Goal: Task Accomplishment & Management: Complete application form

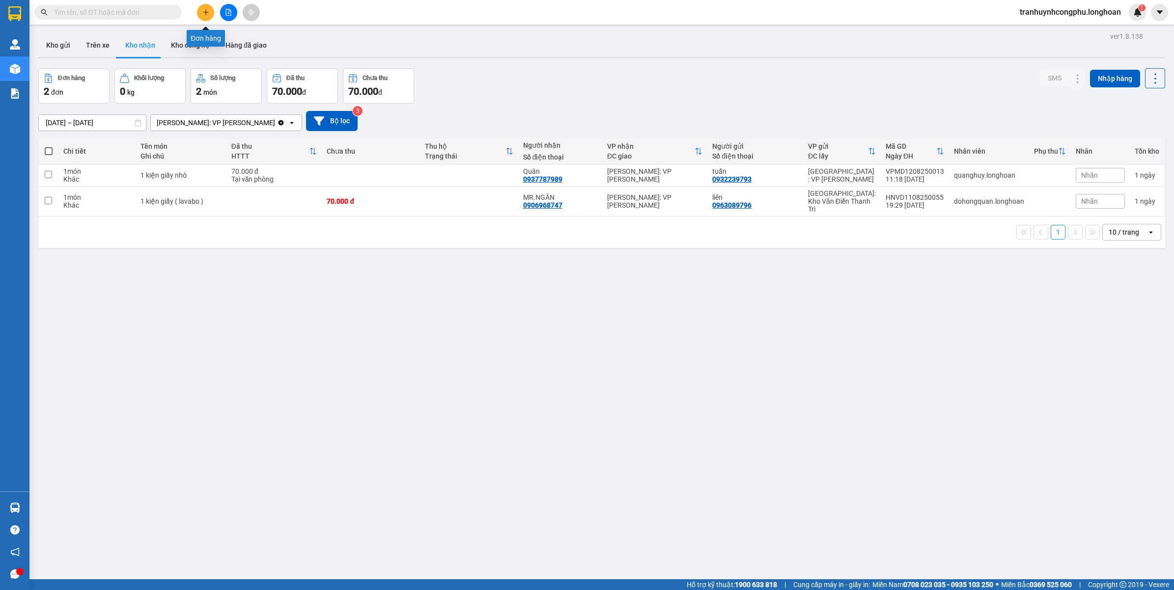
click at [204, 18] on button at bounding box center [205, 12] width 17 height 17
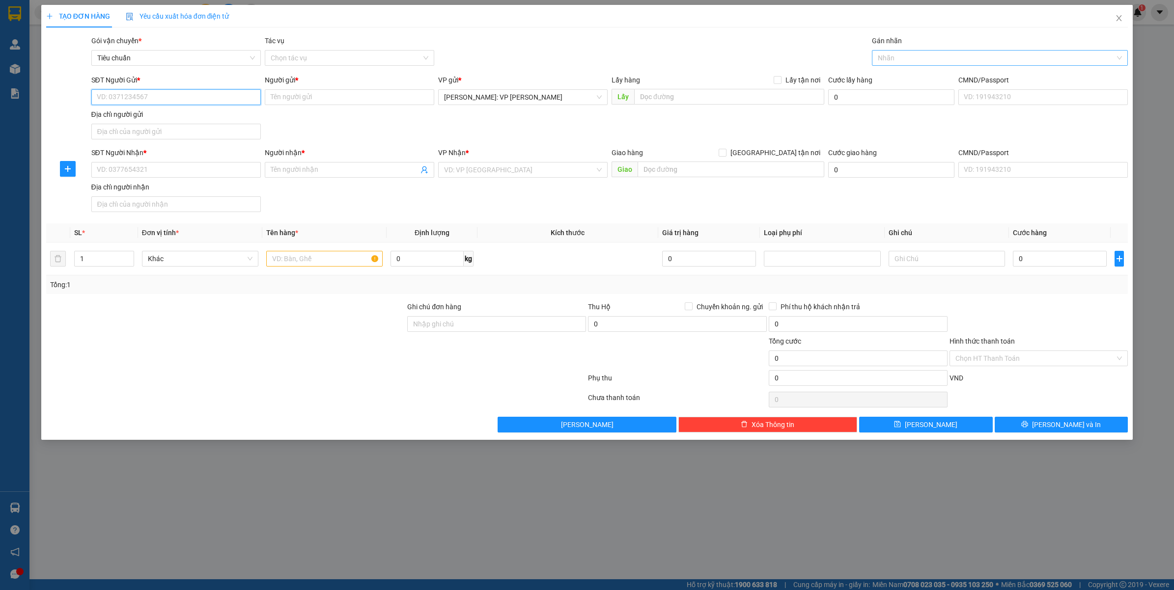
click at [907, 57] on div at bounding box center [995, 58] width 242 height 12
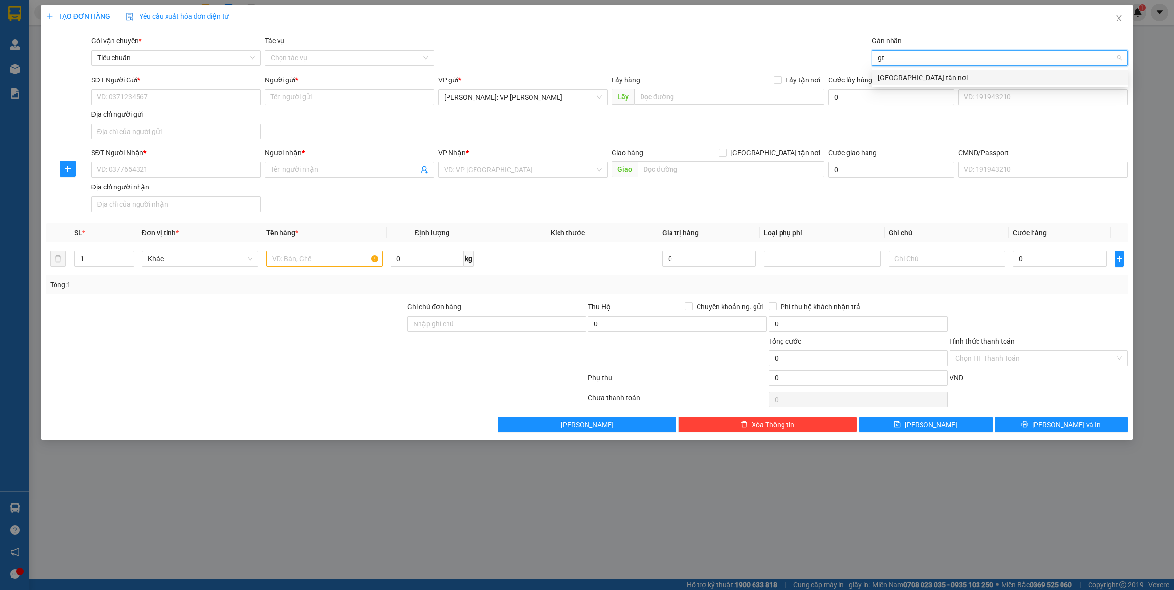
type input "gtn"
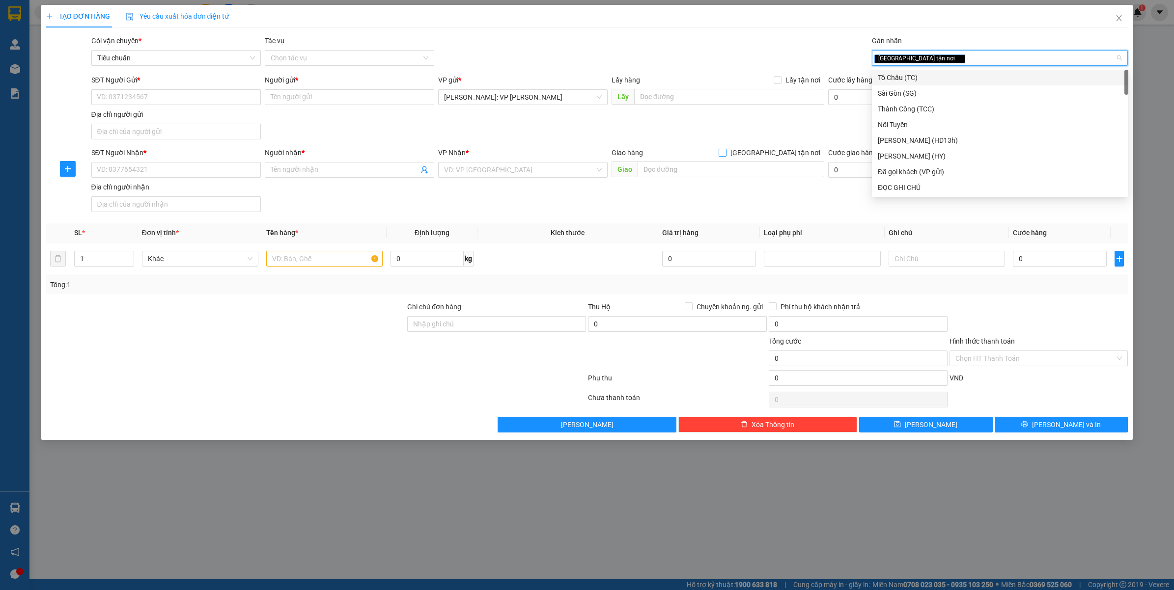
click at [794, 150] on span "[GEOGRAPHIC_DATA] tận nơi" at bounding box center [775, 152] width 98 height 11
click at [725, 150] on input "[GEOGRAPHIC_DATA] tận nơi" at bounding box center [721, 152] width 7 height 7
checkbox input "true"
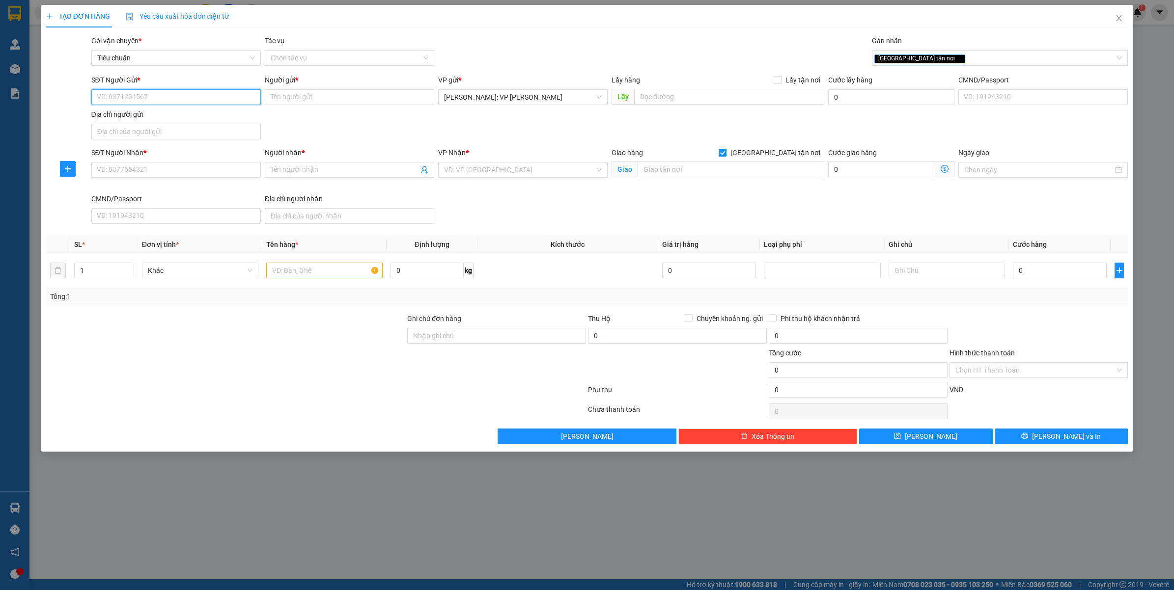
click at [138, 96] on input "SĐT Người Gửi *" at bounding box center [175, 97] width 169 height 16
type input "0943985050"
click at [172, 116] on div "0943985050 - sun food" at bounding box center [176, 117] width 158 height 11
type input "sun food"
type input "0943985050"
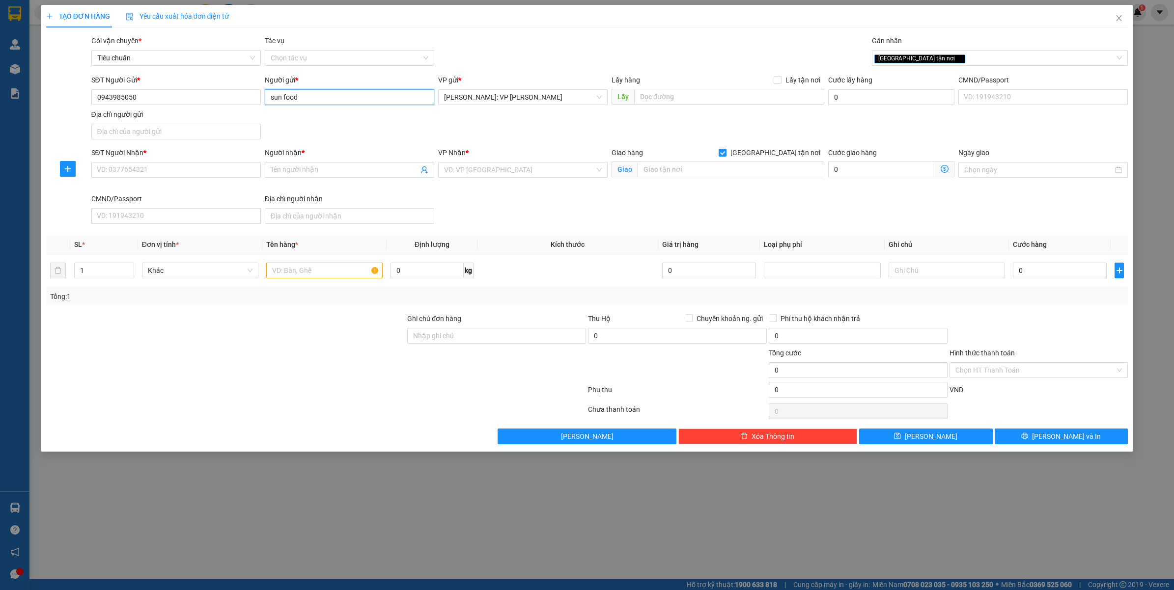
click at [401, 94] on input "sun food" at bounding box center [349, 97] width 169 height 16
type input "SUN FOOD"
click at [112, 165] on input "SĐT Người Nhận *" at bounding box center [175, 170] width 169 height 16
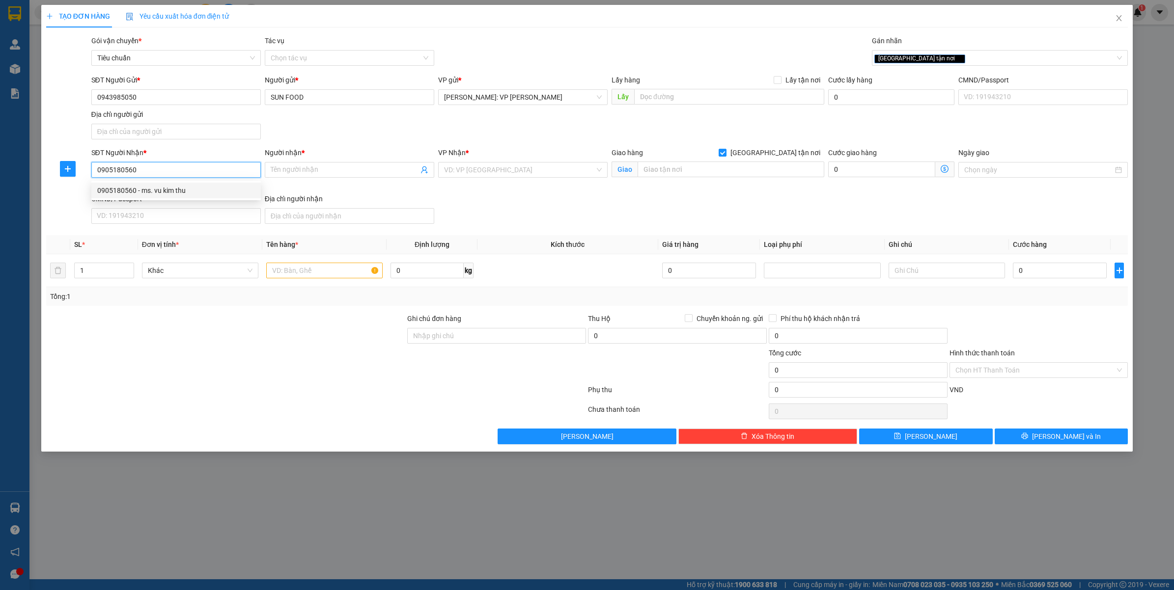
click at [160, 168] on input "0905180560" at bounding box center [175, 170] width 169 height 16
type input "0905180560"
click at [317, 177] on span at bounding box center [349, 170] width 169 height 16
type input "MS.VŨ KIM THU"
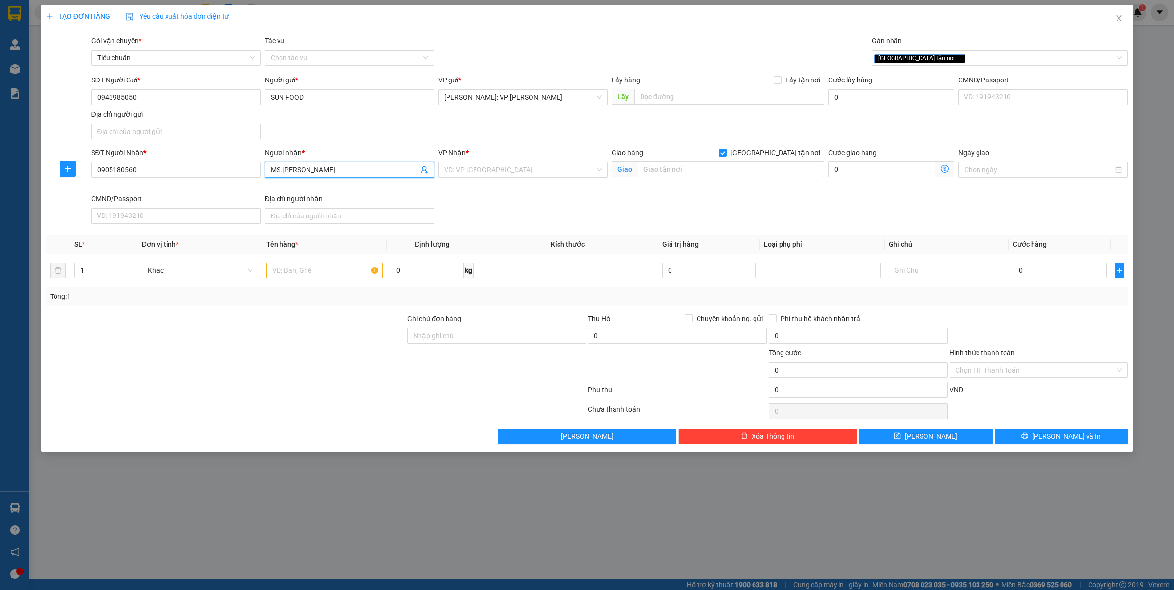
click at [465, 160] on div "VP Nhận *" at bounding box center [522, 154] width 169 height 15
click at [472, 167] on input "search" at bounding box center [519, 170] width 151 height 15
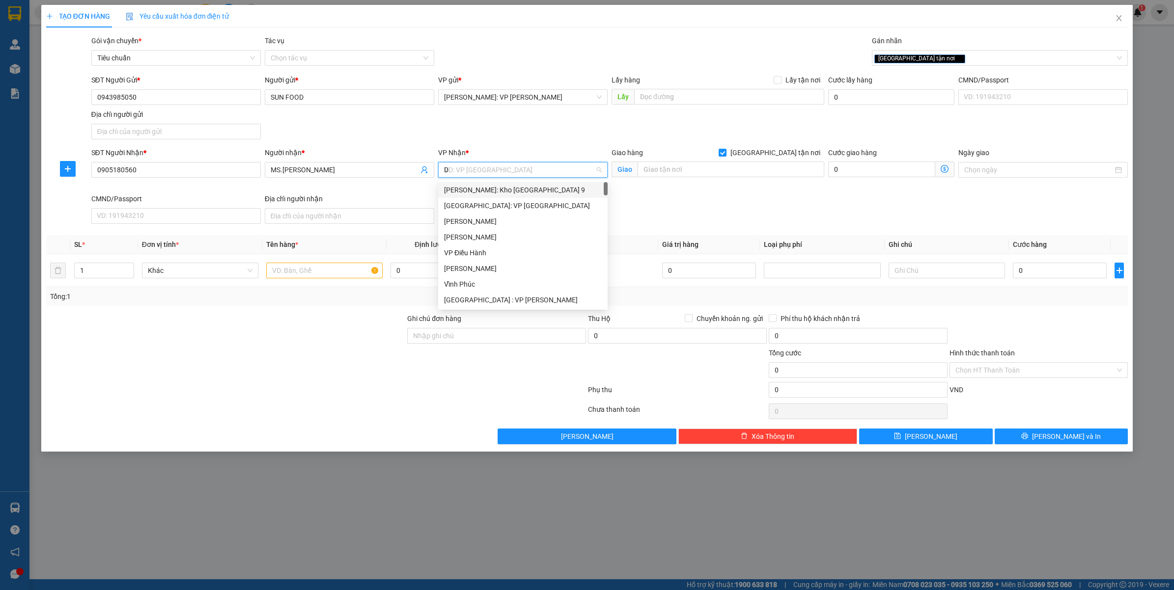
type input "DA"
click at [485, 191] on div "[GEOGRAPHIC_DATA] : VP [PERSON_NAME]" at bounding box center [534, 190] width 181 height 11
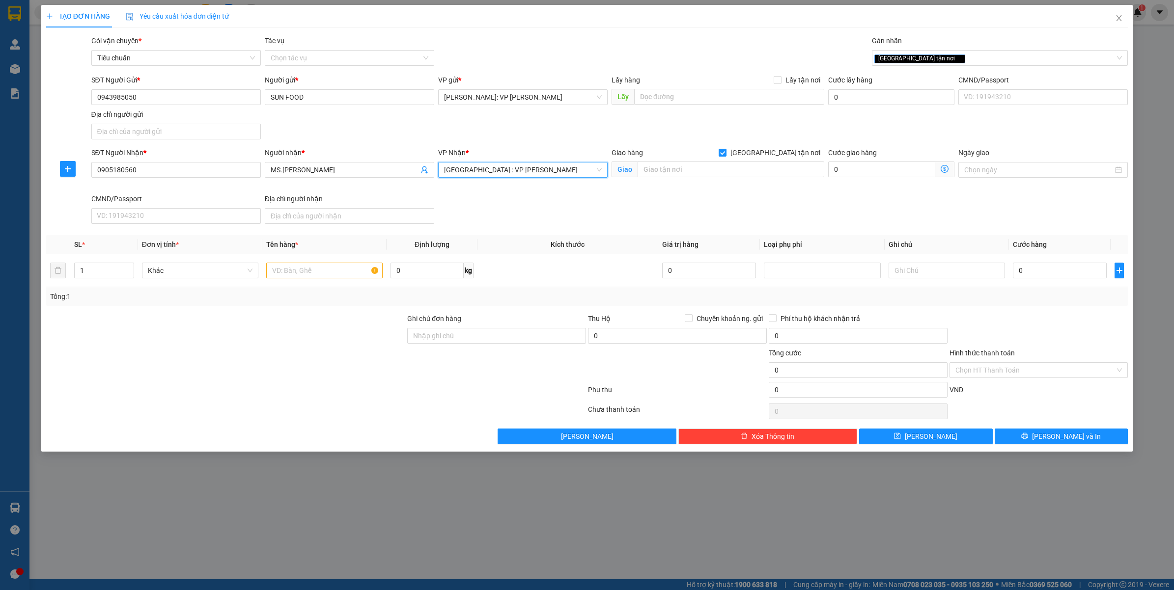
click at [712, 179] on div "Giao hàng [GEOGRAPHIC_DATA] tận nơi [GEOGRAPHIC_DATA]" at bounding box center [717, 164] width 213 height 34
click at [718, 166] on input "text" at bounding box center [730, 170] width 187 height 16
click at [717, 166] on input "text" at bounding box center [730, 170] width 187 height 16
type input "SỐ 368/76A HOÀNG DIỆU - BÌNH THUẬN - HẢI CHÂU - ĐÀ NẴNG"
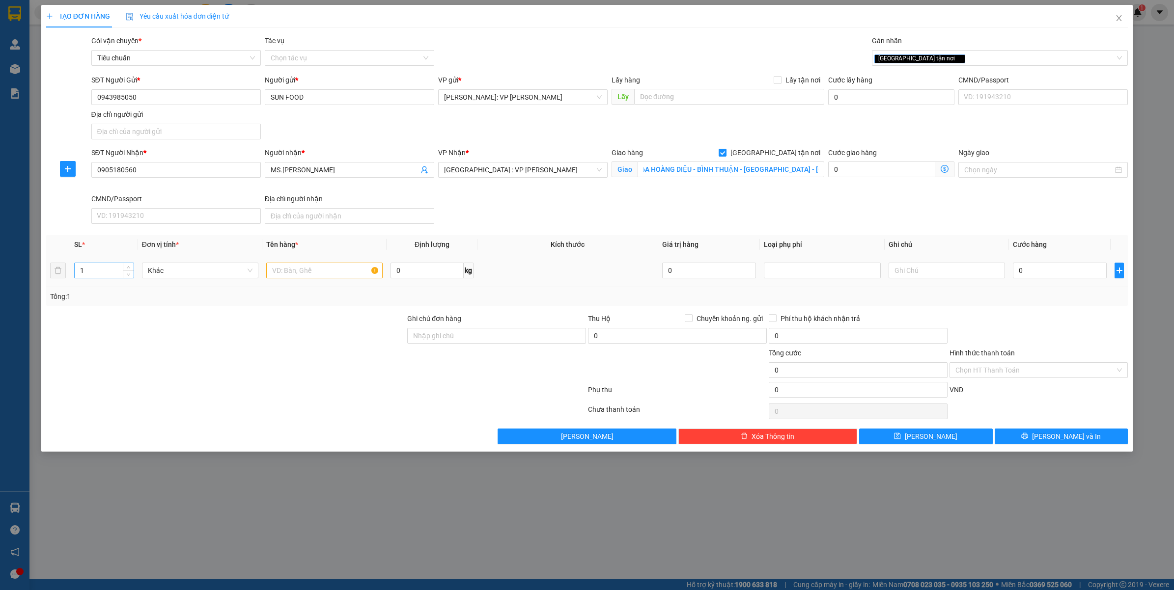
click at [83, 264] on input "1" at bounding box center [104, 270] width 59 height 15
type input "2"
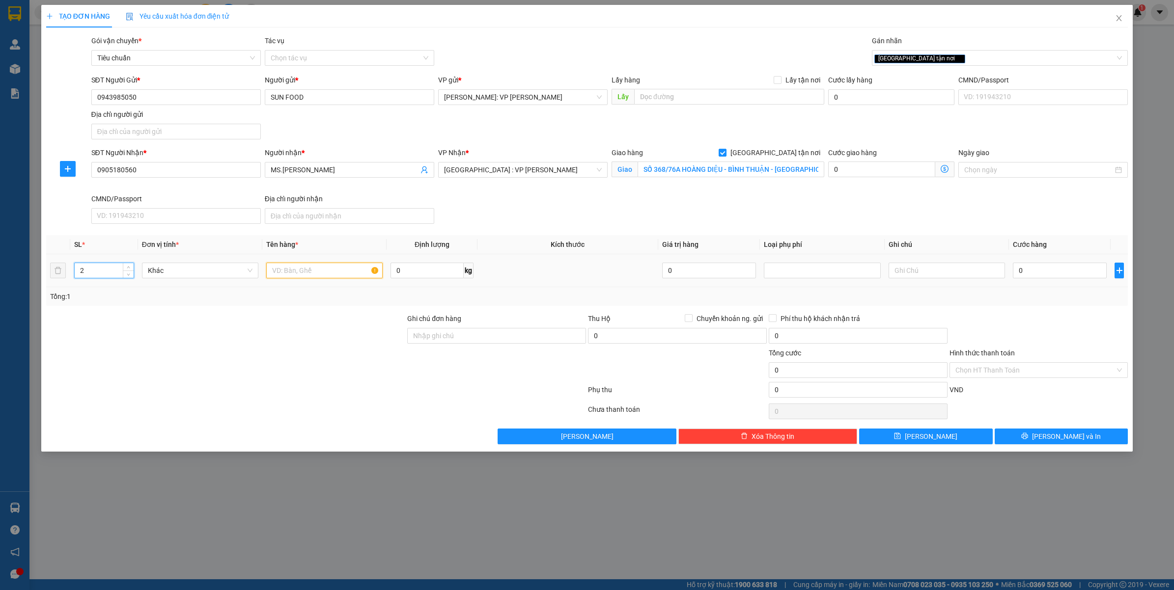
click at [308, 273] on input "text" at bounding box center [324, 271] width 116 height 16
type input "2"
type input "13T SỮA QUẤN THÀNH 2 KIỆN"
drag, startPoint x: 736, startPoint y: 540, endPoint x: 965, endPoint y: 453, distance: 245.4
click at [737, 540] on div "TẠO ĐƠN HÀNG Yêu cầu xuất hóa đơn điện tử Transit Pickup Surcharge Ids Transit …" at bounding box center [587, 295] width 1174 height 590
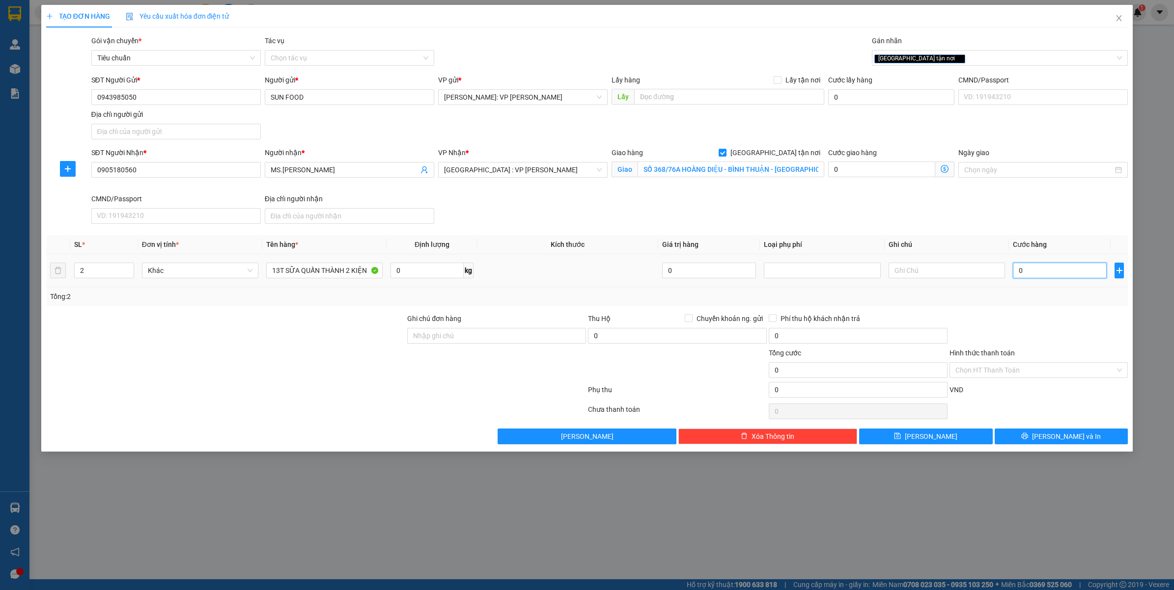
click at [1042, 273] on input "0" at bounding box center [1059, 271] width 94 height 16
click at [1041, 268] on input "0" at bounding box center [1059, 271] width 94 height 16
click at [173, 95] on input "0943985050" at bounding box center [175, 97] width 169 height 16
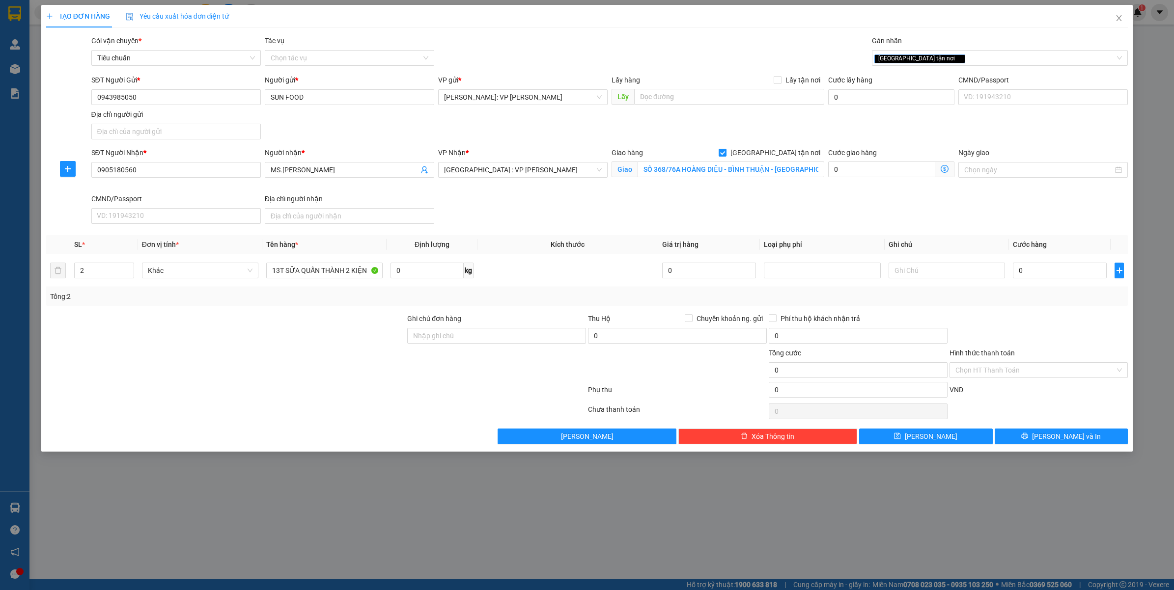
click at [286, 393] on div at bounding box center [316, 392] width 542 height 20
click at [706, 173] on input "SỐ 368/76A HOÀNG DIỆU - BÌNH THUẬN - HẢI CHÂU - ĐÀ NẴNG" at bounding box center [730, 170] width 187 height 16
click at [686, 167] on input "SỐ 368/76A HOÀNG DIỆU - BÌNH THUẬN - HẢI CHÂU - ĐÀ NẴNG" at bounding box center [730, 170] width 187 height 16
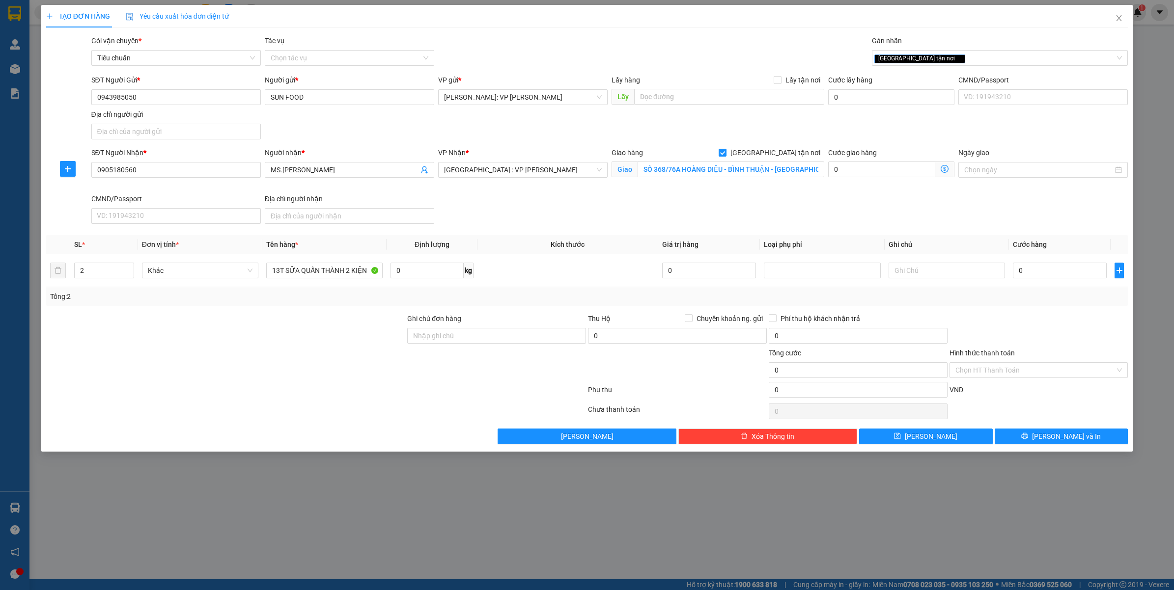
click at [580, 540] on div "TẠO ĐƠN HÀNG Yêu cầu xuất hóa đơn điện tử Transit Pickup Surcharge Ids Transit …" at bounding box center [587, 295] width 1174 height 590
click at [1029, 276] on input "0" at bounding box center [1059, 271] width 94 height 16
type input "3"
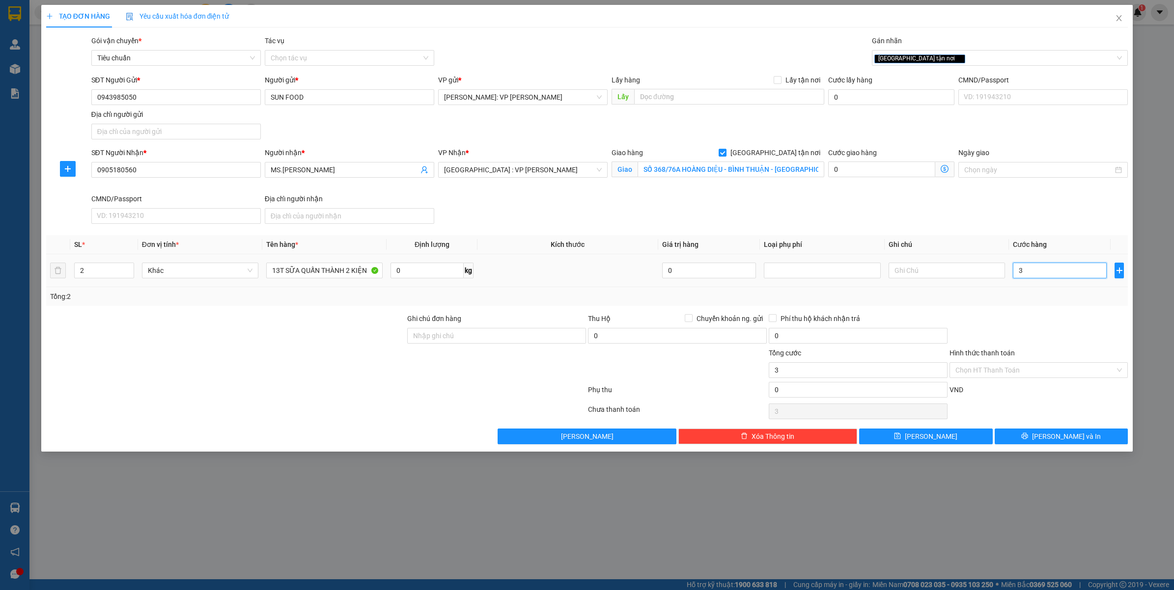
type input "33"
type input "330"
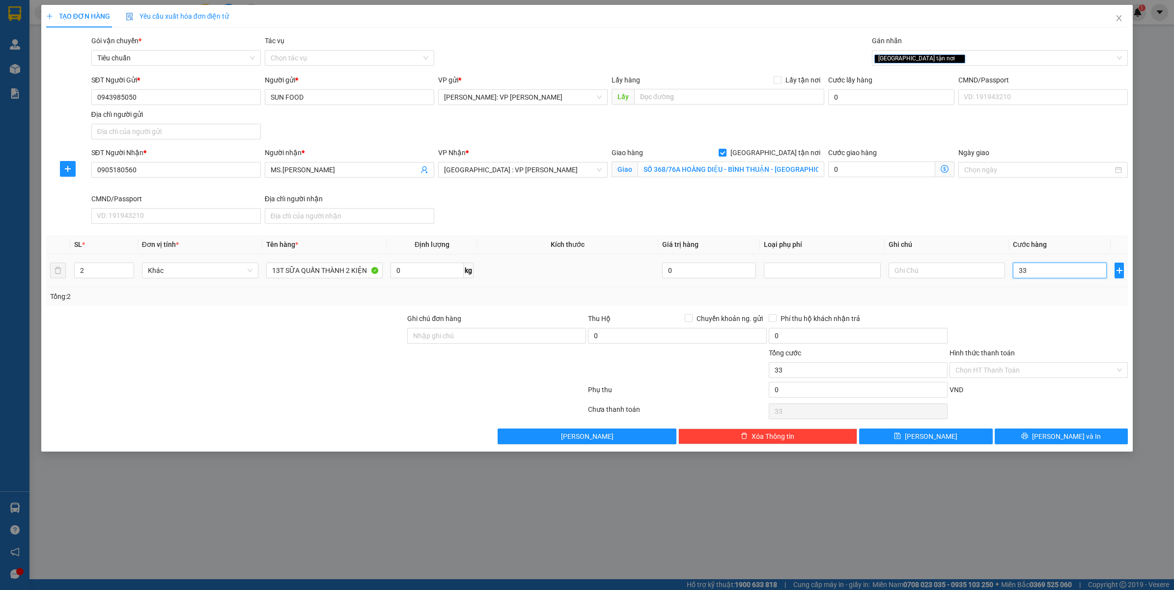
type input "330"
click at [1007, 319] on div at bounding box center [1038, 330] width 181 height 34
type input "330.000"
click at [1001, 363] on div "Chọn HT Thanh Toán" at bounding box center [1038, 370] width 179 height 16
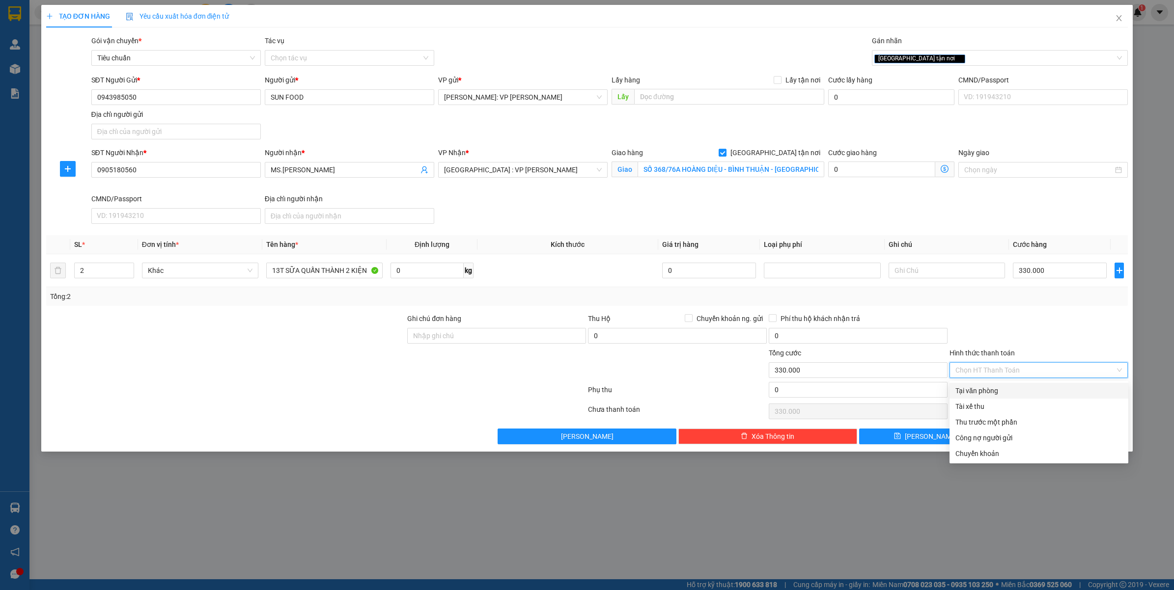
click at [997, 393] on div "Tại văn phòng" at bounding box center [1038, 390] width 167 height 11
type input "0"
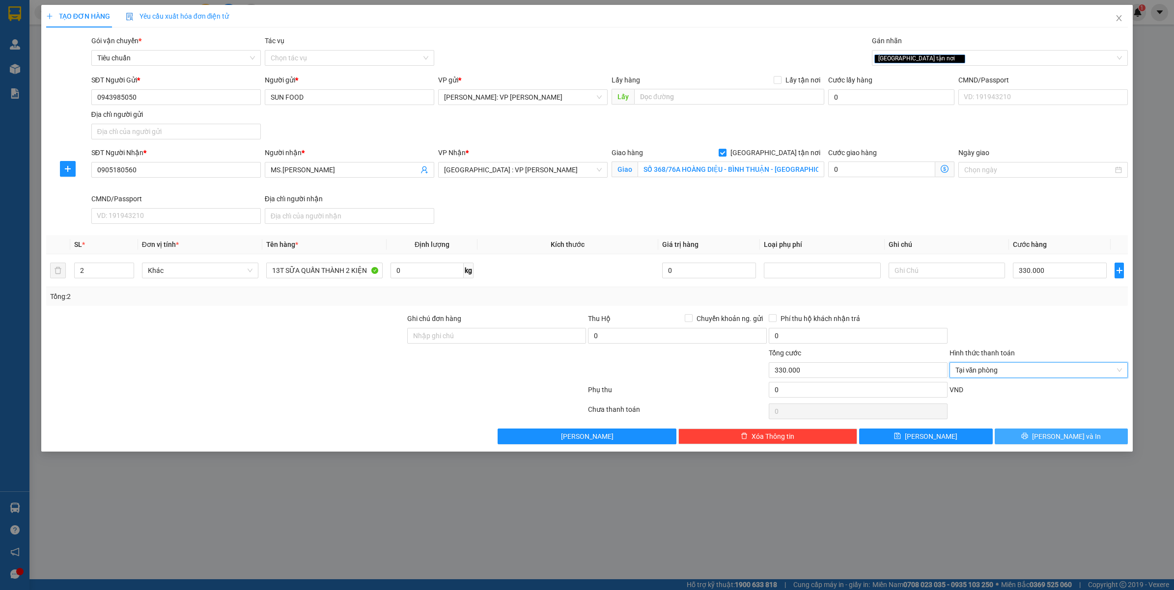
click at [1039, 435] on button "[PERSON_NAME] và In" at bounding box center [1061, 437] width 134 height 16
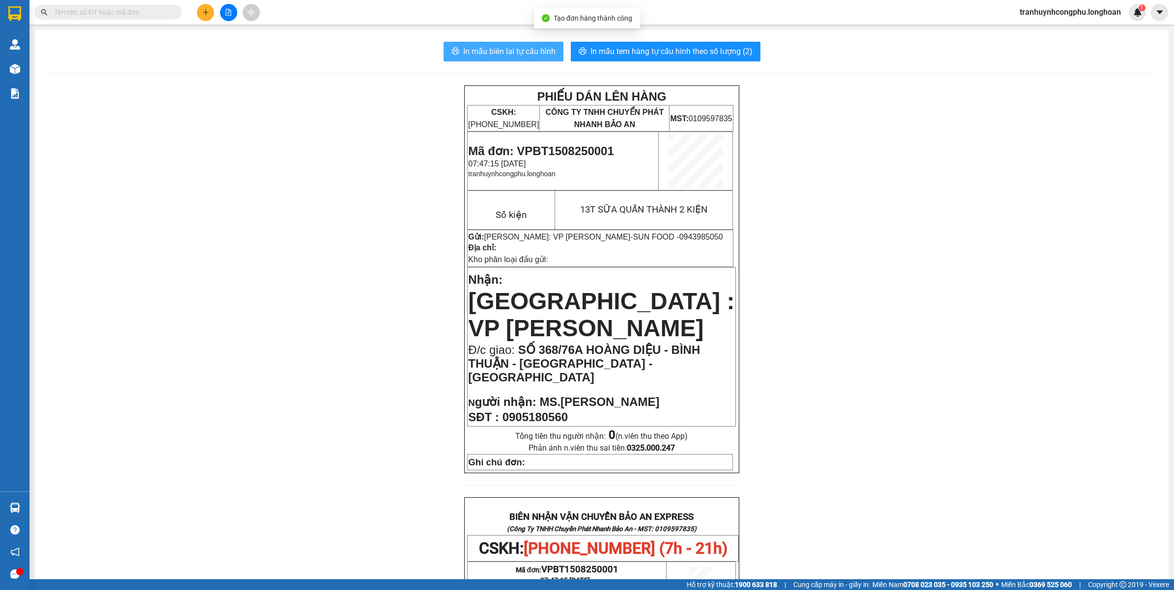
click at [508, 50] on span "In mẫu biên lai tự cấu hình" at bounding box center [509, 51] width 92 height 12
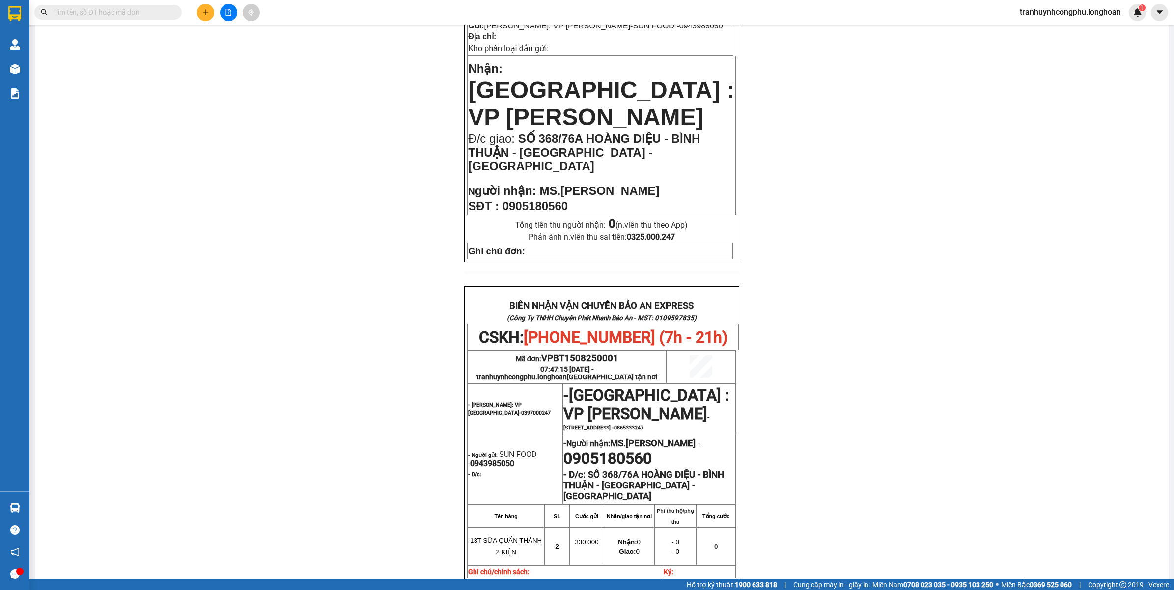
scroll to position [215, 0]
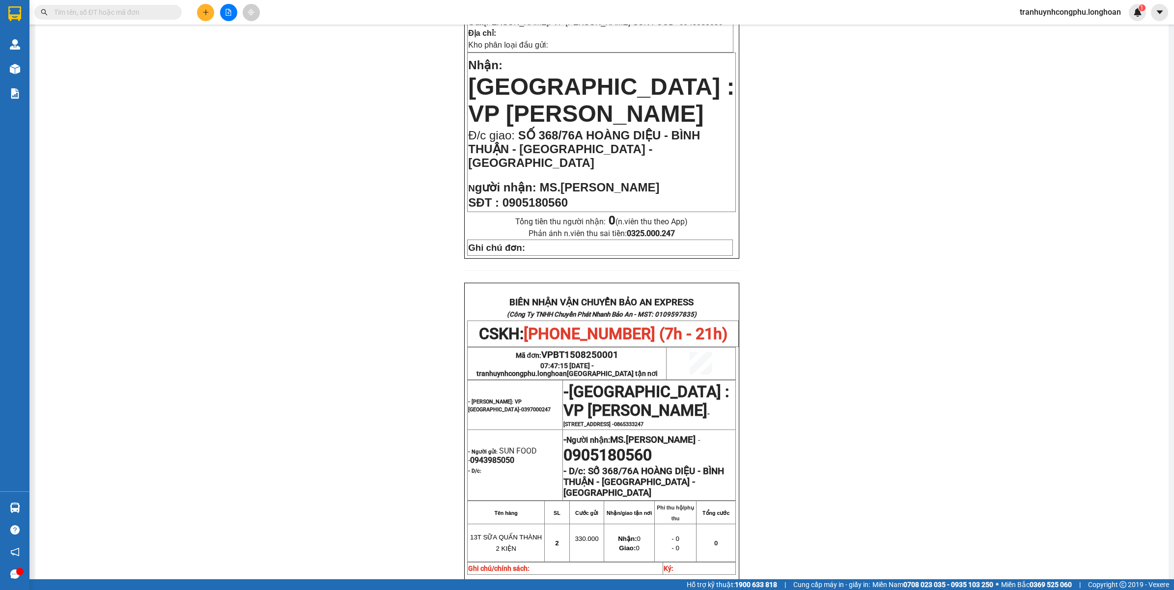
click at [1005, 490] on div "PHIẾU DÁN LÊN HÀNG CSKH: 1900.06.88.33 CÔNG TY TNHH CHUYỂN PHÁT NHANH BẢO AN MS…" at bounding box center [602, 329] width 1110 height 917
click at [995, 377] on div "PHIẾU DÁN LÊN HÀNG CSKH: 1900.06.88.33 CÔNG TY TNHH CHUYỂN PHÁT NHANH BẢO AN MS…" at bounding box center [602, 329] width 1110 height 917
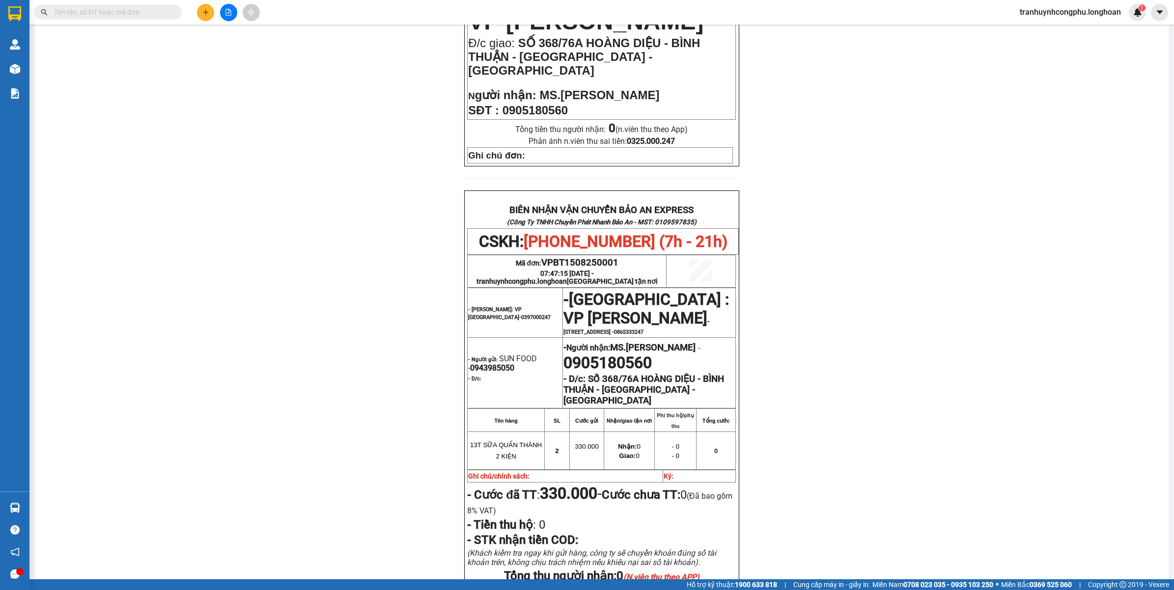
scroll to position [0, 0]
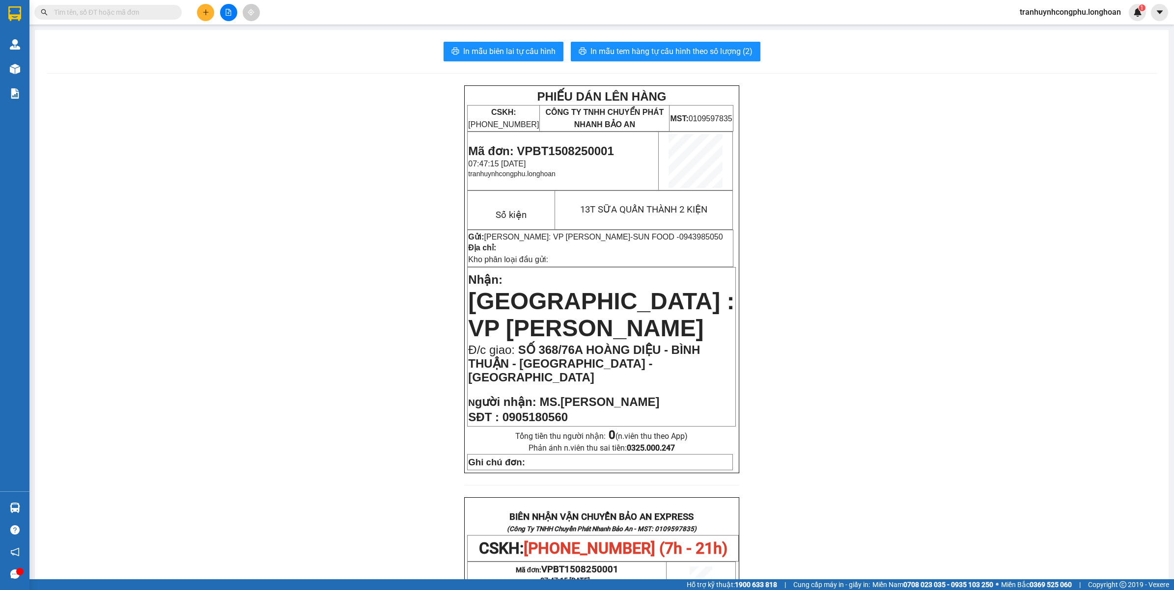
click at [582, 148] on span "Mã đơn: VPBT1508250001" at bounding box center [540, 150] width 145 height 13
copy span "VPBT1508250001"
drag, startPoint x: 244, startPoint y: 351, endPoint x: 254, endPoint y: 351, distance: 10.3
click at [246, 350] on div "PHIẾU DÁN LÊN HÀNG CSKH: 1900.06.88.33 CÔNG TY TNHH CHUYỂN PHÁT NHANH BẢO AN MS…" at bounding box center [602, 543] width 1110 height 917
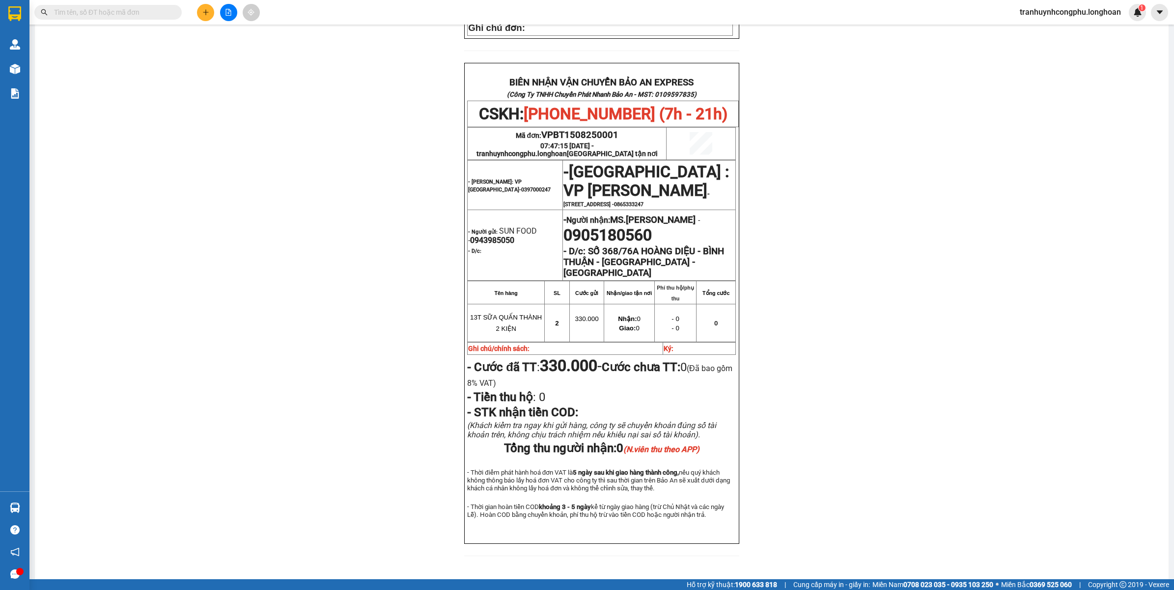
scroll to position [435, 0]
click at [841, 288] on div "PHIẾU DÁN LÊN HÀNG CSKH: 1900.06.88.33 CÔNG TY TNHH CHUYỂN PHÁT NHANH BẢO AN MS…" at bounding box center [602, 108] width 1110 height 917
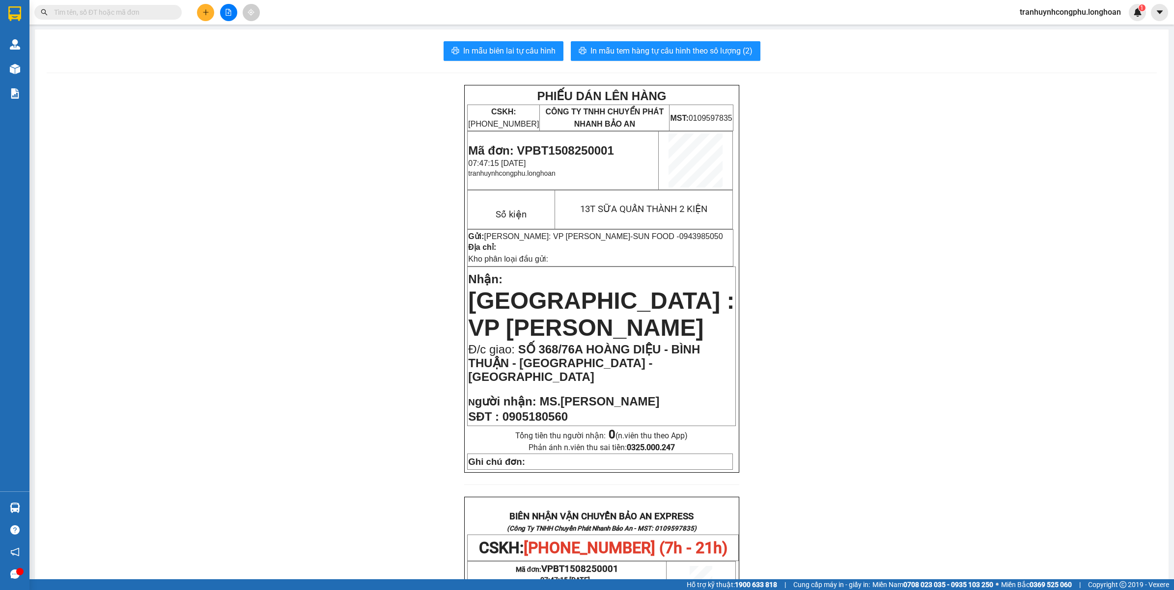
scroll to position [0, 0]
click at [673, 45] on button "In mẫu tem hàng tự cấu hình theo số lượng (2)" at bounding box center [666, 52] width 190 height 20
click at [208, 344] on div "PHIẾU DÁN LÊN HÀNG CSKH: 1900.06.88.33 CÔNG TY TNHH CHUYỂN PHÁT NHANH BẢO AN MS…" at bounding box center [602, 543] width 1110 height 917
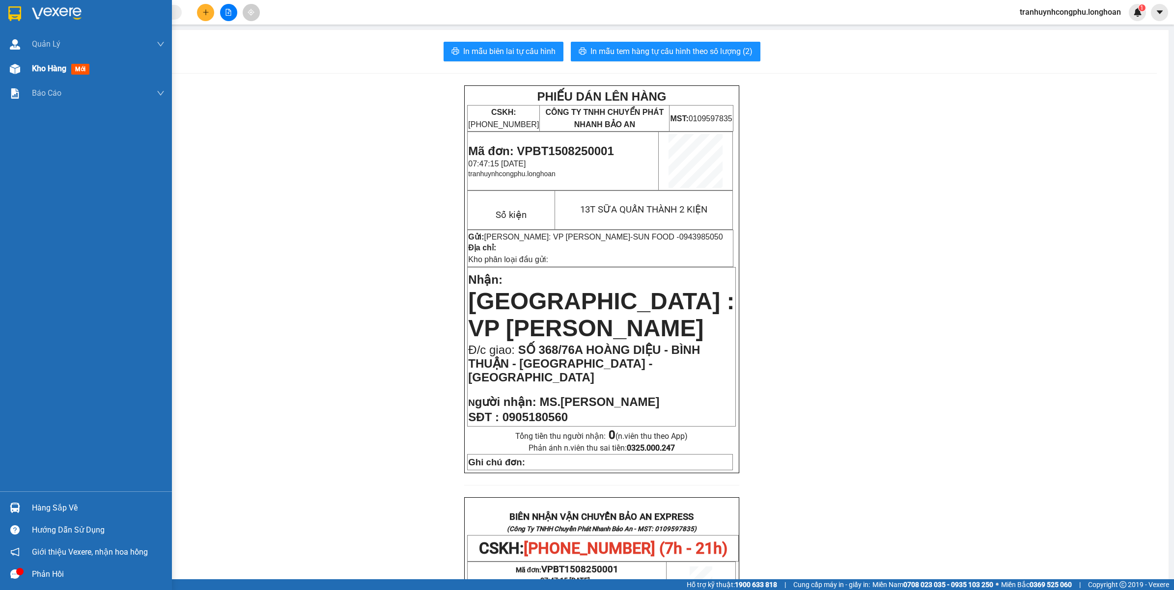
click at [11, 62] on div at bounding box center [14, 68] width 17 height 17
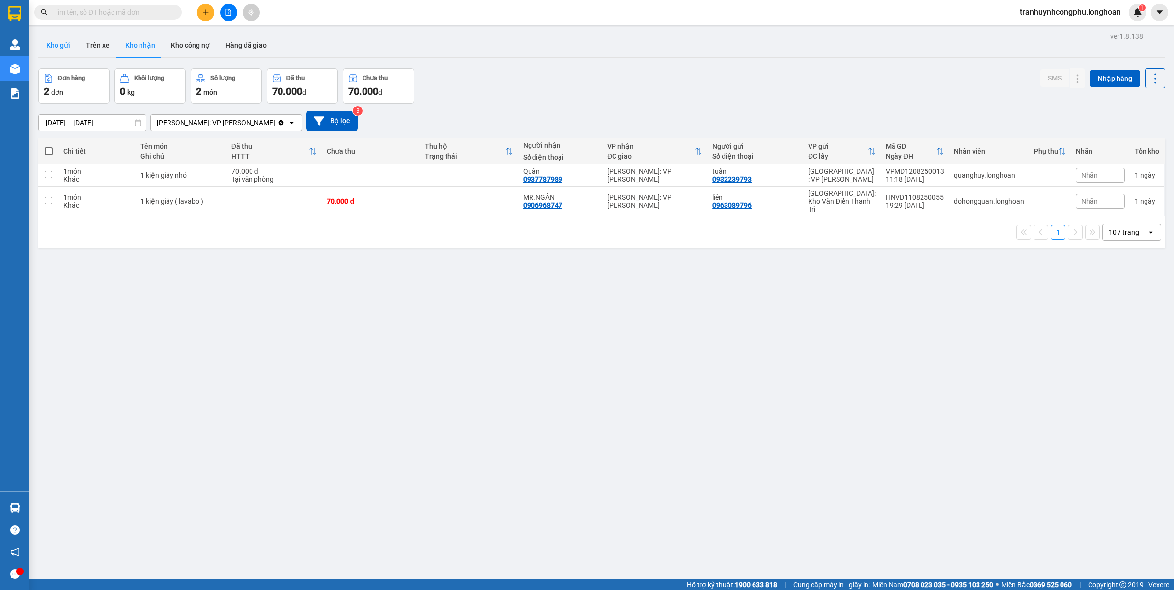
click at [61, 47] on button "Kho gửi" at bounding box center [58, 45] width 40 height 24
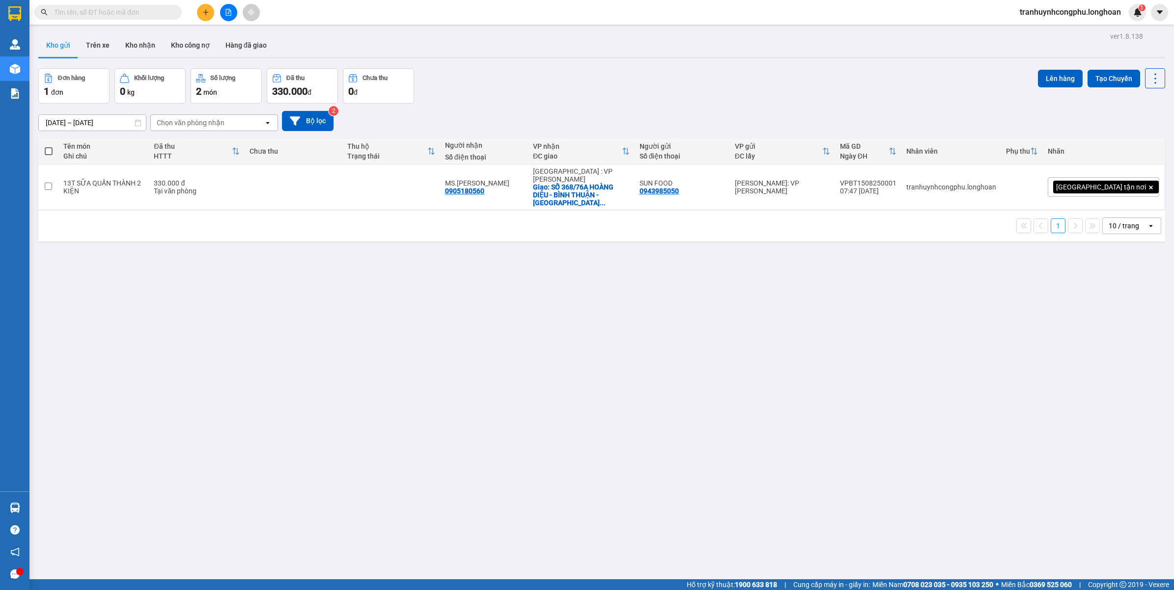
click at [209, 14] on icon "plus" at bounding box center [205, 12] width 7 height 7
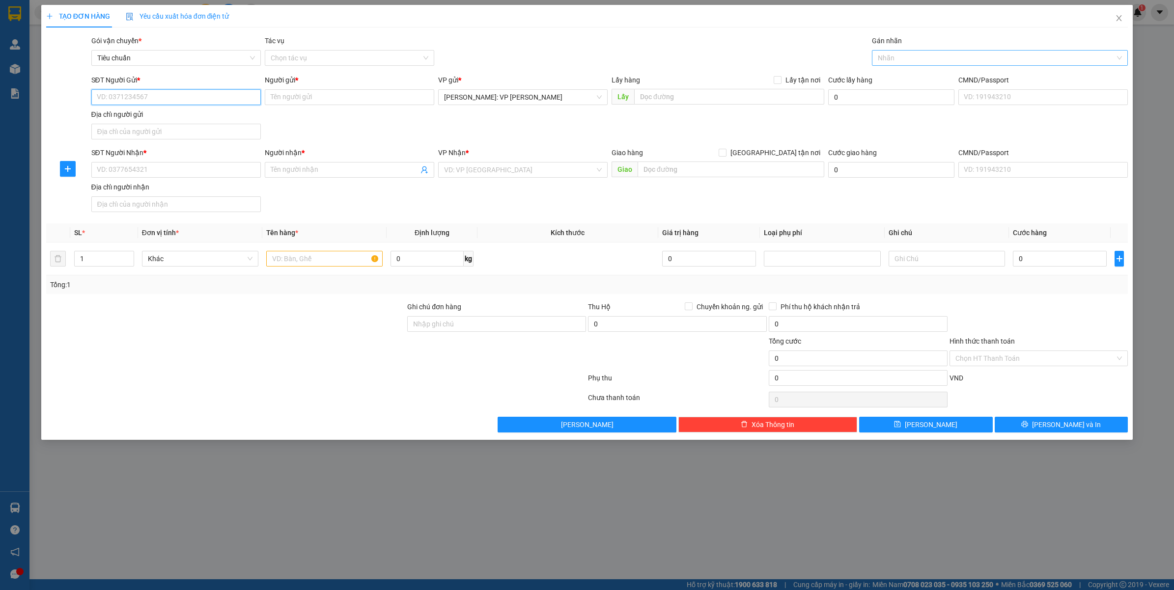
click at [948, 64] on div at bounding box center [995, 58] width 242 height 12
type input "xe"
click at [919, 78] on div "Xe máy" at bounding box center [999, 77] width 245 height 11
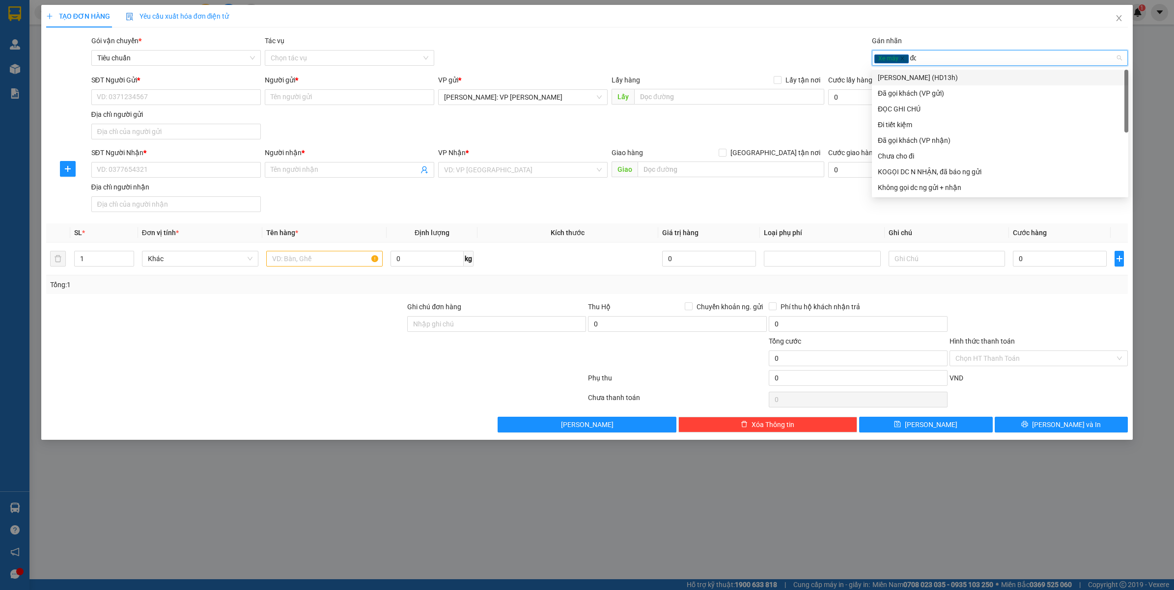
type input "đọc"
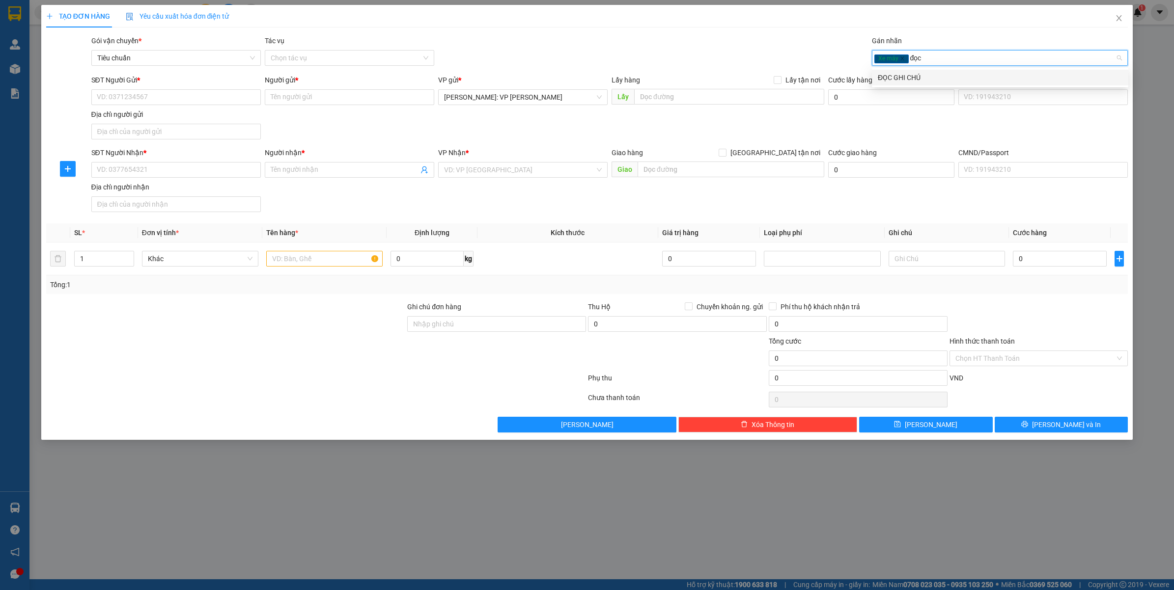
click at [919, 78] on div "ĐỌC GHI CHÚ" at bounding box center [999, 77] width 245 height 11
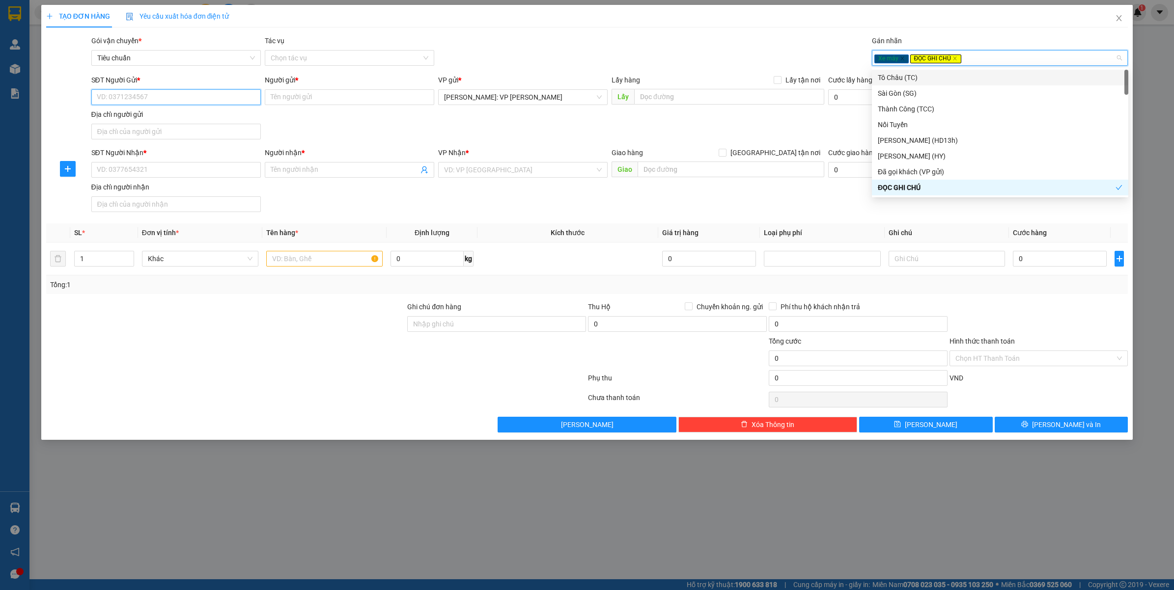
click at [197, 98] on input "SĐT Người Gửi *" at bounding box center [175, 97] width 169 height 16
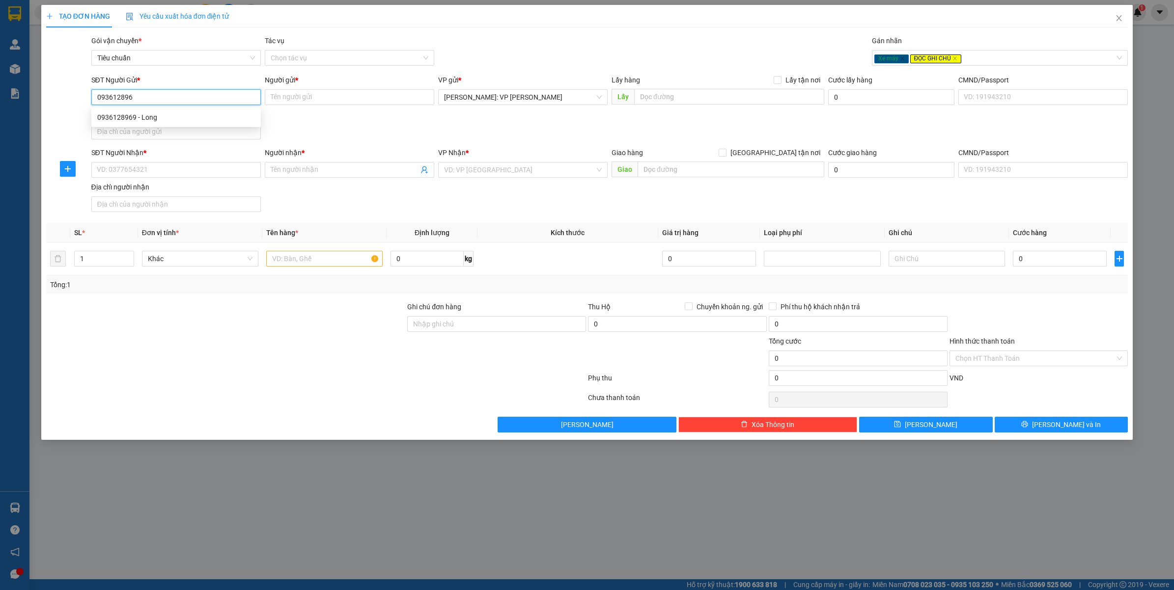
type input "0936128969"
click at [168, 116] on div "0936128969 - Long" at bounding box center [176, 117] width 158 height 11
type input "Long"
type input "0936128969"
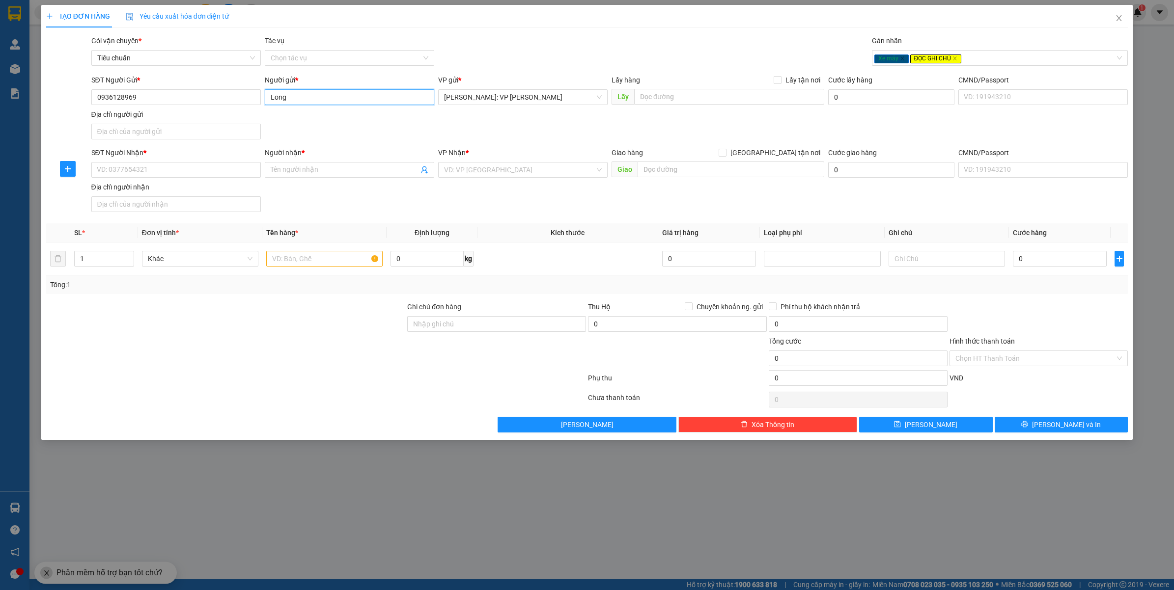
click at [275, 94] on input "Long" at bounding box center [349, 97] width 169 height 16
click at [276, 94] on input "Long" at bounding box center [349, 97] width 169 height 16
type input "A LONG"
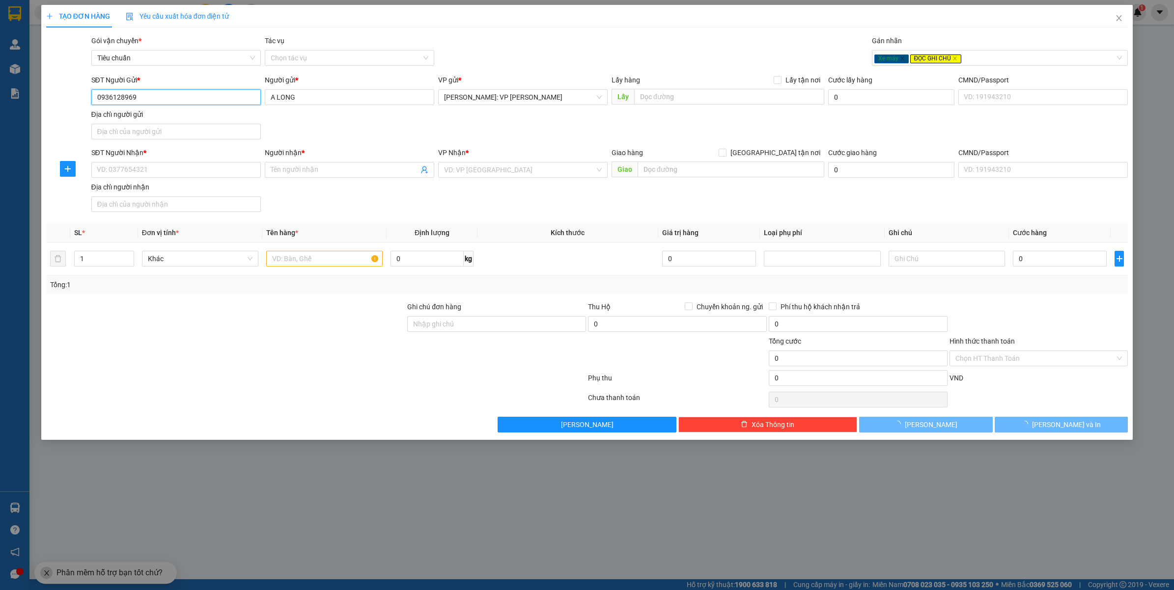
click at [236, 101] on input "0936128969" at bounding box center [175, 97] width 169 height 16
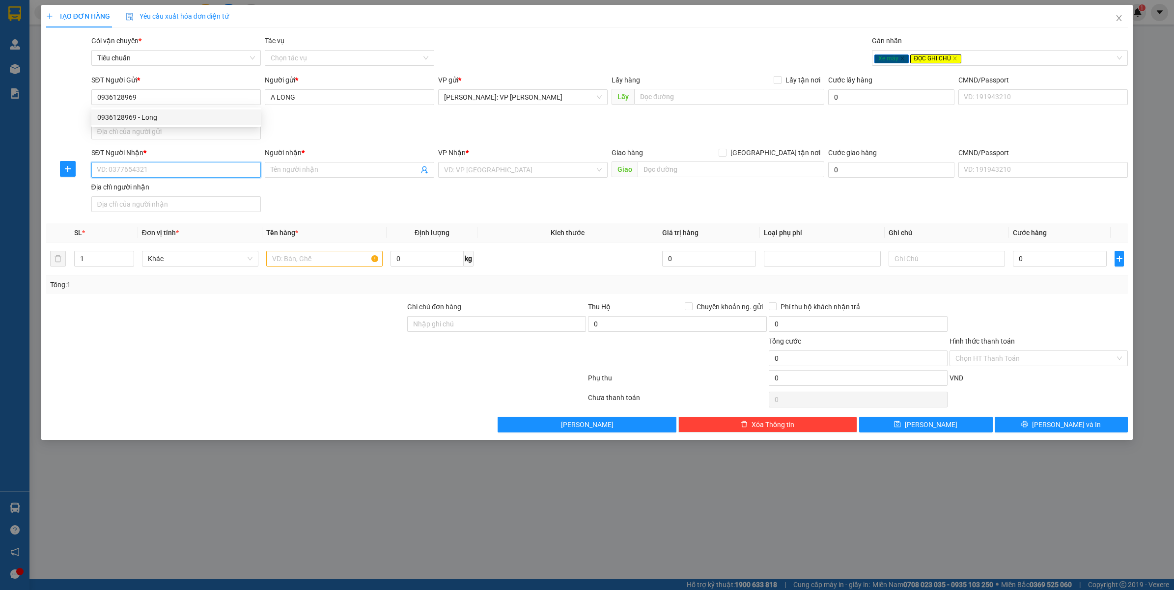
click at [116, 167] on input "SĐT Người Nhận *" at bounding box center [175, 170] width 169 height 16
paste input "0936128969"
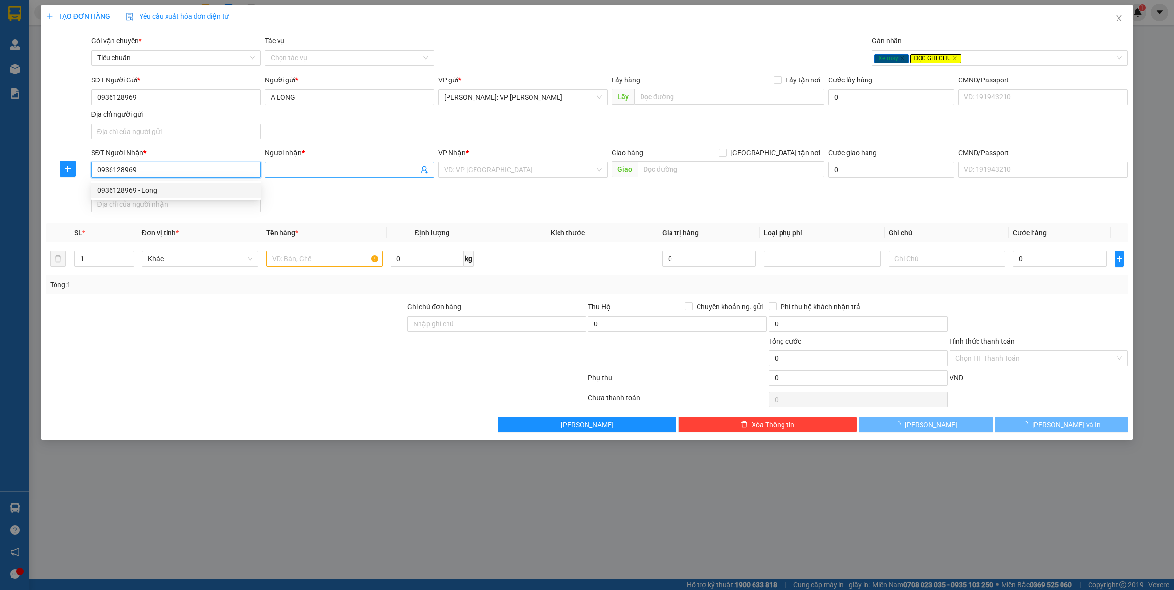
type input "0936128969"
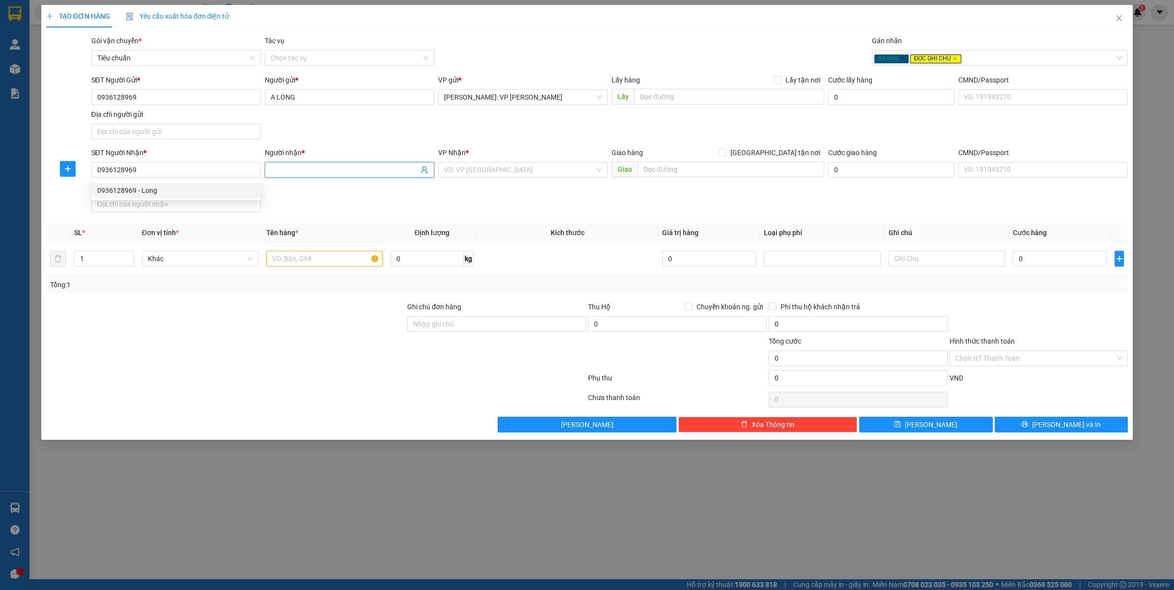
click at [347, 172] on input "Người nhận *" at bounding box center [345, 169] width 148 height 11
type input "A LONG"
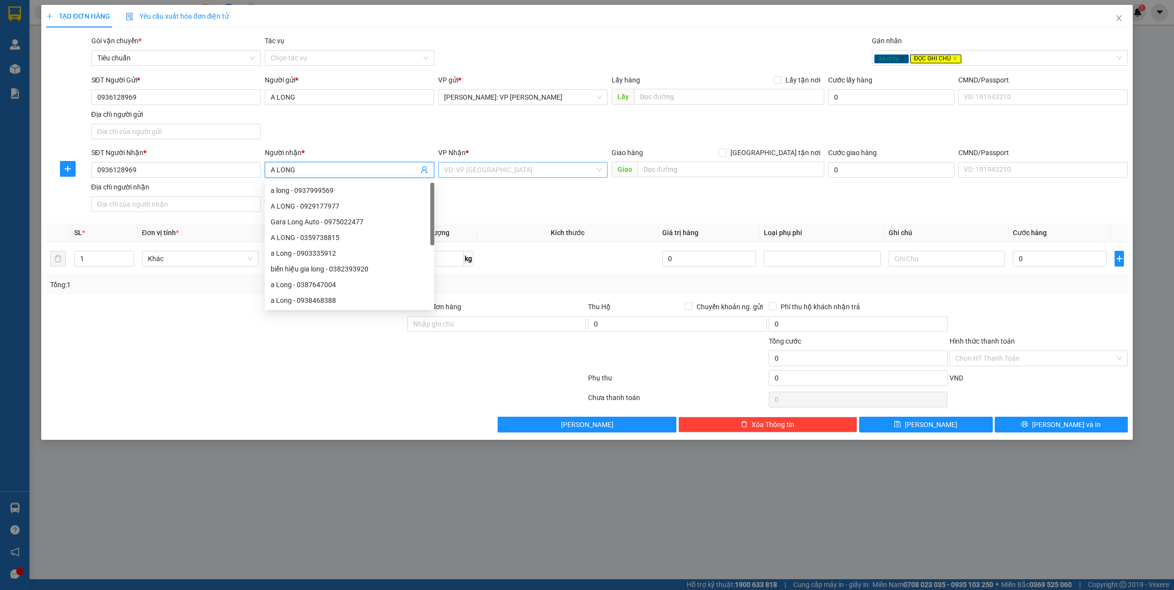
click at [501, 177] on input "search" at bounding box center [519, 170] width 151 height 15
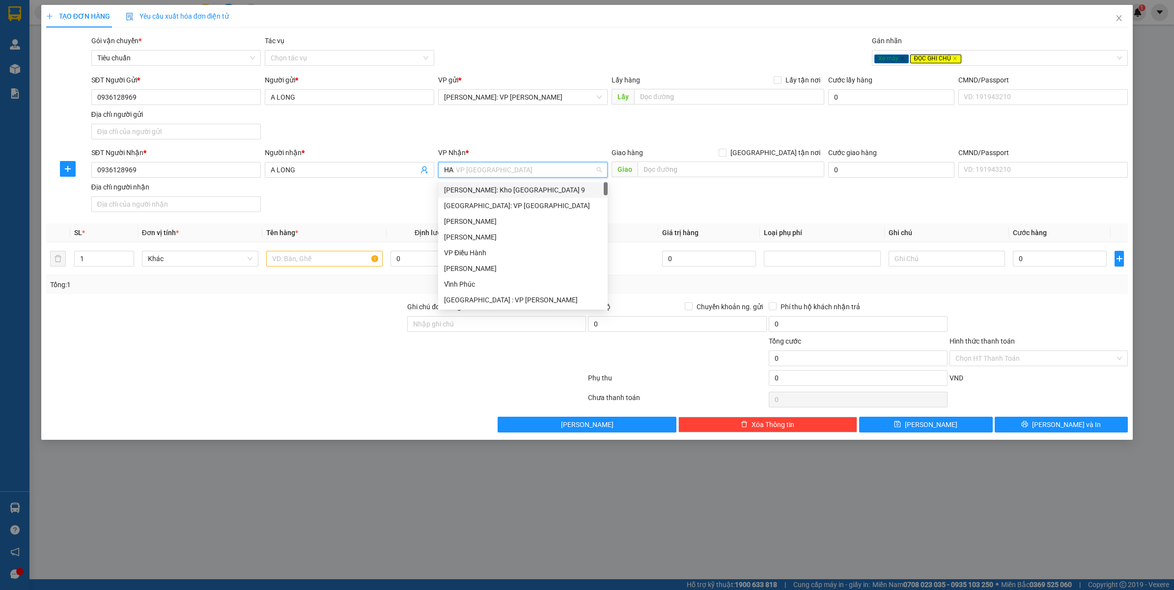
type input "HAI"
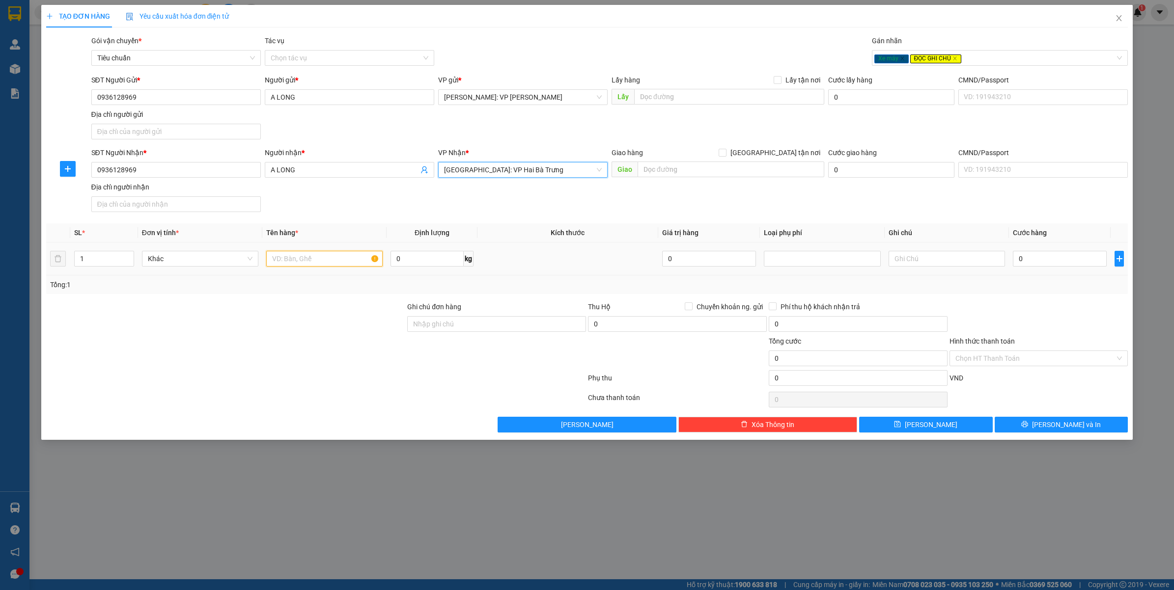
click at [297, 258] on input "text" at bounding box center [324, 259] width 116 height 16
type input "1 XE MÁY VISION ( BS 29BF - 131.67 )"
click at [427, 330] on input "Ghi chú đơn hàng" at bounding box center [496, 324] width 179 height 16
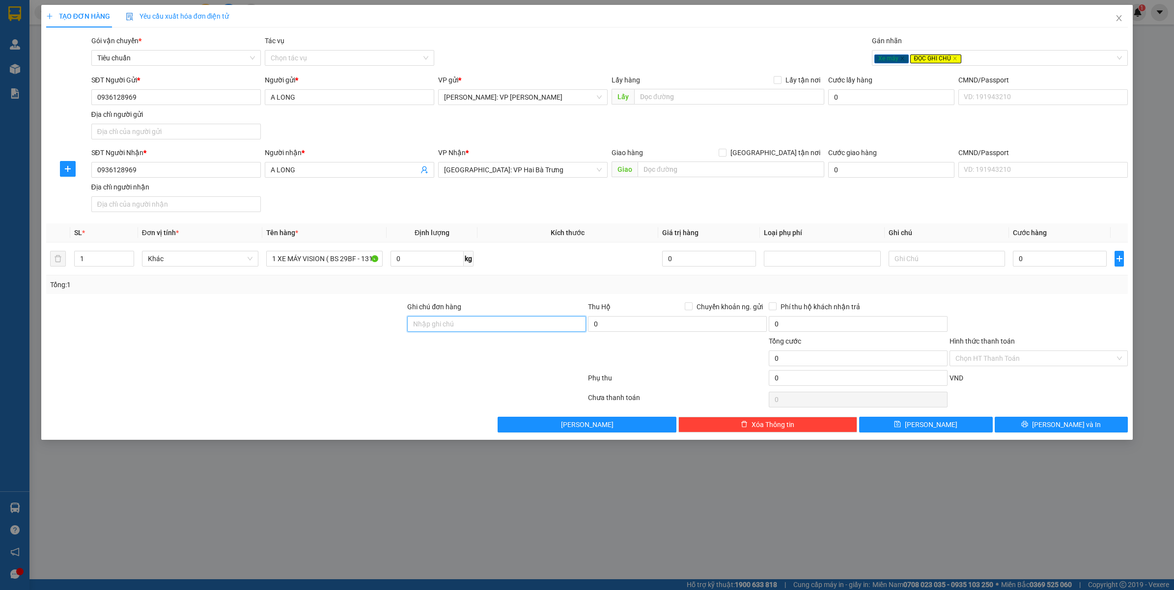
type input "CHÌA KHÓA + GIẤY TỜ XE QUẤN TAY LÁI"
click at [1036, 265] on input "0" at bounding box center [1059, 259] width 94 height 16
type input "1"
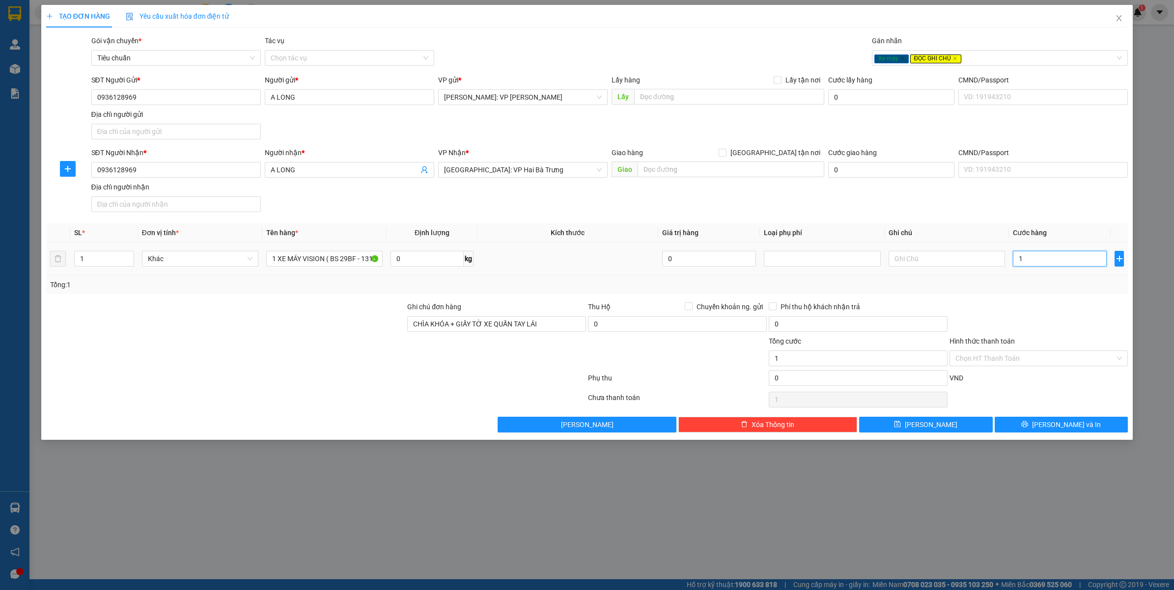
type input "11"
click at [1036, 265] on input "11" at bounding box center [1059, 259] width 94 height 16
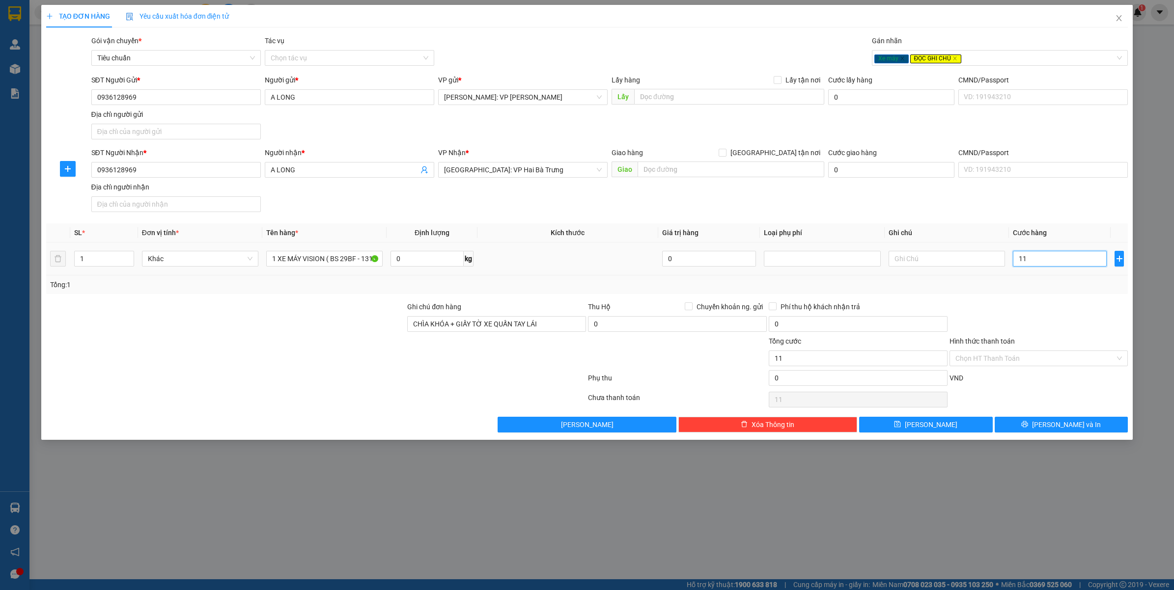
click at [1036, 265] on input "11" at bounding box center [1059, 259] width 94 height 16
type input "0"
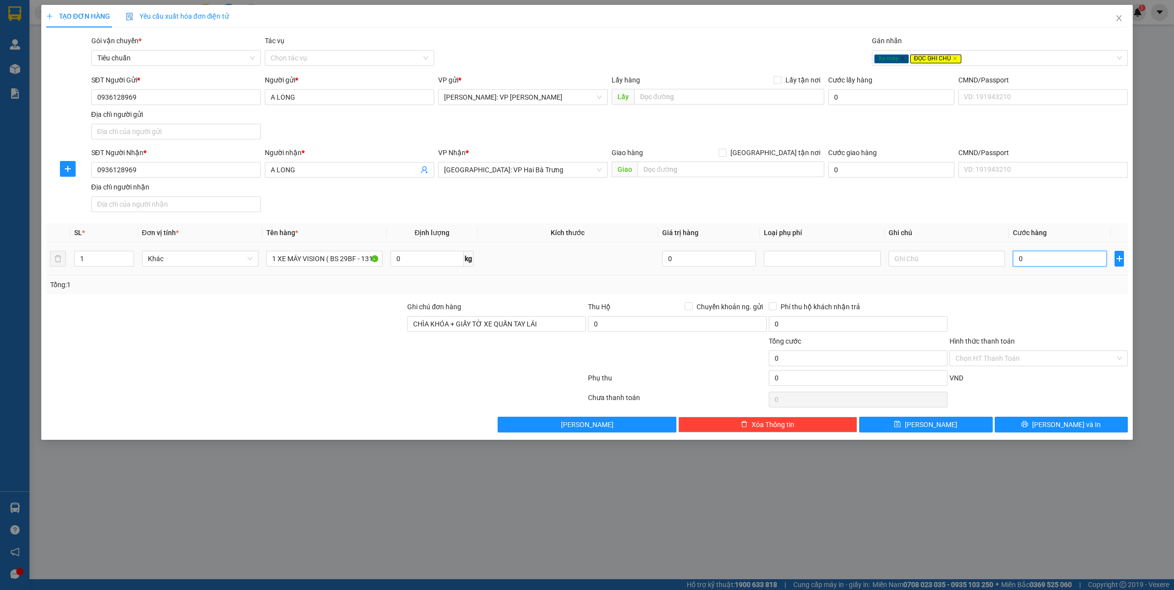
click at [1035, 264] on input "0" at bounding box center [1059, 259] width 94 height 16
type input "001"
type input "1"
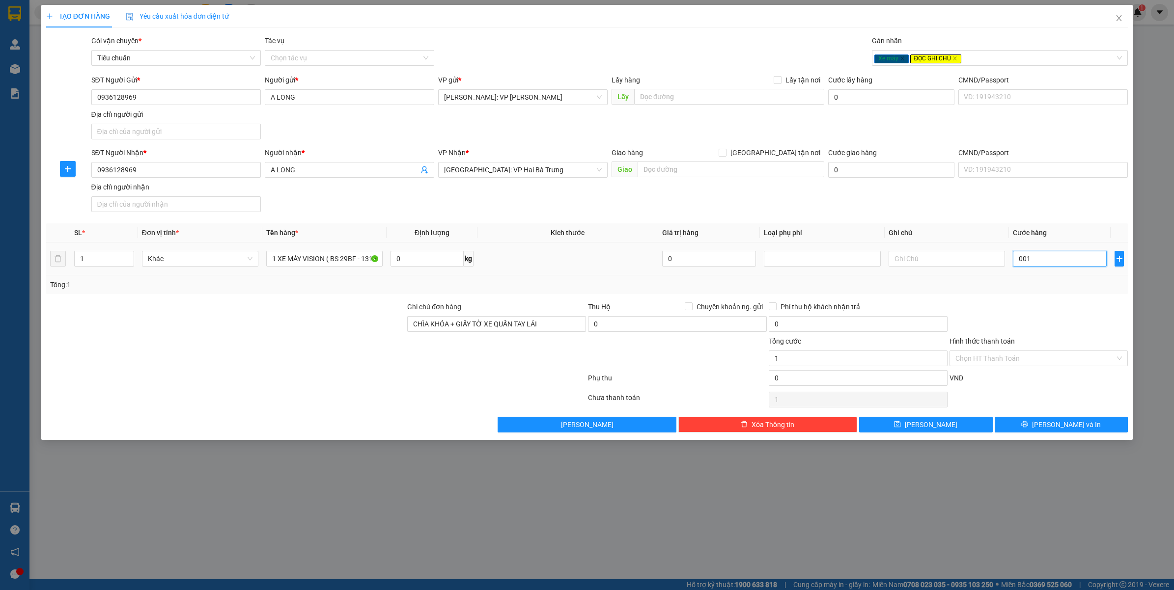
type input "1"
click at [1035, 264] on input "001" at bounding box center [1059, 259] width 94 height 16
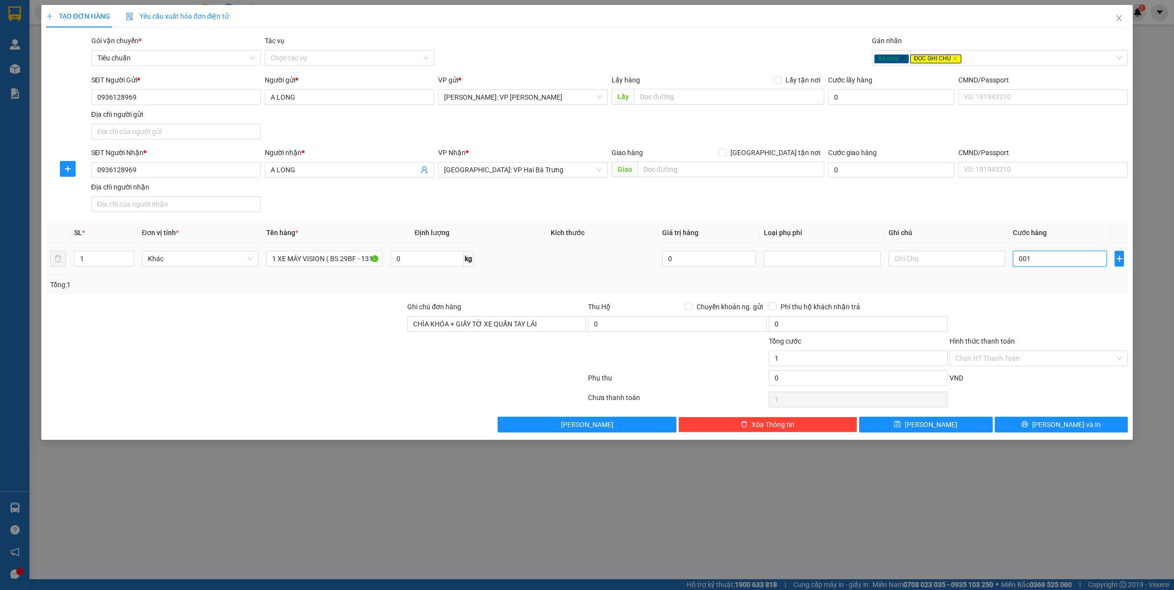
type input "0"
type input "1"
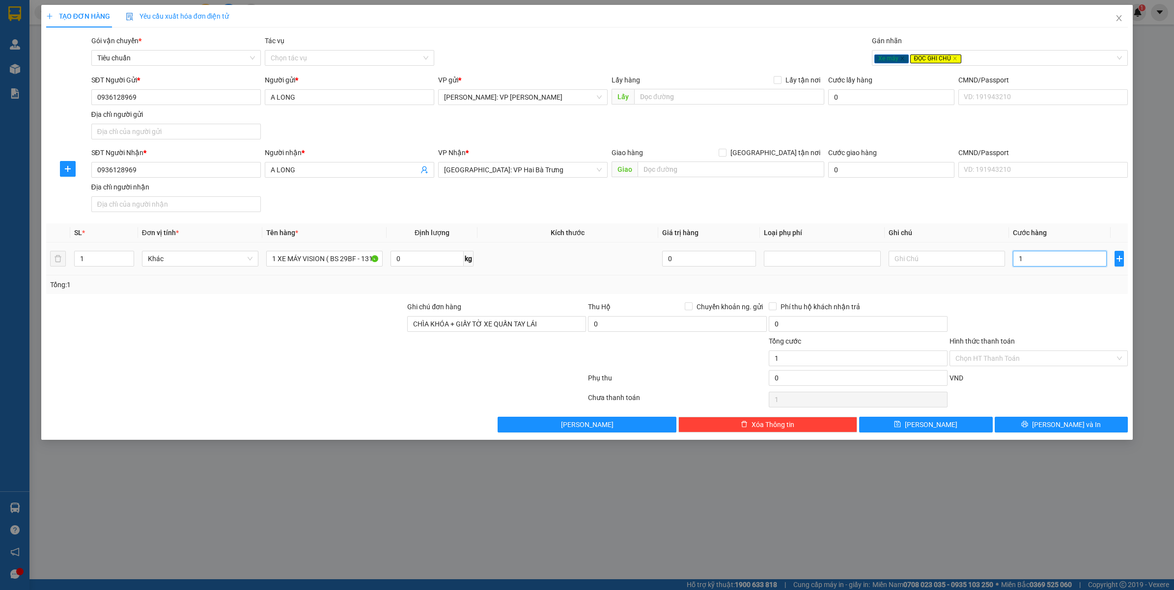
type input "11"
type input "113"
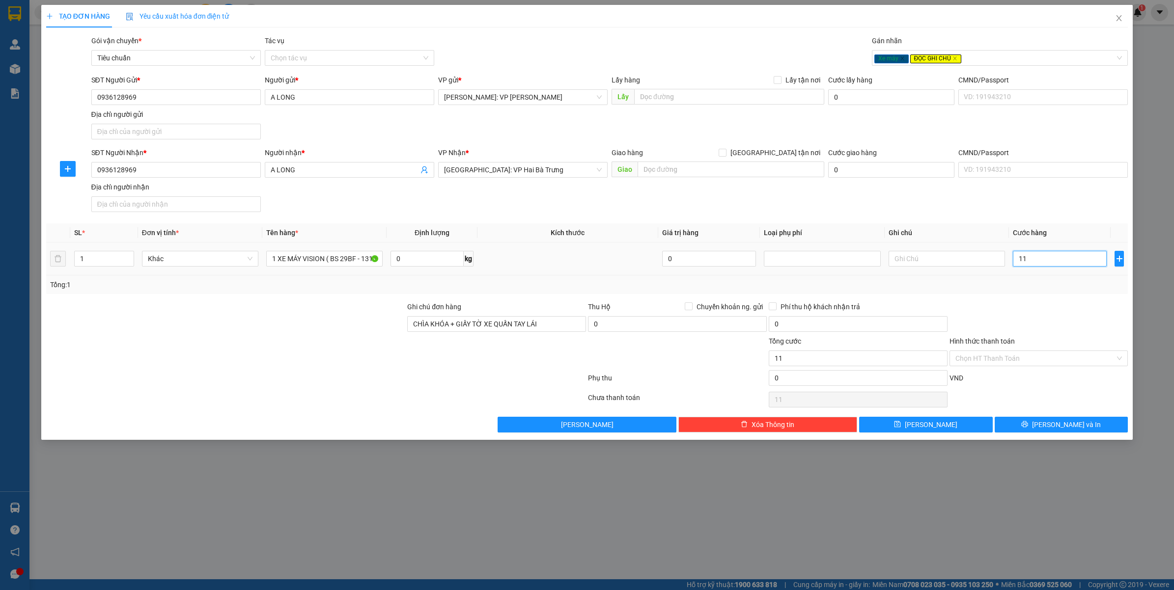
type input "113"
type input "1.130"
click at [1018, 294] on div "Tổng: 1" at bounding box center [587, 284] width 1082 height 19
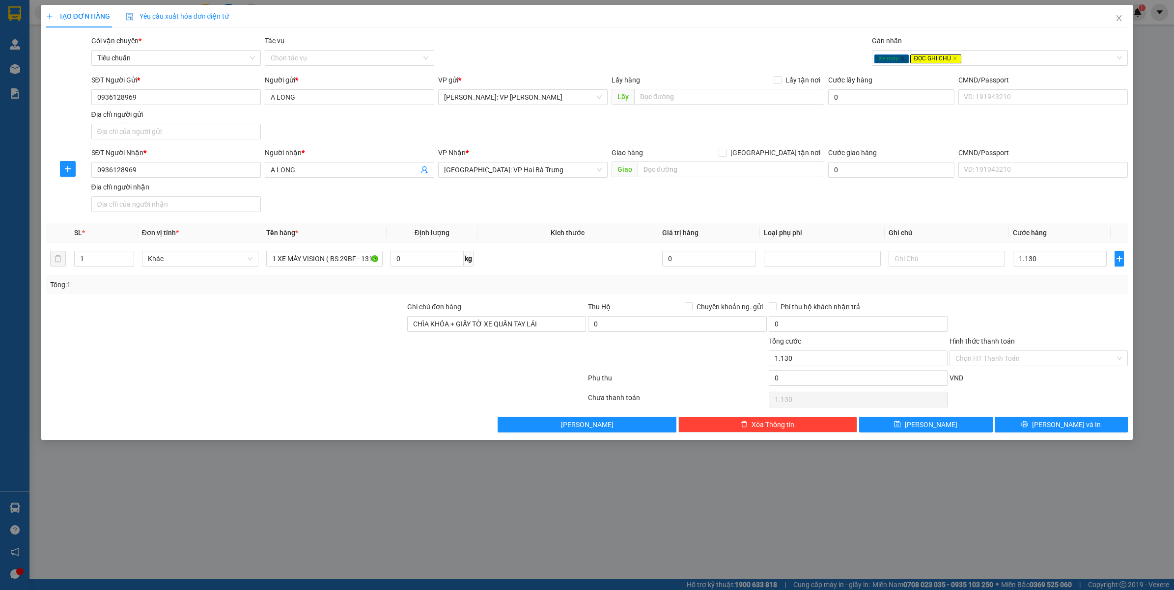
type input "1.130.000"
click at [1024, 364] on input "Hình thức thanh toán" at bounding box center [1035, 358] width 160 height 15
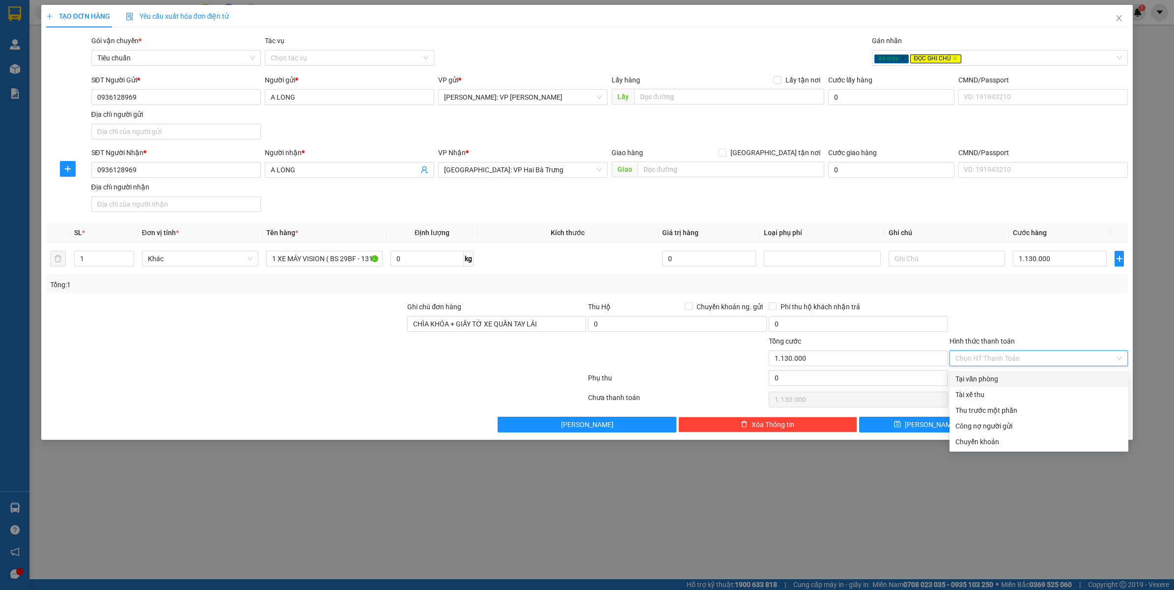
click at [987, 381] on div "Tại văn phòng" at bounding box center [1038, 379] width 167 height 11
type input "0"
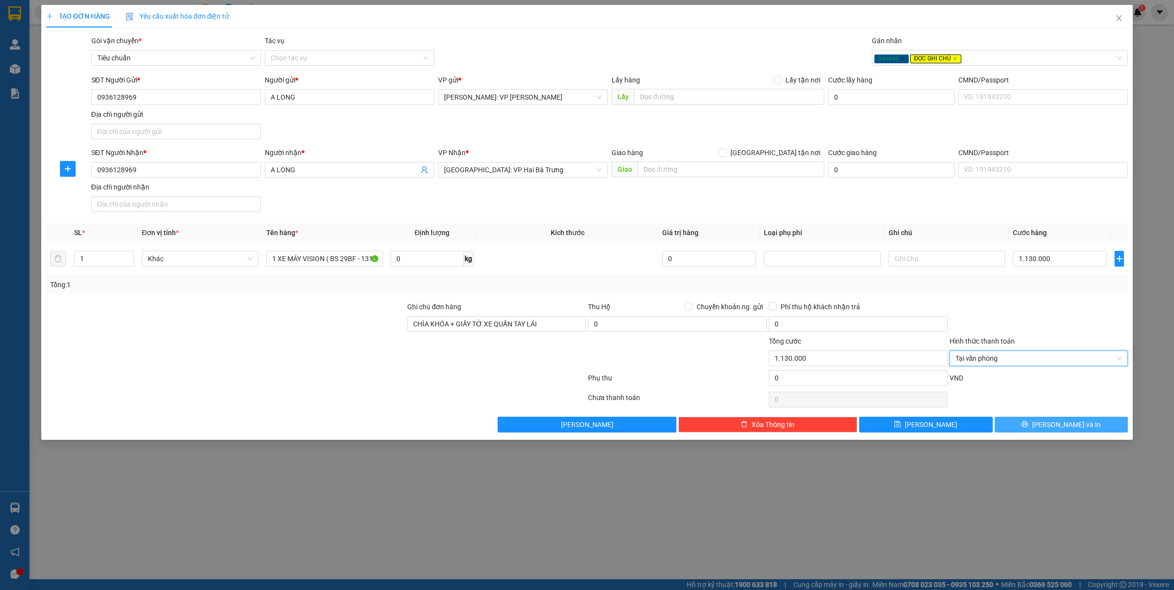
click at [1022, 418] on button "[PERSON_NAME] và In" at bounding box center [1061, 425] width 134 height 16
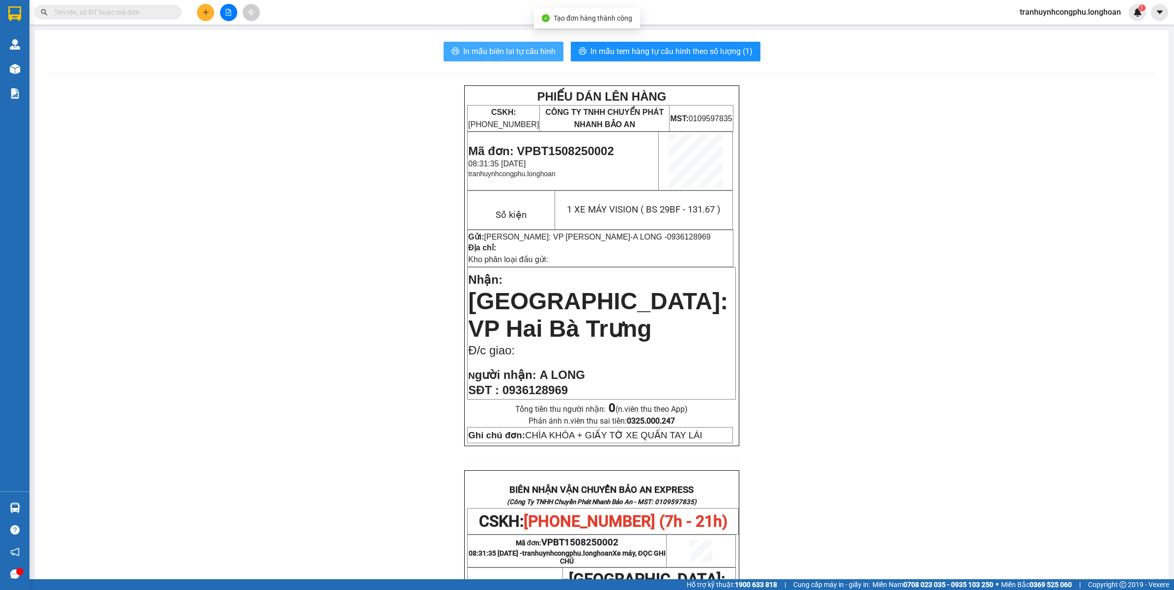
click at [502, 50] on span "In mẫu biên lai tự cấu hình" at bounding box center [509, 51] width 92 height 12
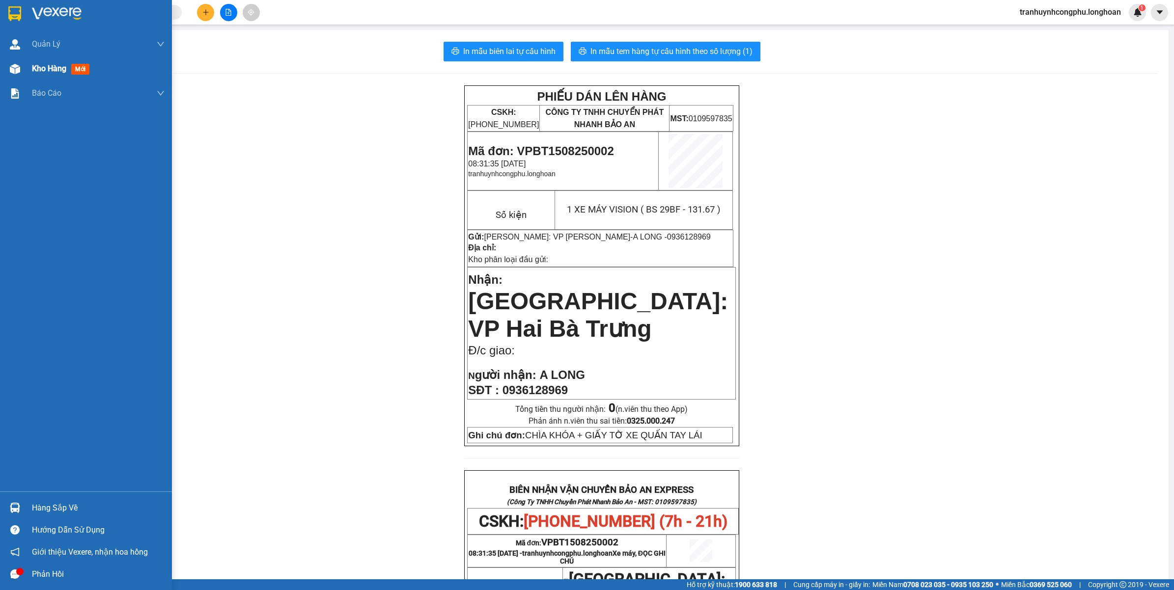
click at [26, 62] on div "Kho hàng mới" at bounding box center [86, 68] width 172 height 25
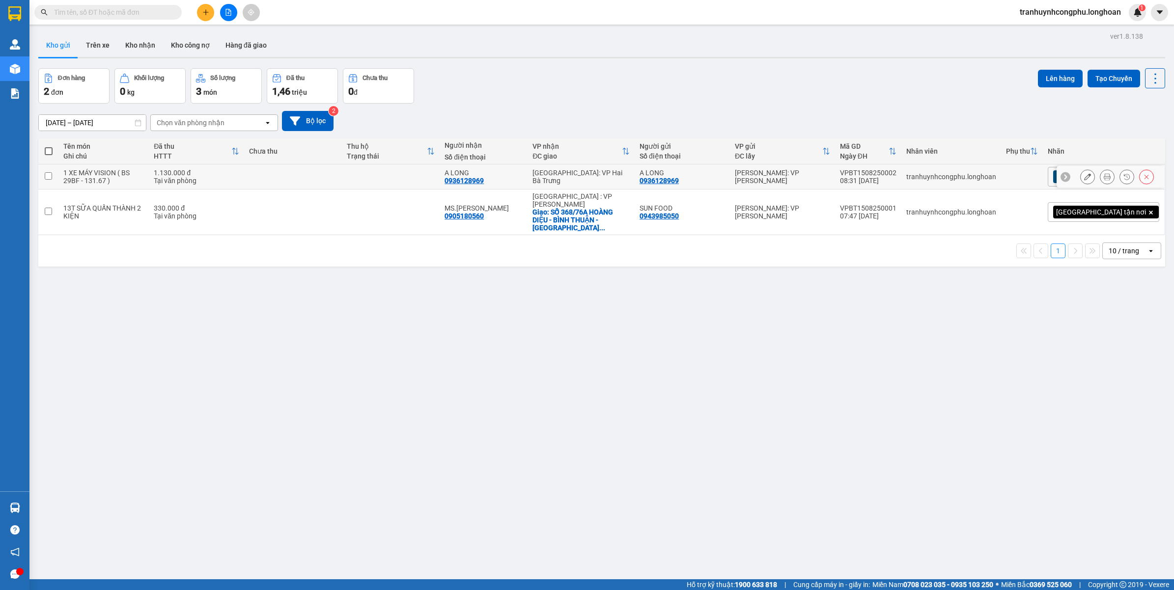
click at [1080, 186] on button at bounding box center [1087, 176] width 14 height 17
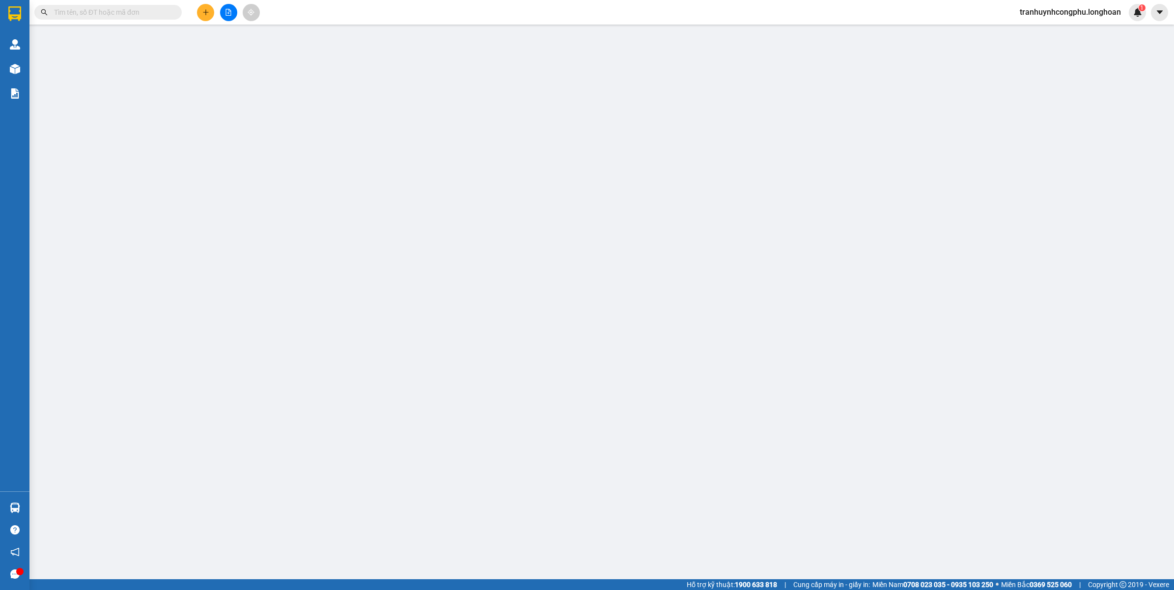
type input "0936128969"
type input "A LONG"
type input "0936128969"
type input "A LONG"
type input "CHÌA KHÓA + GIẤY TỜ XE QUẤN TAY LÁI"
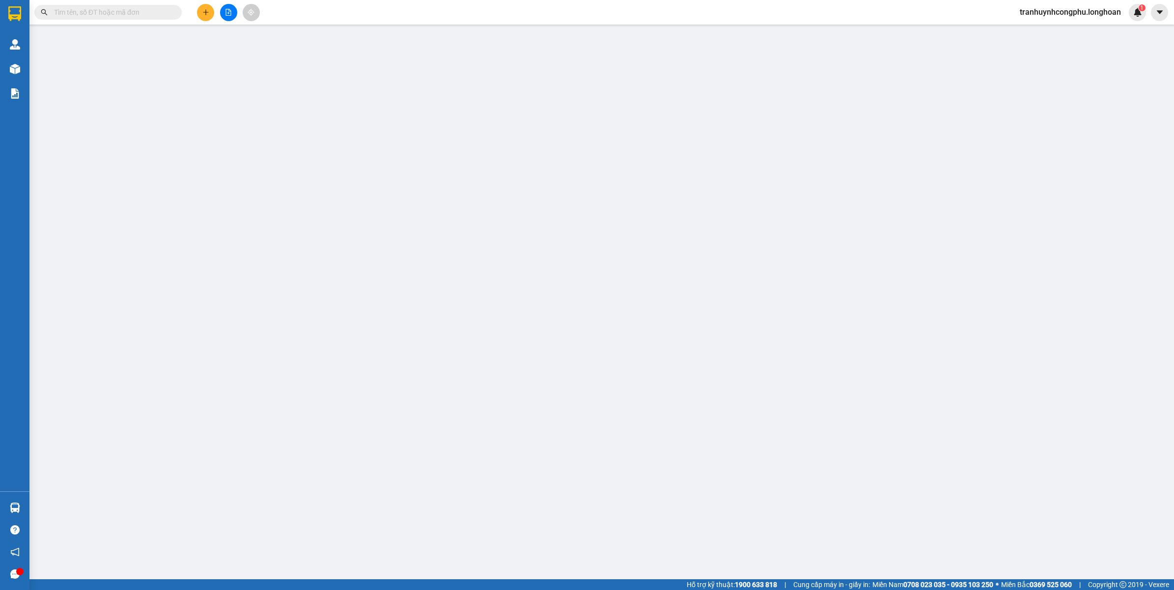
type input "1.130.000"
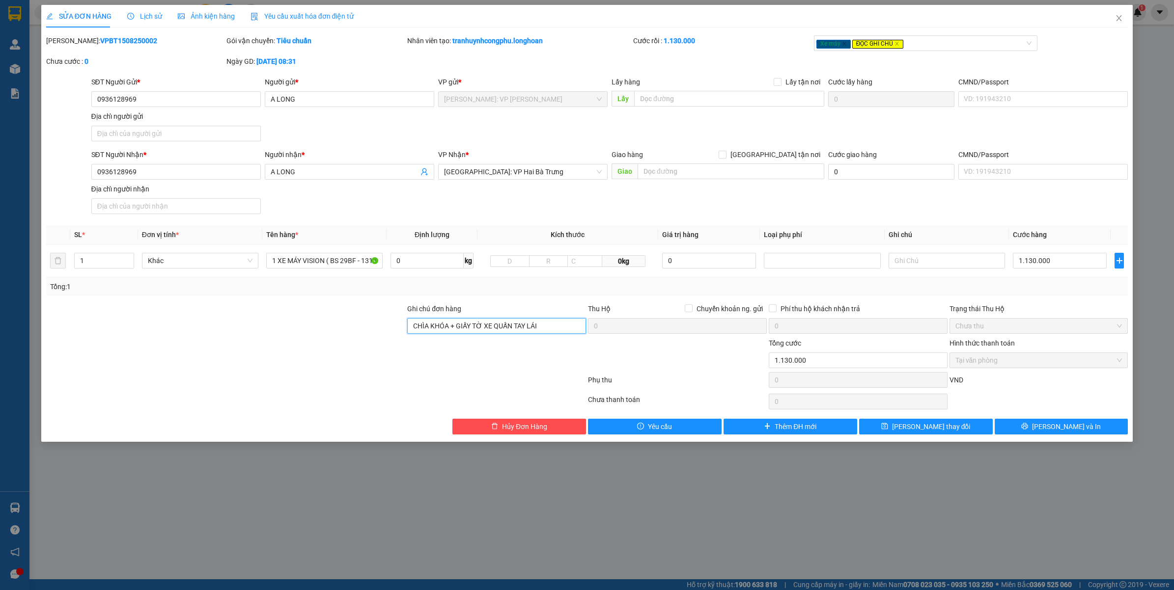
click at [566, 325] on input "CHÌA KHÓA + GIẤY TỜ XE QUẤN TAY LÁI" at bounding box center [496, 326] width 179 height 16
type input "( XE KHÔNG TẮT ĐƯỢC CHỐNG TRỘM HẾT BÌNH KHÔNG CHỊU TRÁCH NHIỆM ) CHÌA KHÓA + GI…"
click at [1024, 433] on button "[PERSON_NAME] và In" at bounding box center [1061, 427] width 134 height 16
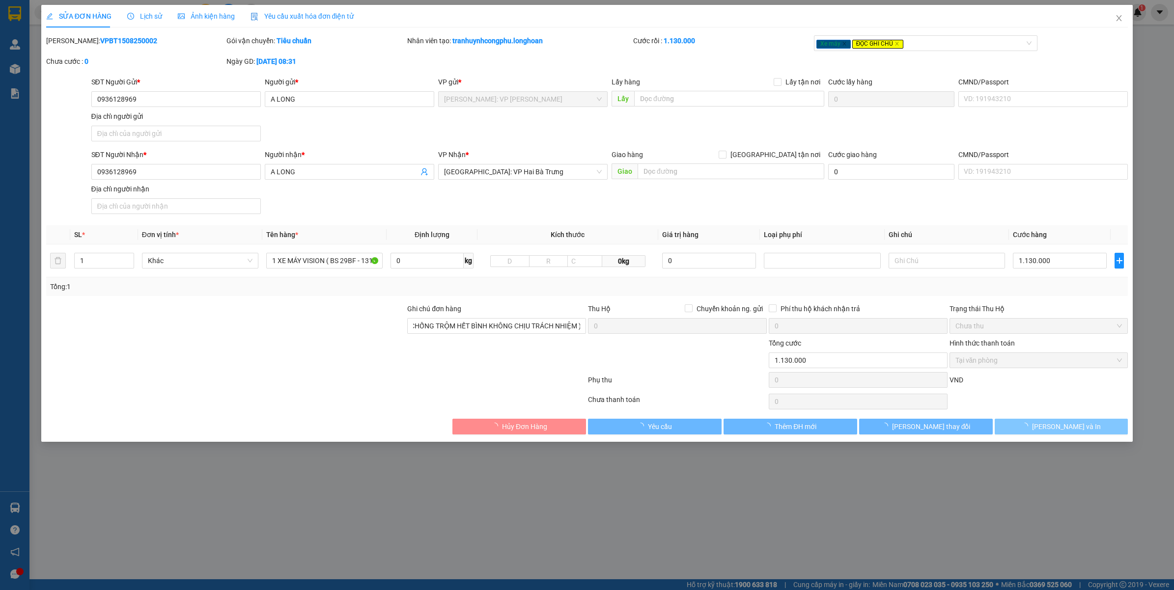
scroll to position [0, 0]
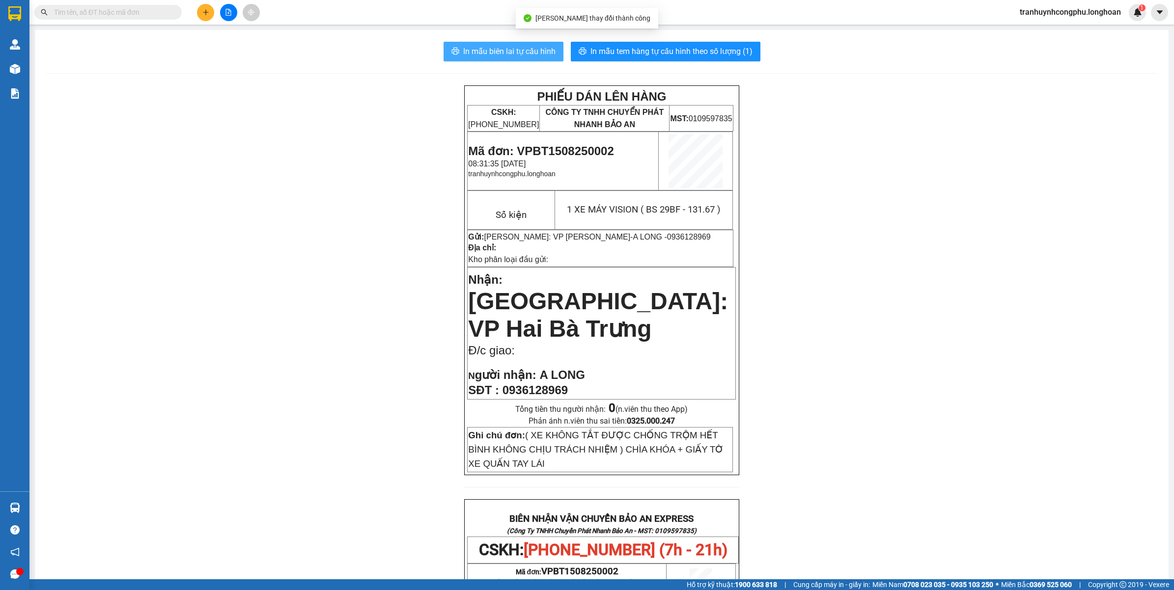
click at [531, 44] on button "In mẫu biên lai tự cấu hình" at bounding box center [503, 52] width 120 height 20
click at [1002, 416] on div "PHIẾU DÁN LÊN HÀNG CSKH: 1900.06.88.33 CÔNG TY TNHH CHUYỂN PHÁT NHANH BẢO AN MS…" at bounding box center [602, 545] width 1110 height 921
drag, startPoint x: 260, startPoint y: 279, endPoint x: 273, endPoint y: 268, distance: 17.0
click at [261, 276] on div "PHIẾU DÁN LÊN HÀNG CSKH: 1900.06.88.33 CÔNG TY TNHH CHUYỂN PHÁT NHANH BẢO AN MS…" at bounding box center [602, 545] width 1110 height 921
click at [565, 145] on span "Mã đơn: VPBT1508250002" at bounding box center [540, 150] width 145 height 13
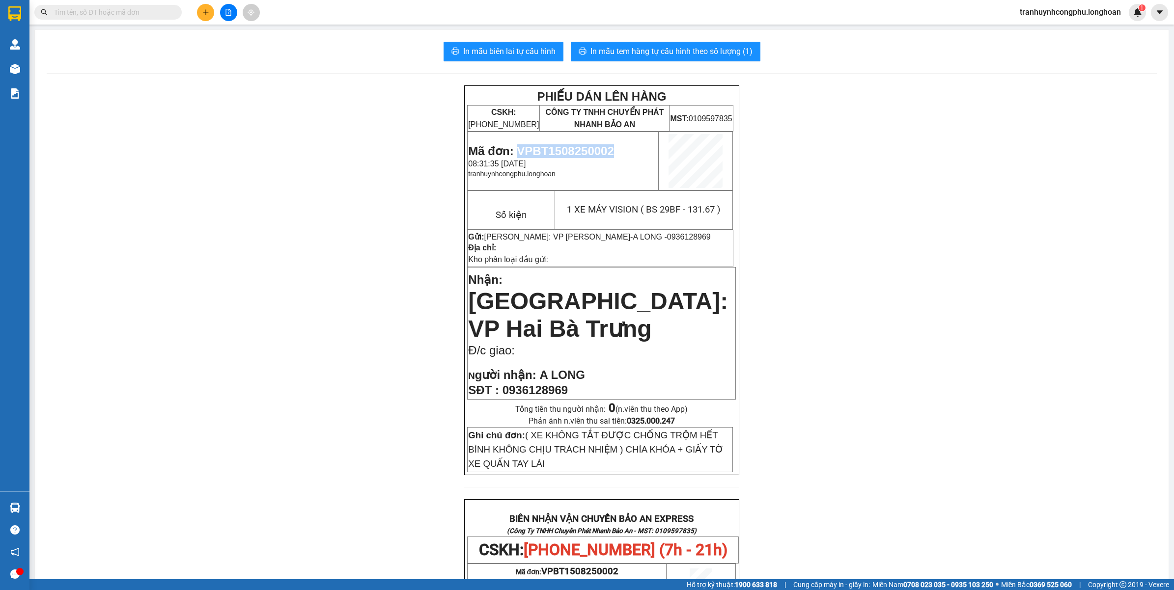
click at [565, 145] on span "Mã đơn: VPBT1508250002" at bounding box center [540, 150] width 145 height 13
copy span "VPBT1508250002"
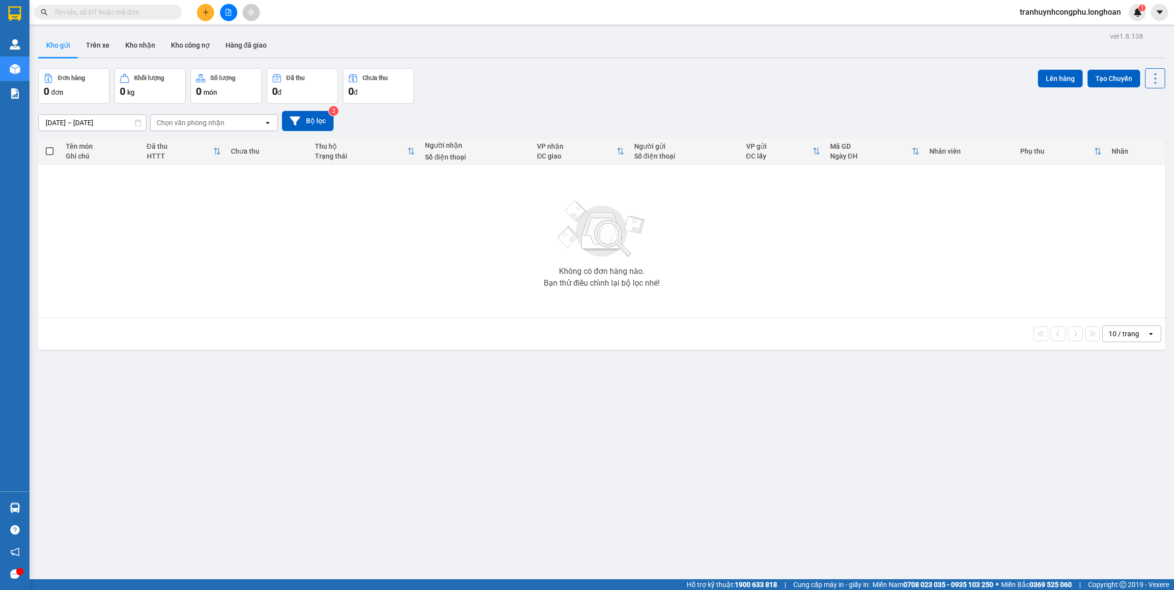
click at [121, 8] on input "text" at bounding box center [112, 12] width 116 height 11
paste input "0943985050"
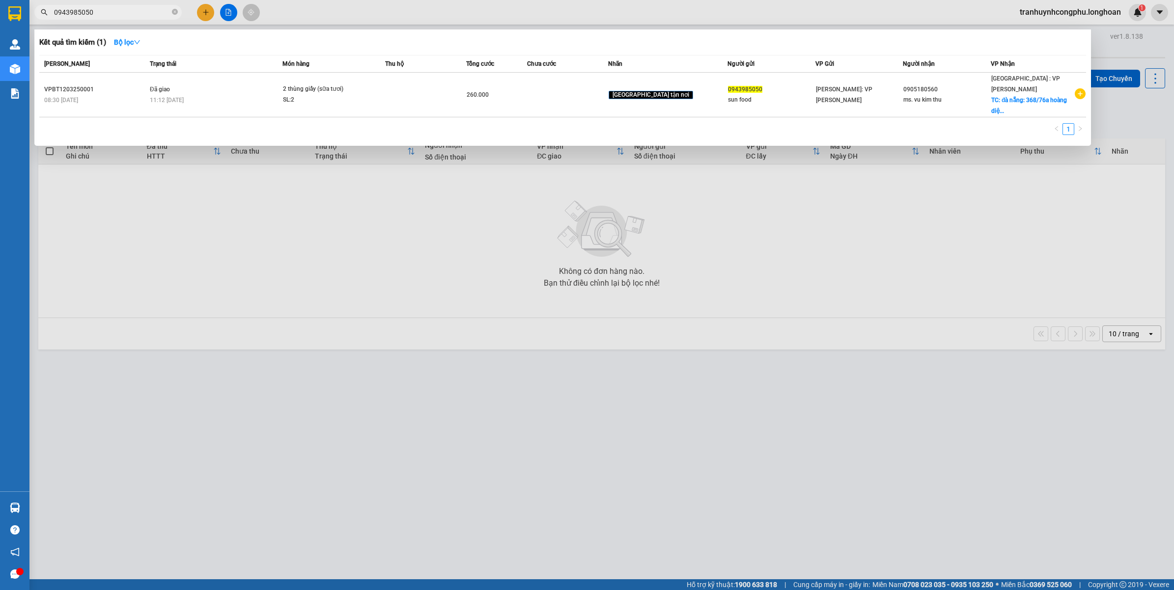
click at [849, 487] on div at bounding box center [587, 295] width 1174 height 590
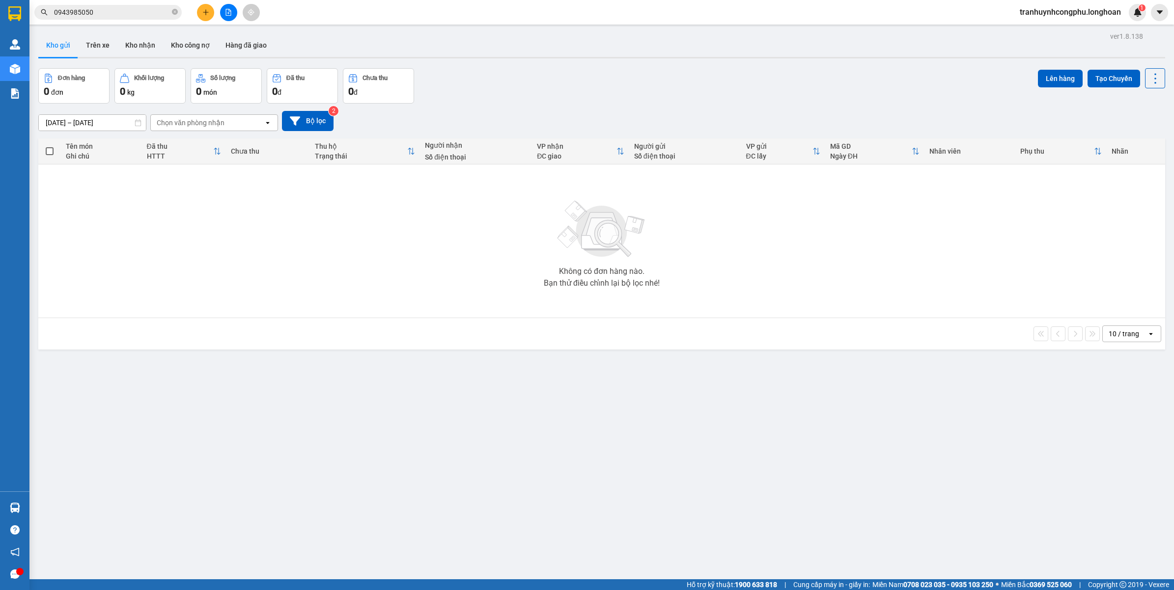
drag, startPoint x: 108, startPoint y: 14, endPoint x: 107, endPoint y: 21, distance: 7.5
click at [107, 14] on input "0943985050" at bounding box center [112, 12] width 116 height 11
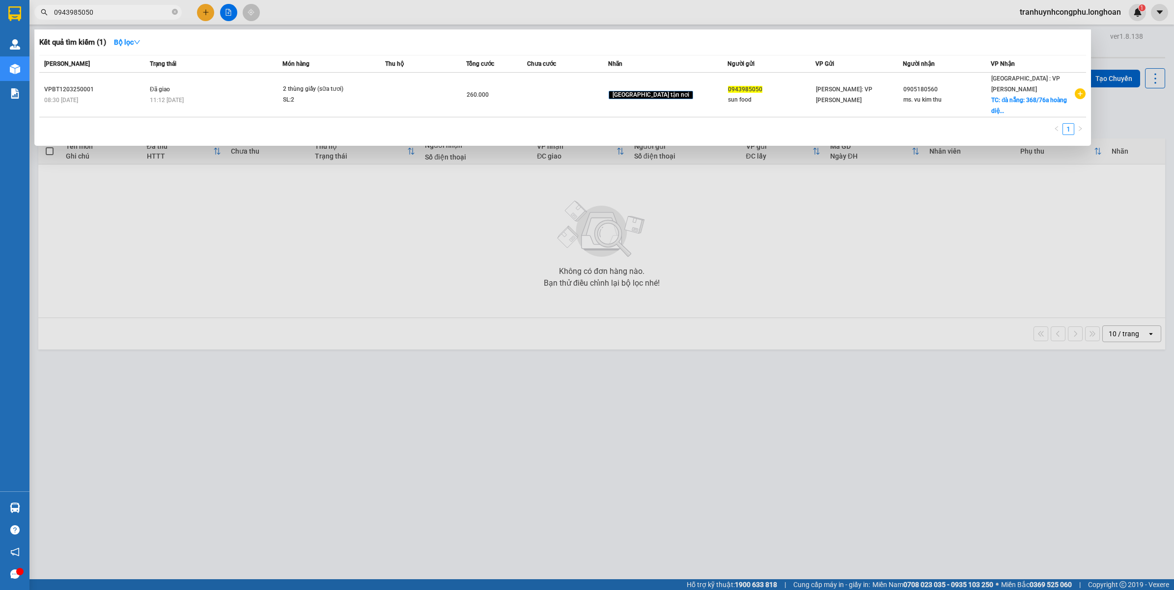
click at [317, 422] on div at bounding box center [587, 295] width 1174 height 590
click at [119, 15] on input "0943985050" at bounding box center [112, 12] width 116 height 11
type input "0"
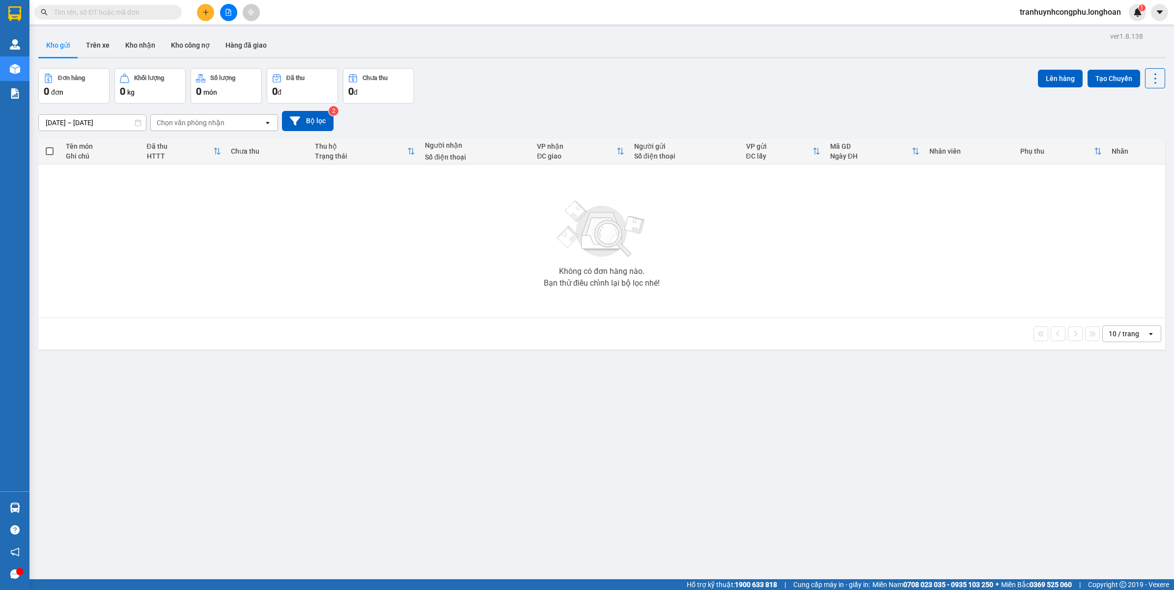
click at [688, 491] on div "ver 1.8.138 Kho gửi Trên xe Kho nhận Kho công nợ Hàng đã giao Đơn hàng 0 đơn Kh…" at bounding box center [601, 324] width 1134 height 590
click at [208, 6] on button at bounding box center [205, 12] width 17 height 17
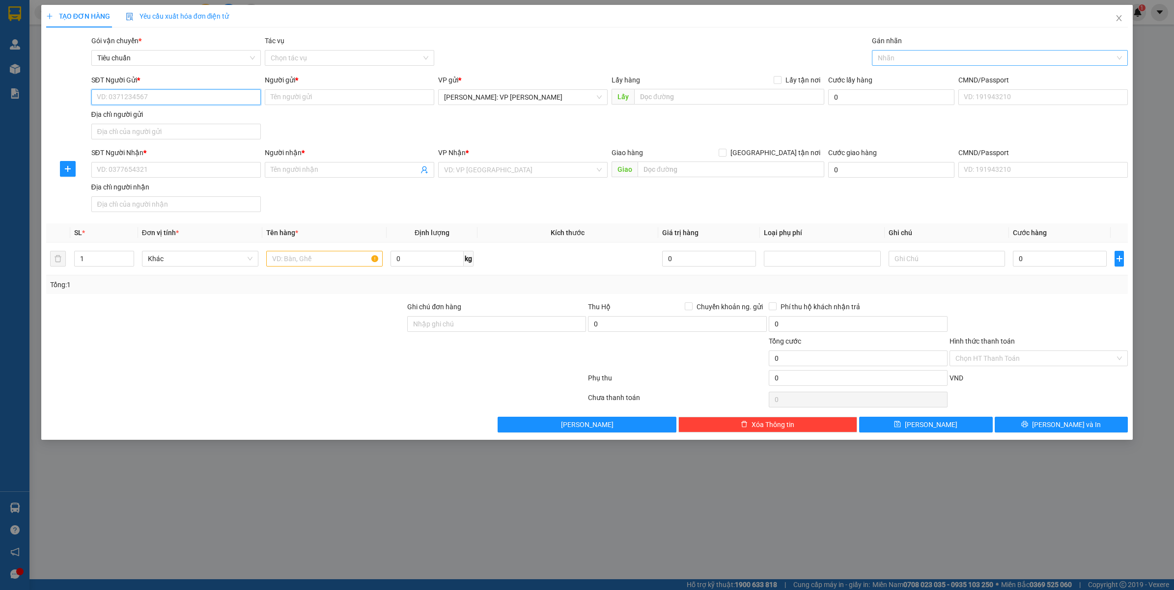
click at [946, 57] on div at bounding box center [995, 58] width 242 height 12
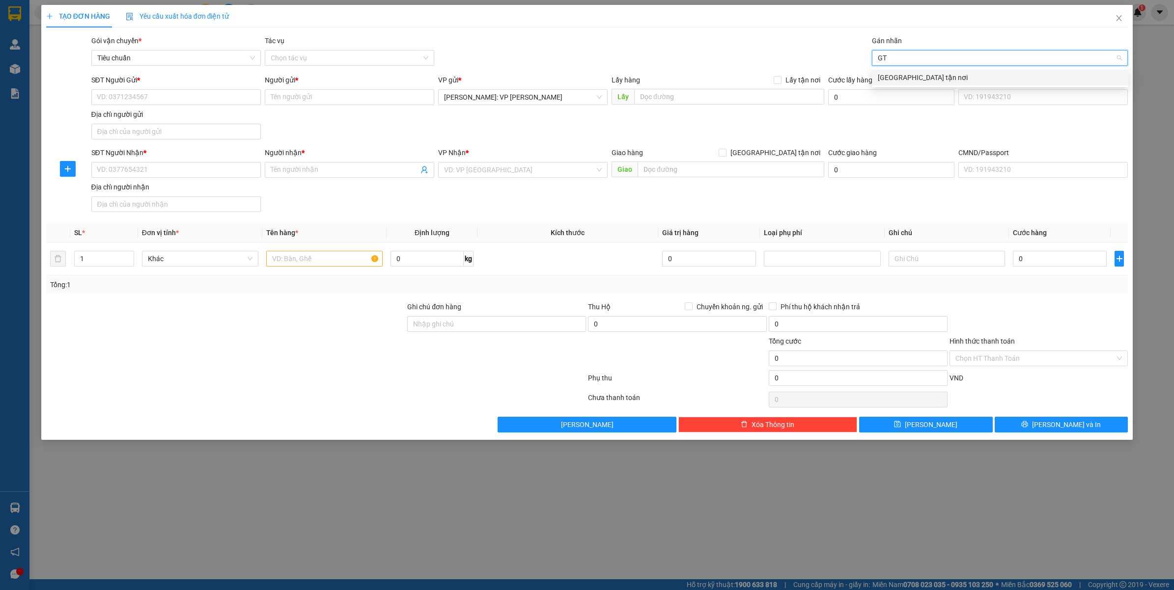
type input "GTN"
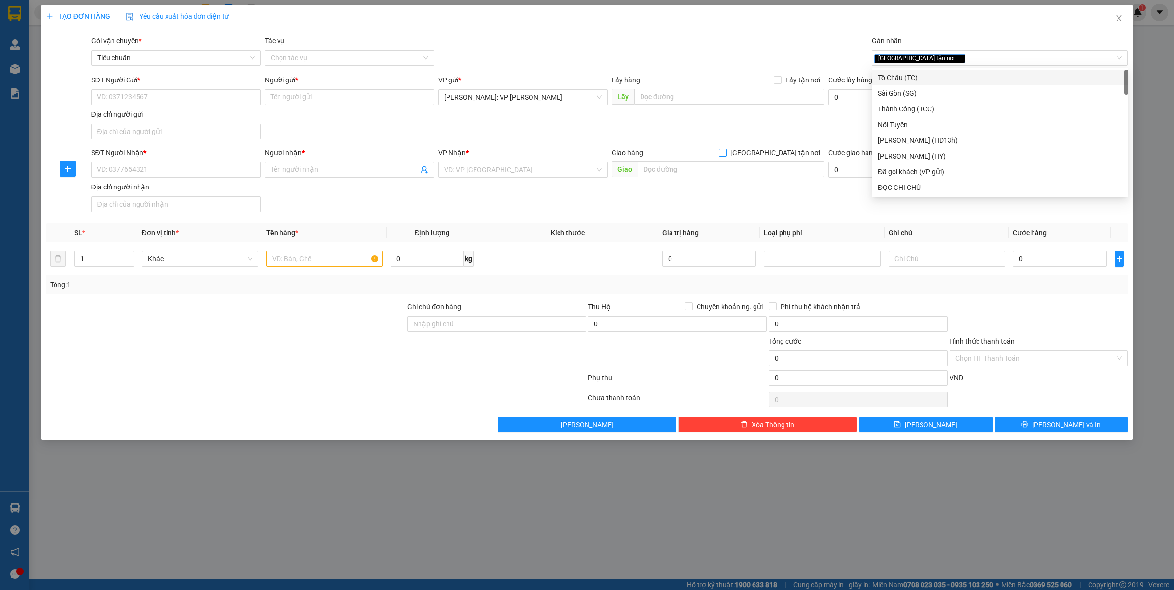
click at [725, 155] on input "[GEOGRAPHIC_DATA] tận nơi" at bounding box center [721, 152] width 7 height 7
checkbox input "true"
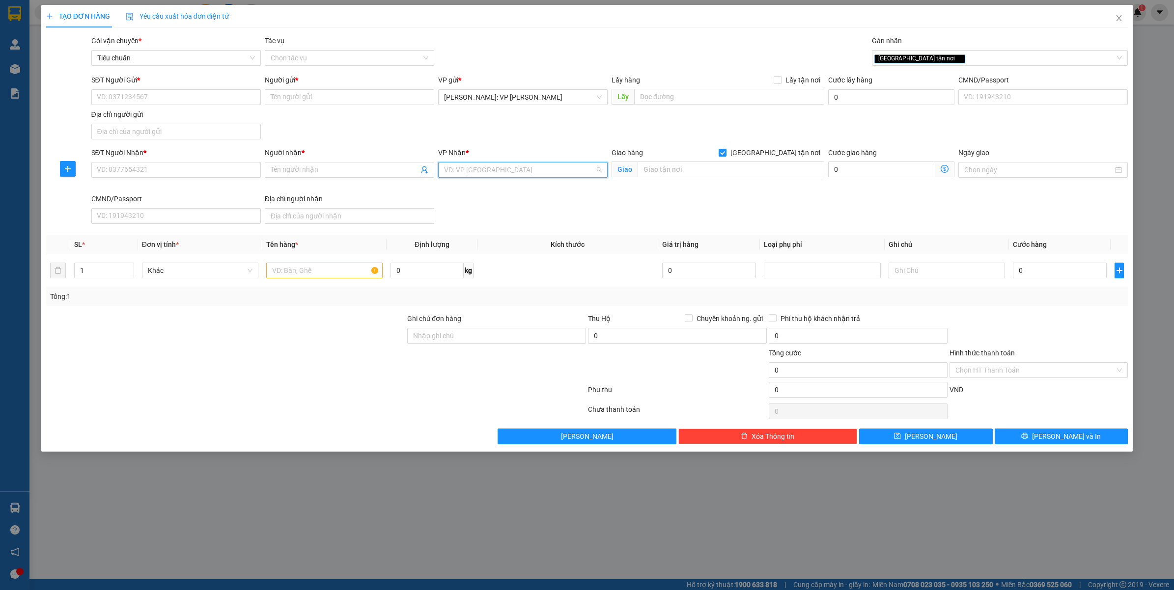
click at [472, 172] on input "search" at bounding box center [519, 170] width 151 height 15
type input "CẦN"
click at [485, 190] on div "Cần Thơ: [PERSON_NAME]" at bounding box center [523, 190] width 158 height 11
drag, startPoint x: 167, startPoint y: 105, endPoint x: 178, endPoint y: 119, distance: 17.6
click at [168, 104] on input "SĐT Người Gửi *" at bounding box center [175, 97] width 169 height 16
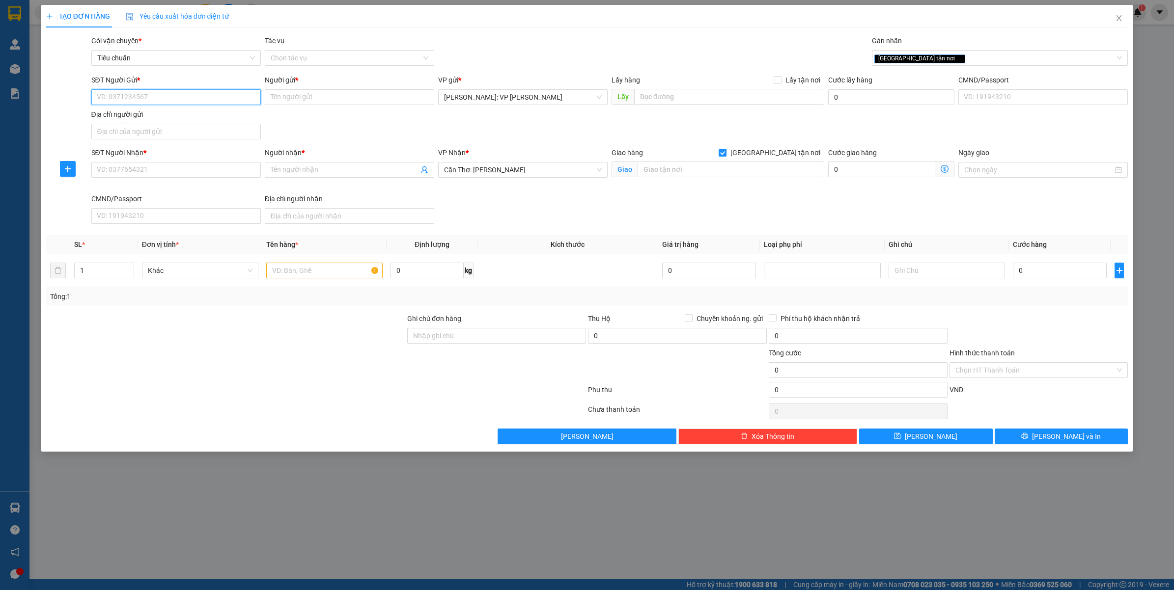
paste input "0949150727"
type input "0949150727"
click at [349, 99] on input "Người gửi *" at bounding box center [349, 97] width 169 height 16
click at [320, 97] on input "MS.TRÂN" at bounding box center [349, 97] width 169 height 16
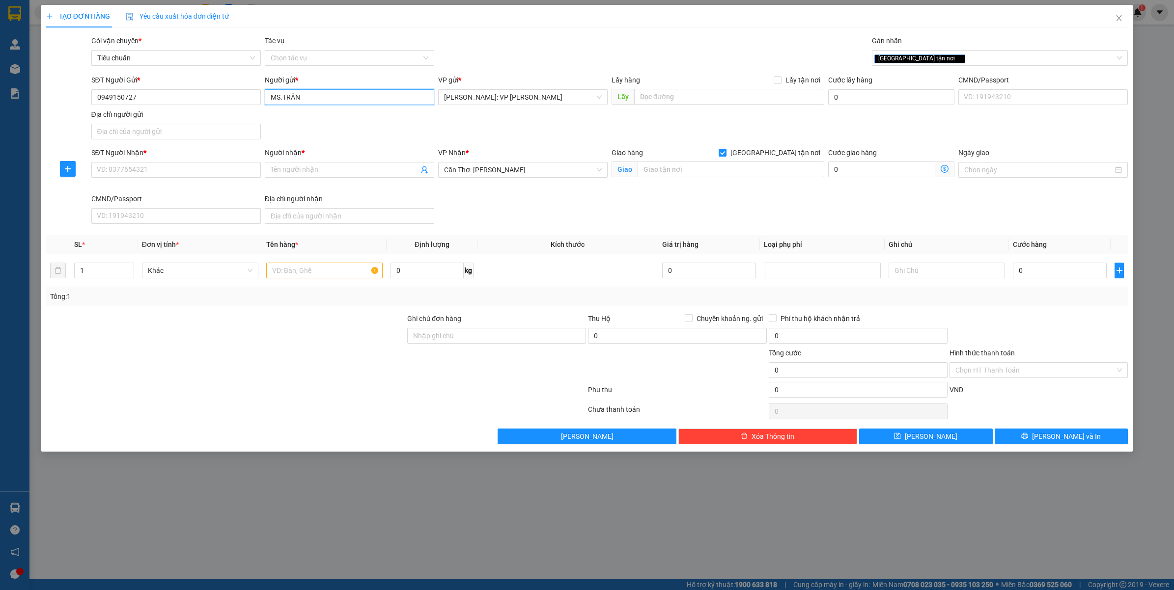
click at [320, 97] on input "MS.TRÂN" at bounding box center [349, 97] width 169 height 16
type input "MS.TRÂN"
click at [298, 159] on div "Người nhận *" at bounding box center [349, 154] width 169 height 15
click at [298, 165] on input "Người nhận *" at bounding box center [345, 169] width 148 height 11
paste input "MS.TRÂN"
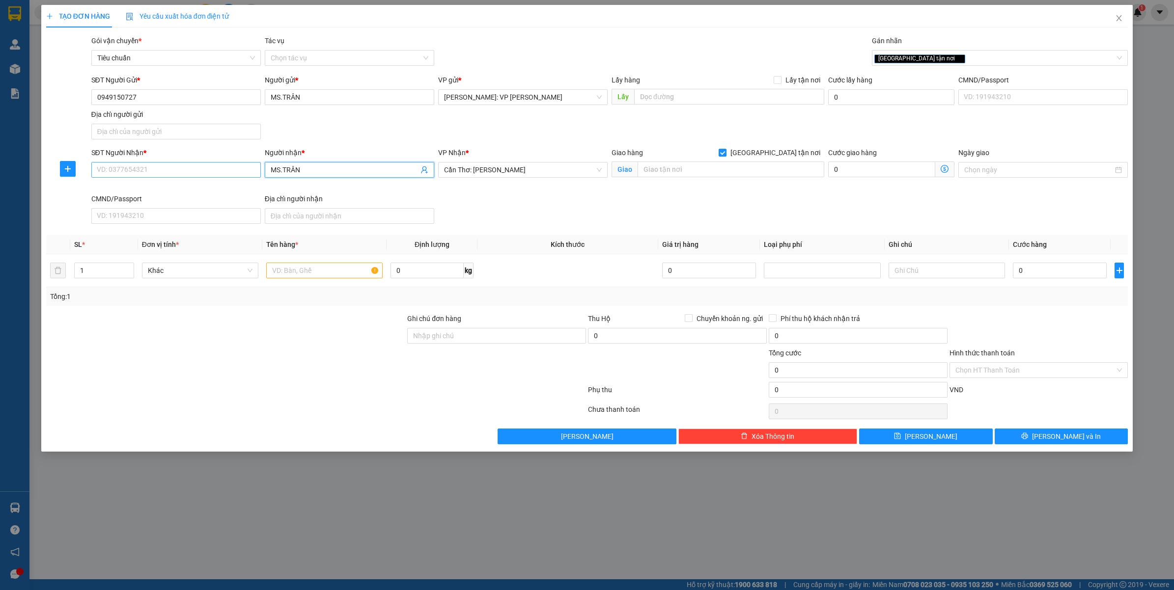
type input "MS.TRÂN"
click at [208, 176] on input "SĐT Người Nhận *" at bounding box center [175, 170] width 169 height 16
click at [163, 98] on input "0949150727" at bounding box center [175, 97] width 169 height 16
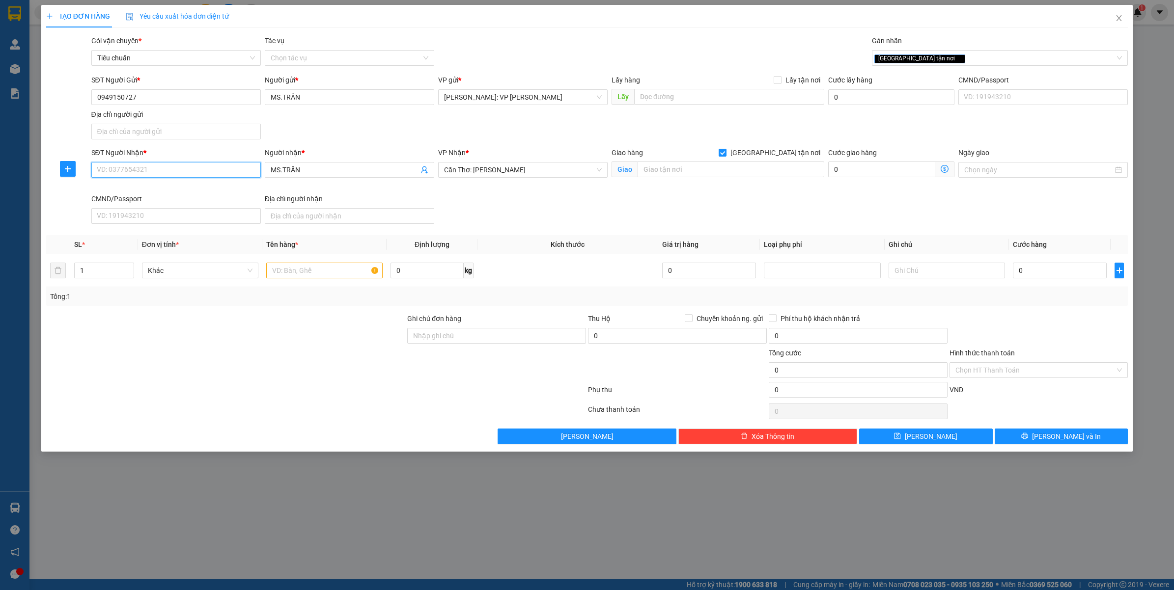
click at [135, 163] on input "SĐT Người Nhận *" at bounding box center [175, 170] width 169 height 16
paste input "0949150727"
type input "0949150727"
click at [701, 178] on div "Giao hàng [GEOGRAPHIC_DATA] tận nơi [GEOGRAPHIC_DATA]" at bounding box center [717, 164] width 213 height 34
click at [706, 170] on input "text" at bounding box center [730, 170] width 187 height 16
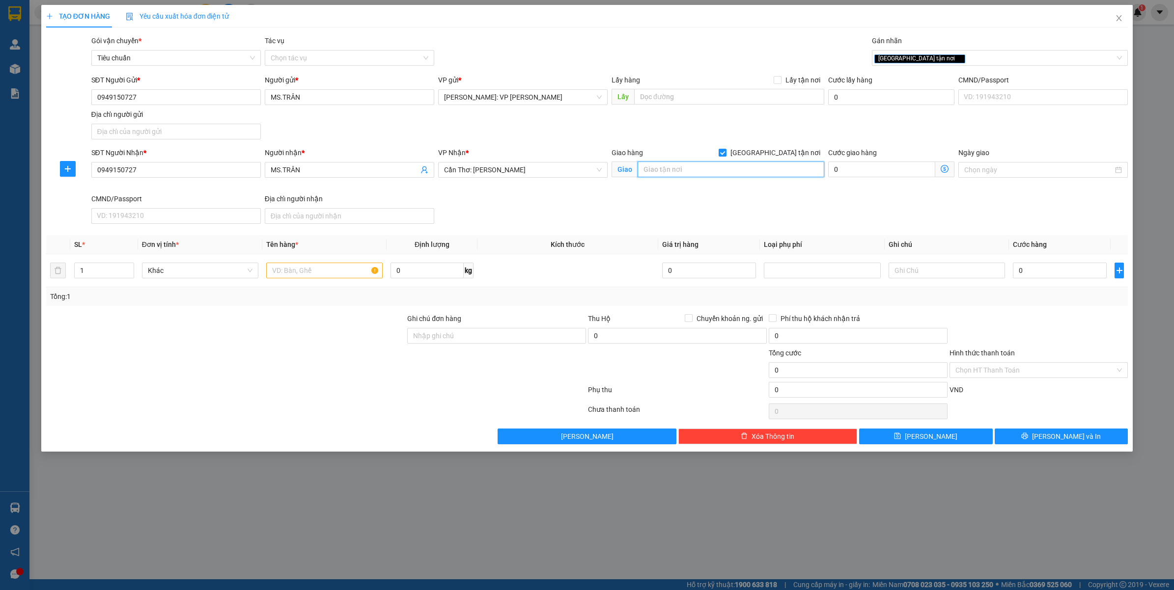
paste input "194A [GEOGRAPHIC_DATA], tổ 7 KV [GEOGRAPHIC_DATA], [GEOGRAPHIC_DATA], [GEOGRAPH…"
type input "Số 194A [GEOGRAPHIC_DATA], tổ 7 KV [GEOGRAPHIC_DATA], [GEOGRAPHIC_DATA], [GEOGR…"
click at [128, 269] on icon "up" at bounding box center [128, 268] width 3 height 3
type input "2"
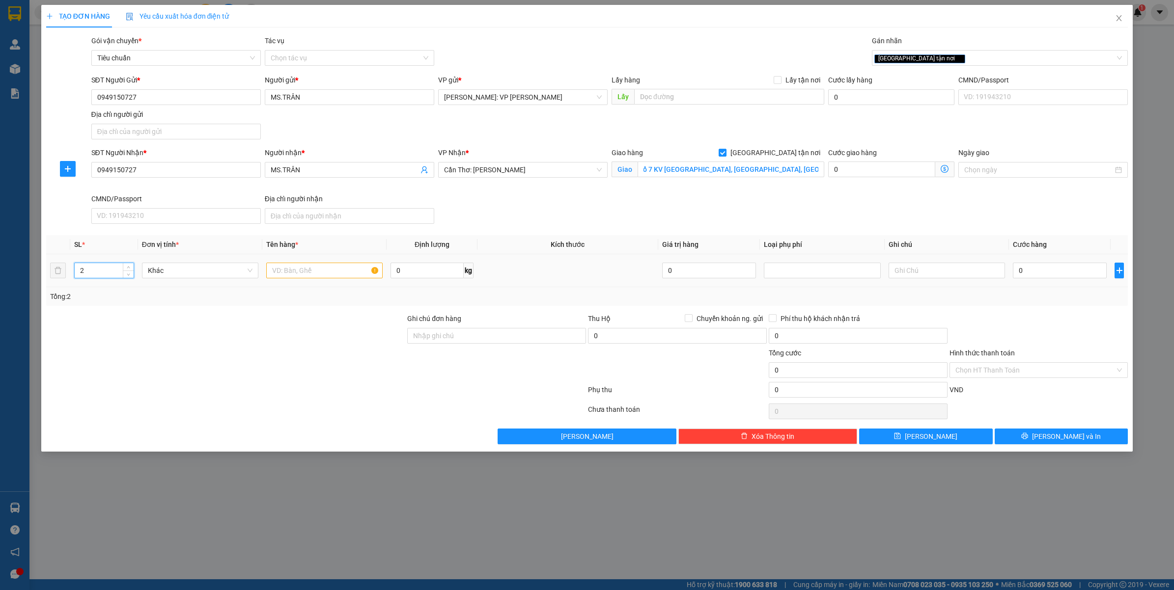
scroll to position [0, 0]
click at [303, 271] on input "text" at bounding box center [324, 271] width 116 height 16
type input "1VALY XÁM + 1 THÙNG XỐP VÀNG NHỎ"
click at [1026, 277] on input "0" at bounding box center [1059, 271] width 94 height 16
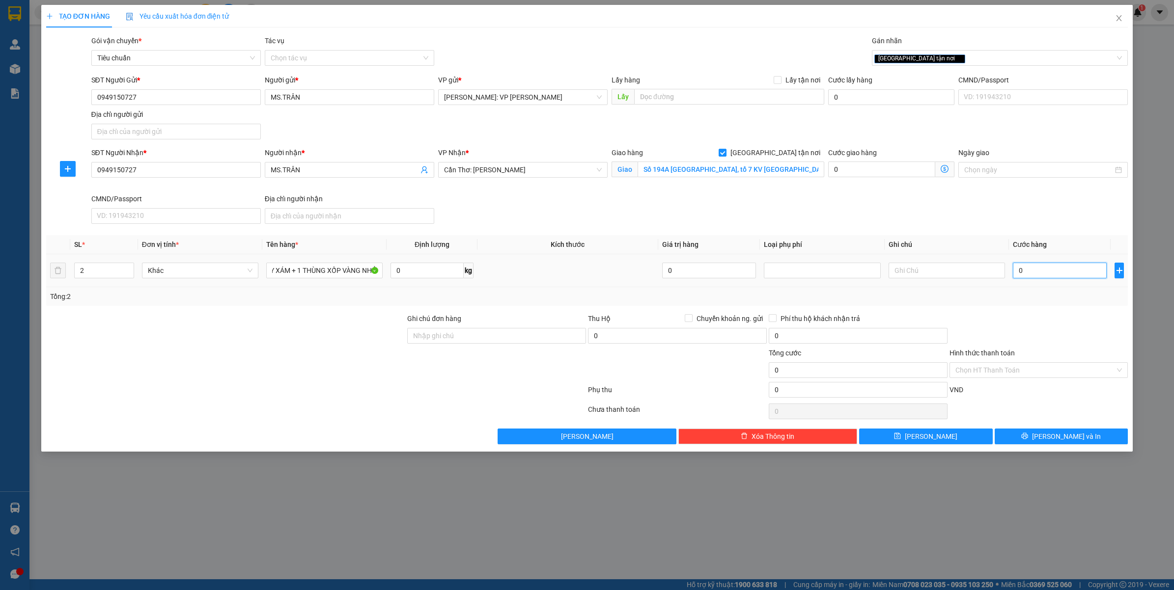
scroll to position [0, 0]
type input "1"
type input "13"
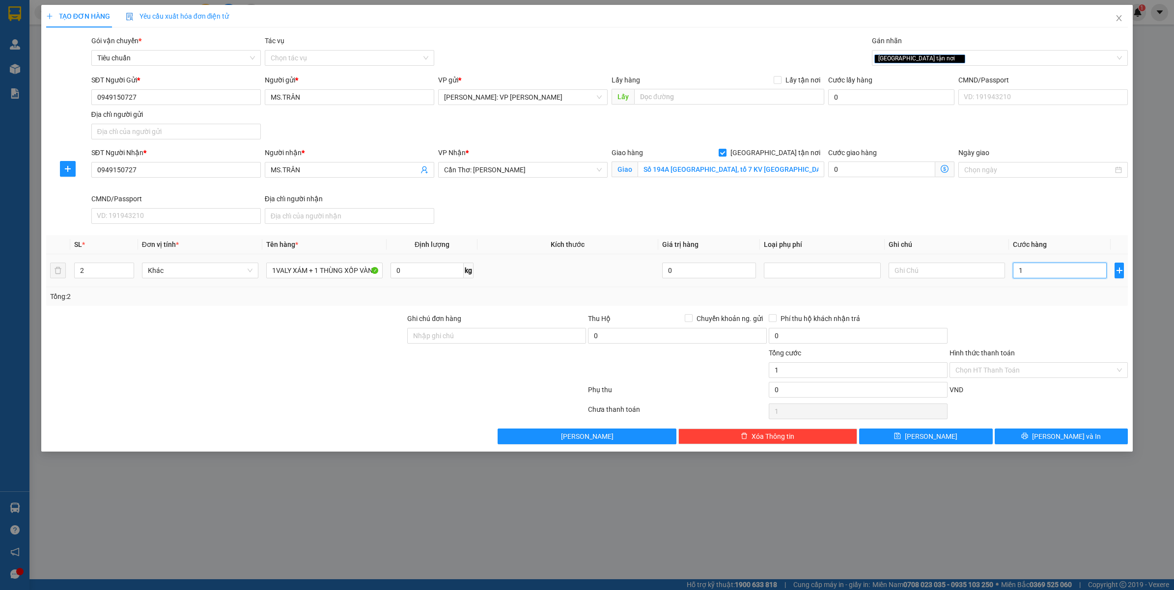
type input "13"
type input "1"
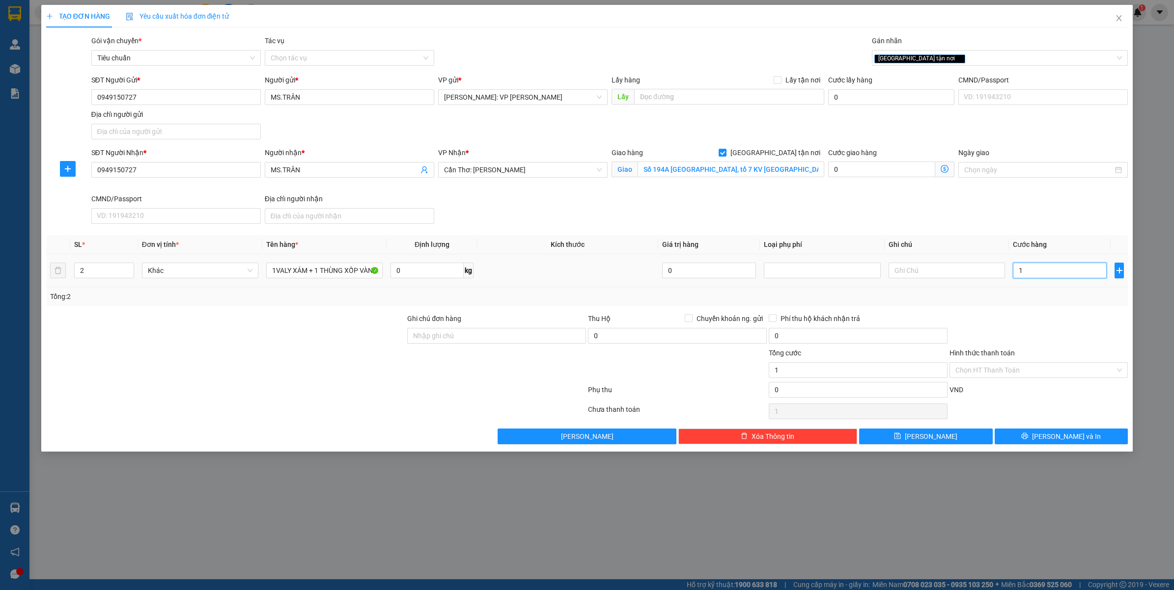
type input "0"
type input "1"
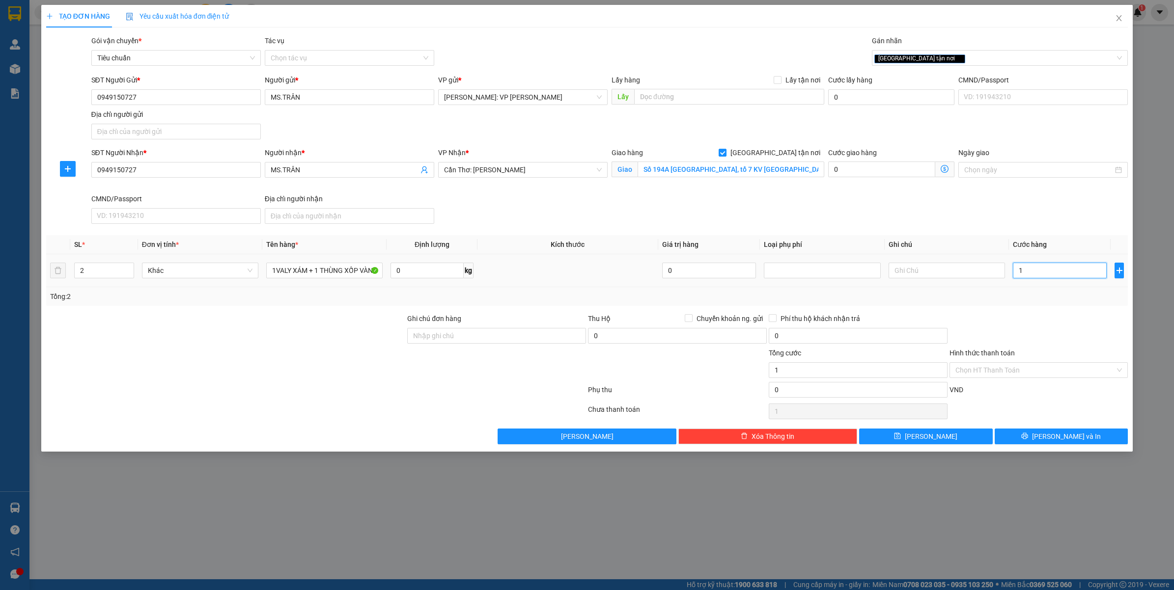
type input "12"
type input "120"
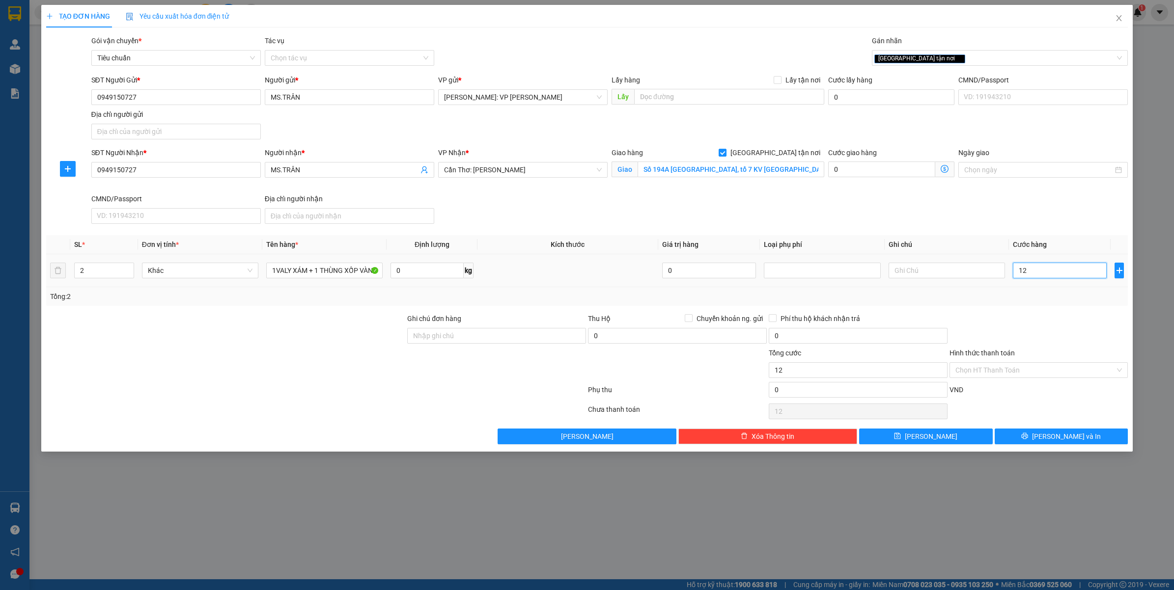
type input "120"
click at [1024, 302] on div "Tổng: 2" at bounding box center [587, 296] width 1074 height 11
type input "120.000"
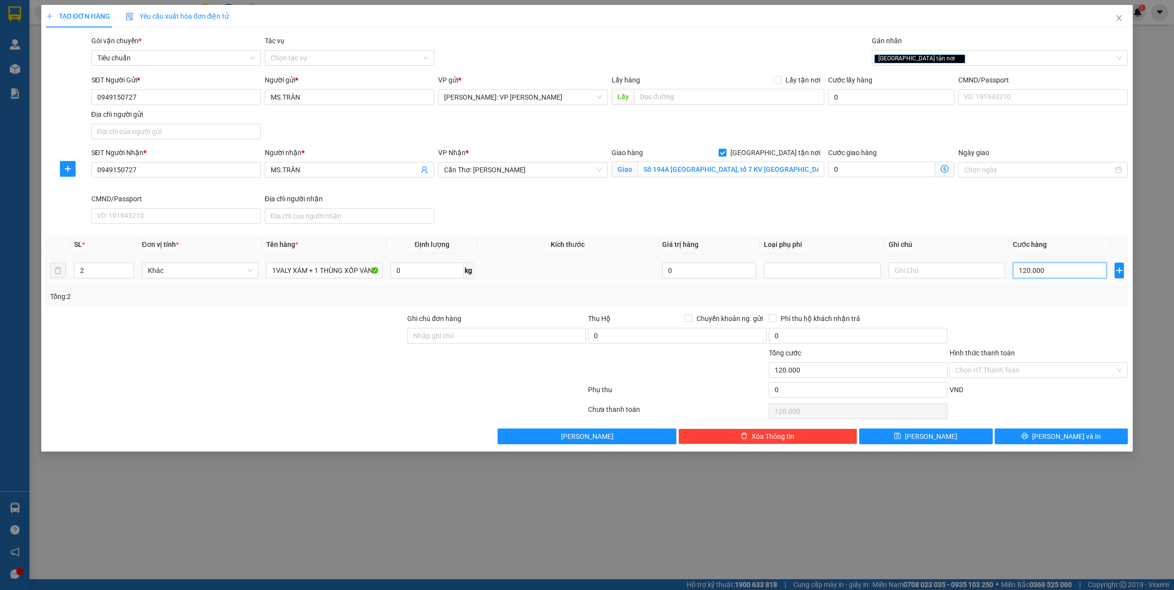
click at [1066, 269] on input "120.000" at bounding box center [1059, 271] width 94 height 16
click at [1035, 325] on div at bounding box center [1038, 330] width 181 height 34
click at [1061, 274] on input "120.000" at bounding box center [1059, 271] width 94 height 16
type input "0"
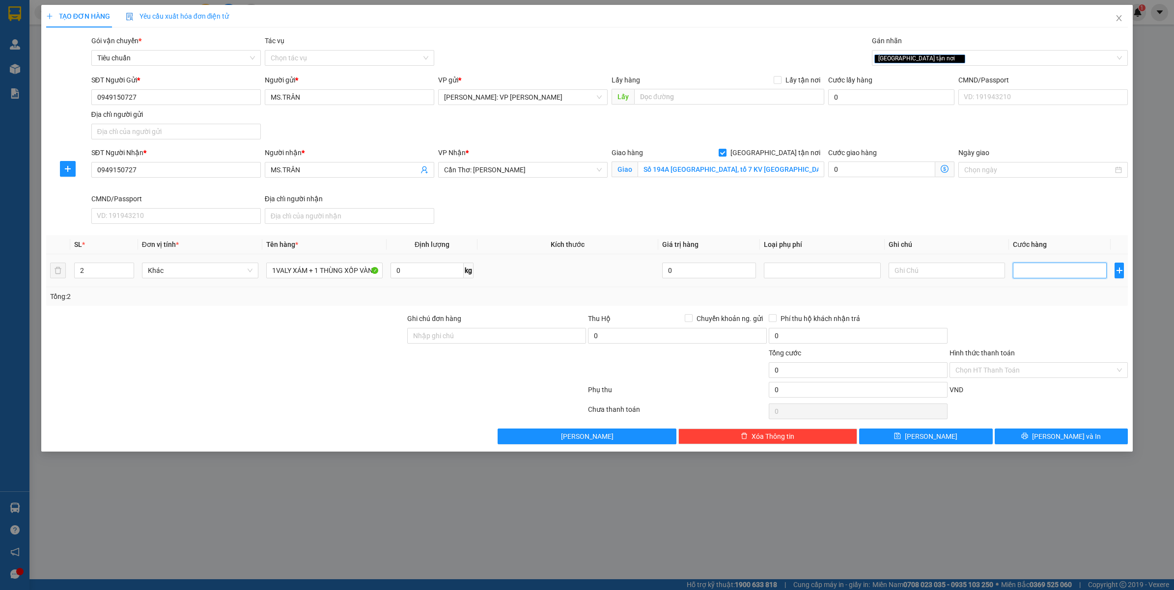
type input "1"
type input "10"
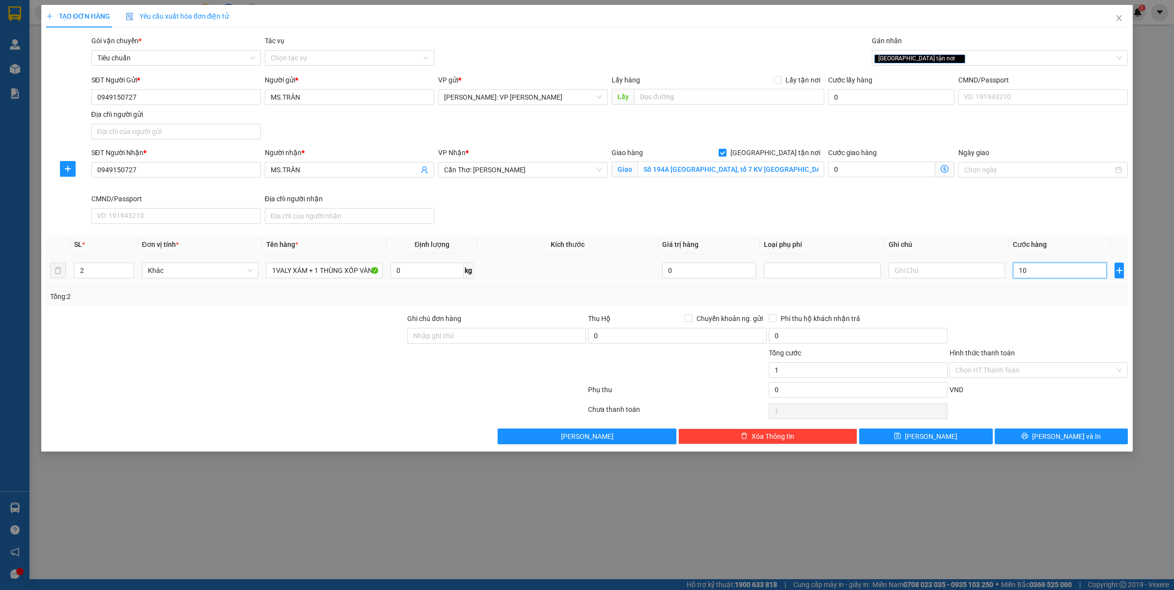
type input "10"
type input "100"
type input "1.000"
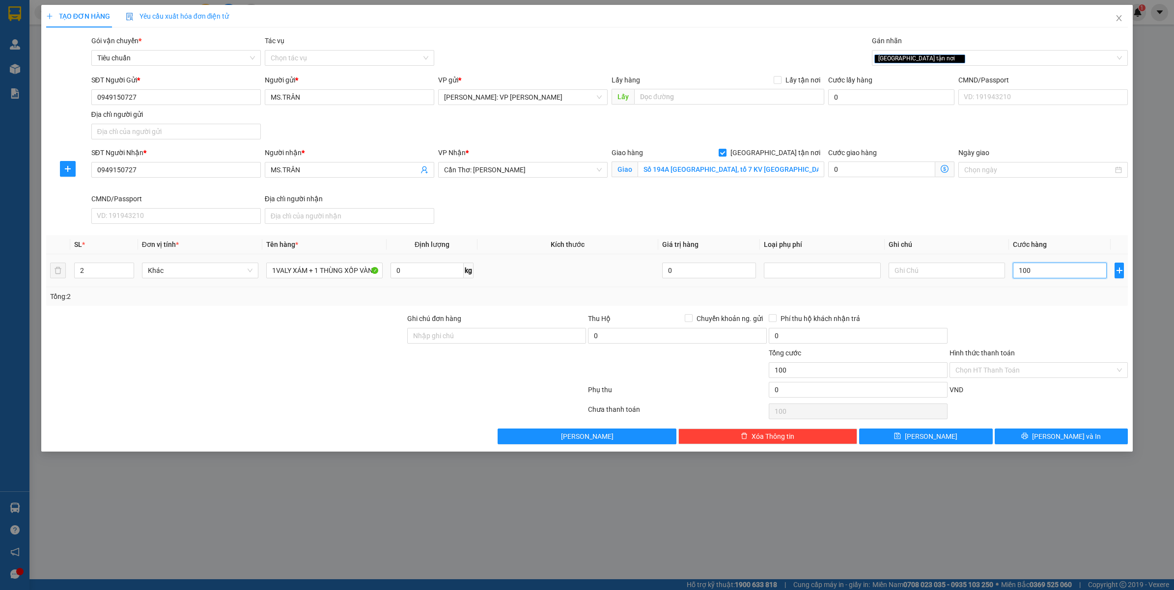
type input "1.000"
type input "1.100"
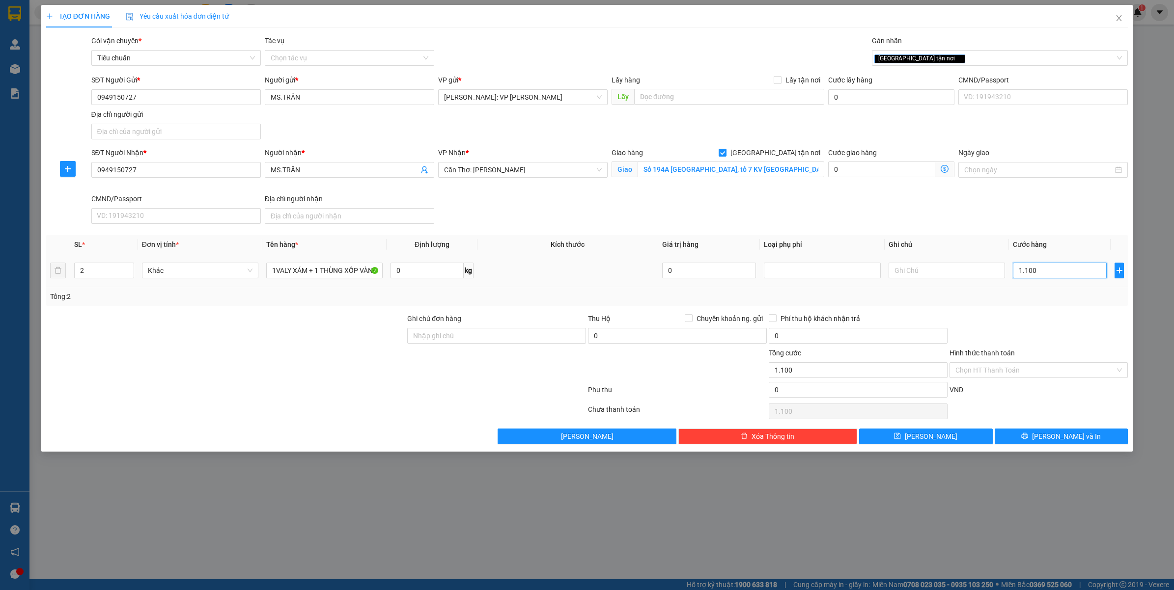
type input "110"
type input "1"
type input "0"
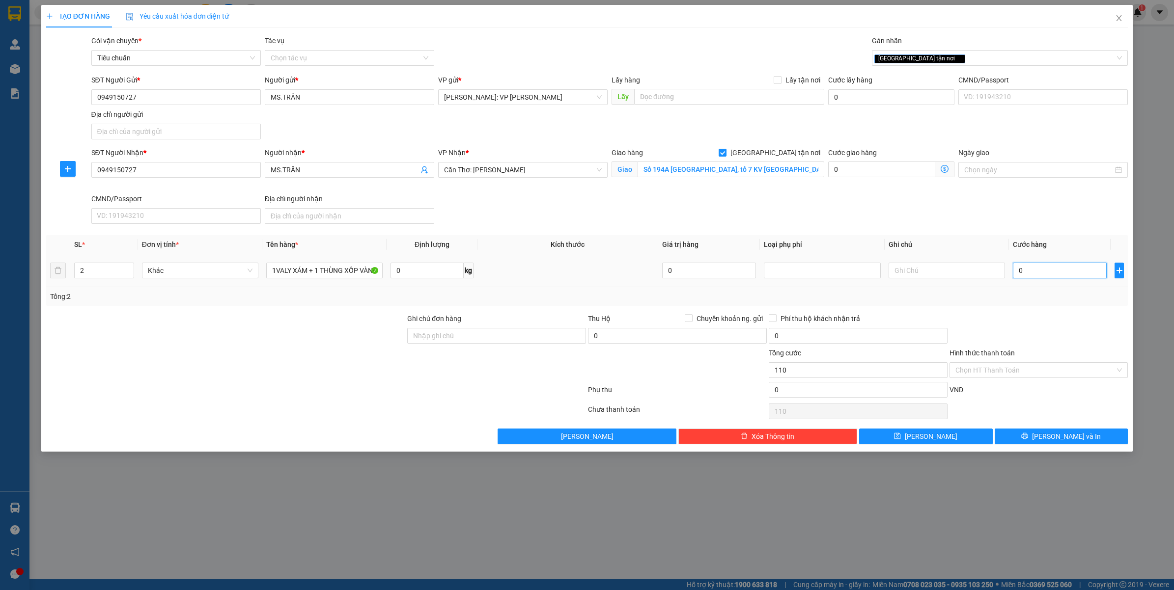
type input "0"
click at [1061, 274] on input "0" at bounding box center [1059, 271] width 94 height 16
type input "0"
click at [1061, 274] on input "0" at bounding box center [1059, 271] width 94 height 16
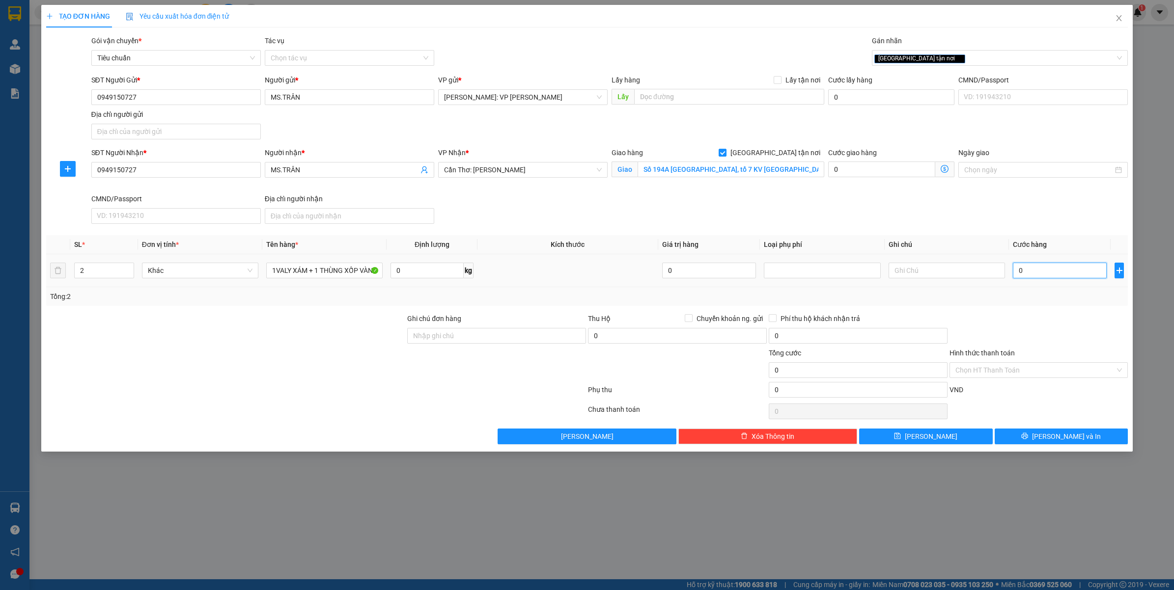
click at [1061, 274] on input "0" at bounding box center [1059, 271] width 94 height 16
type input "1"
type input "10"
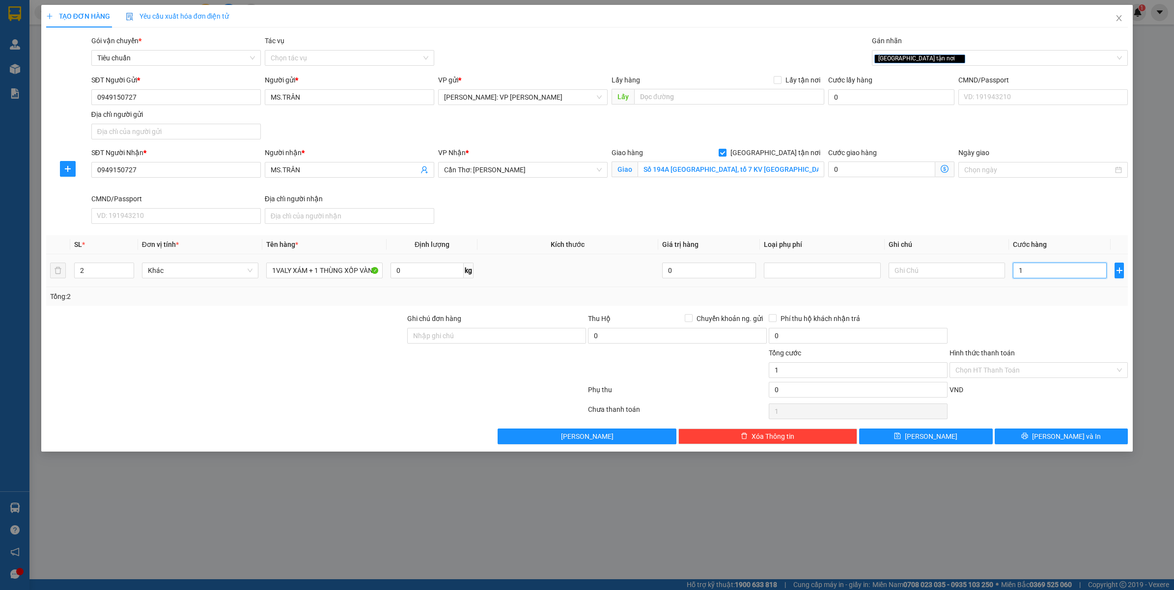
type input "10"
type input "100"
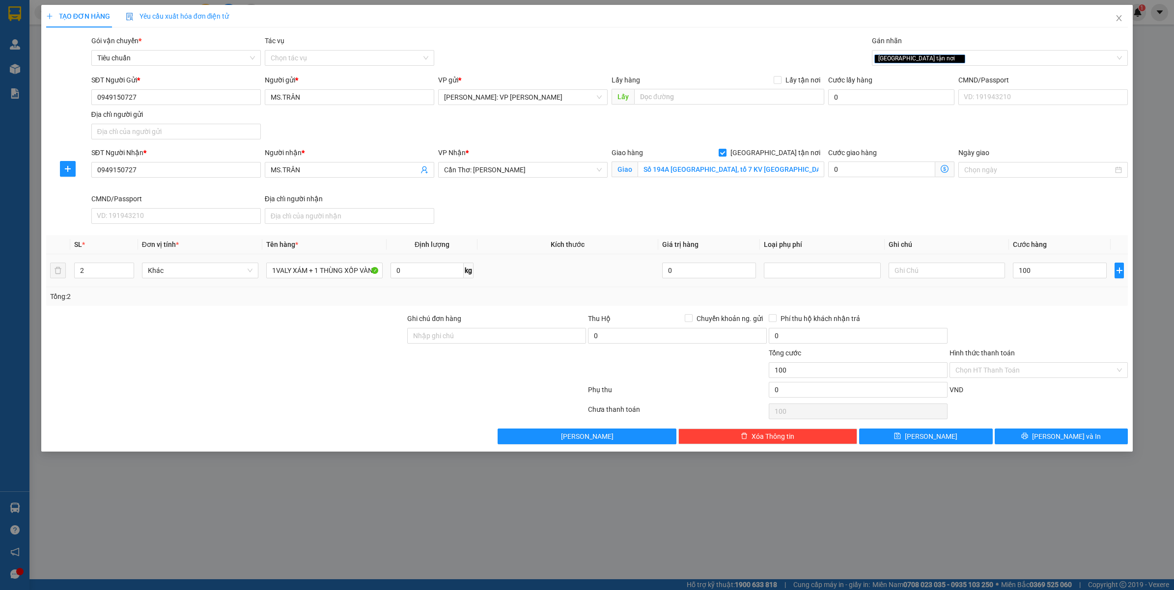
click at [1054, 328] on div at bounding box center [1038, 330] width 181 height 34
type input "100.000"
click at [1052, 439] on span "[PERSON_NAME] và In" at bounding box center [1066, 436] width 69 height 11
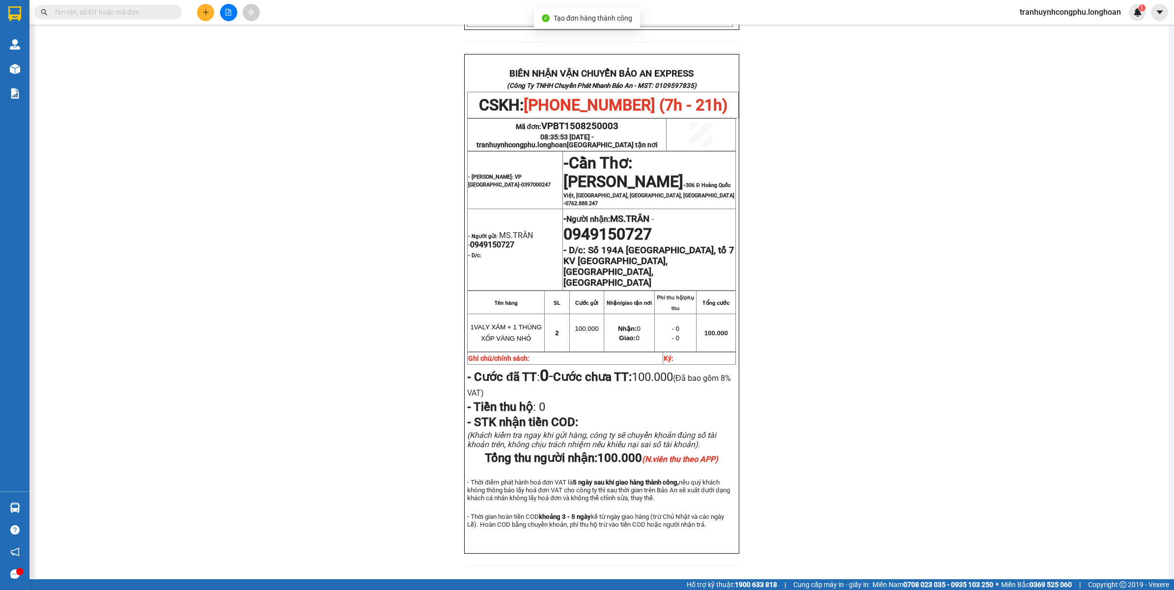
scroll to position [448, 0]
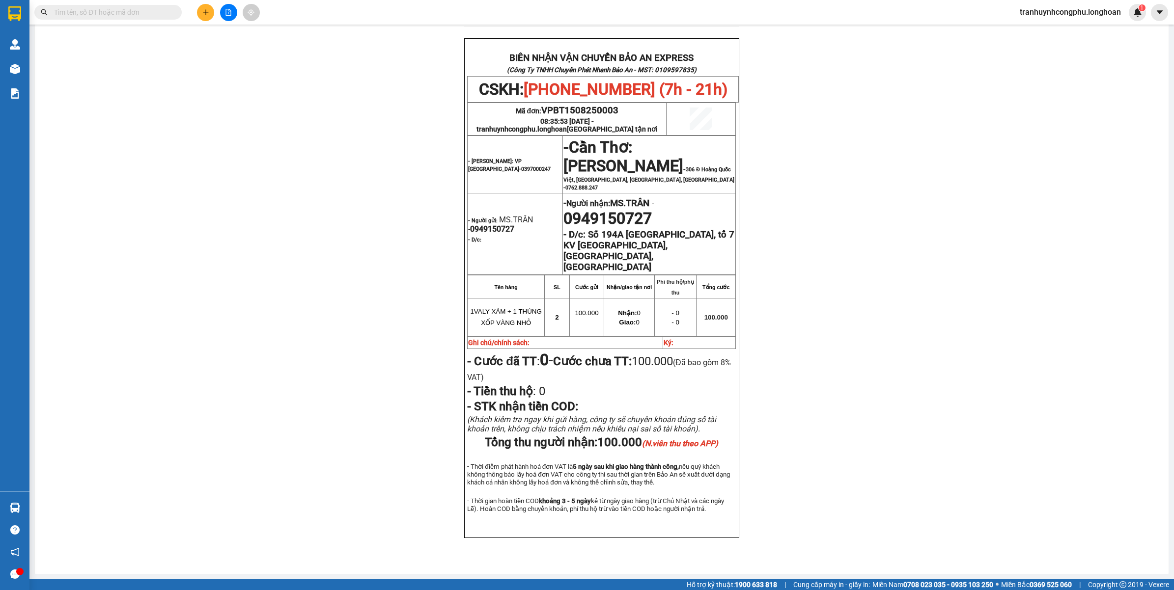
click at [254, 355] on div "PHIẾU DÁN LÊN HÀNG CSKH: [PHONE_NUMBER] CÔNG TY TNHH CHUYỂN PHÁT NHANH BẢO AN M…" at bounding box center [602, 103] width 1110 height 918
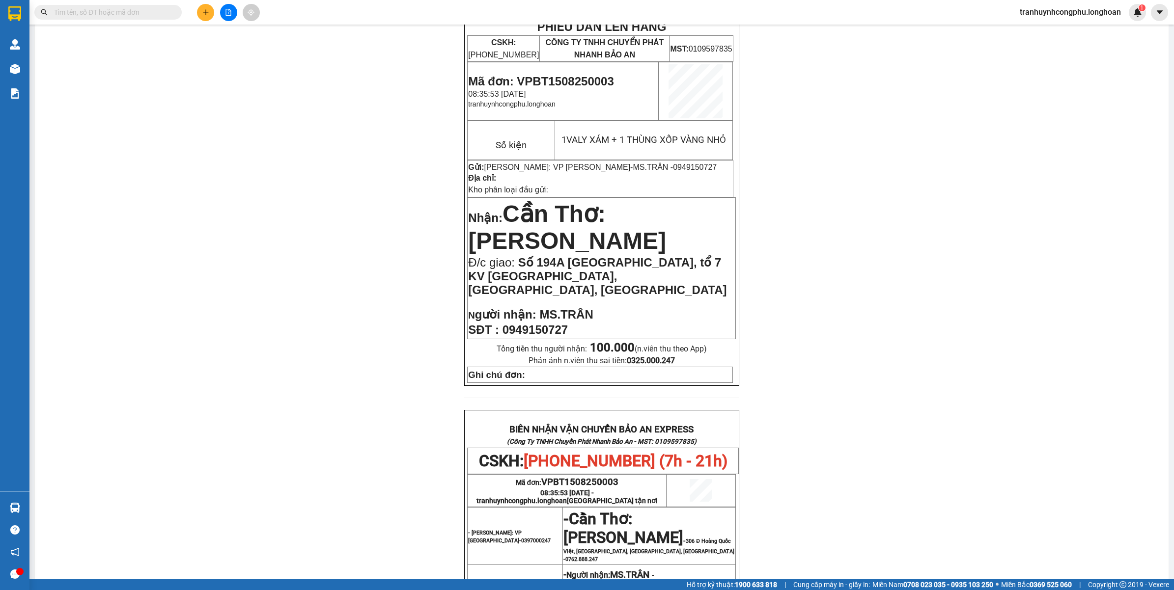
scroll to position [0, 0]
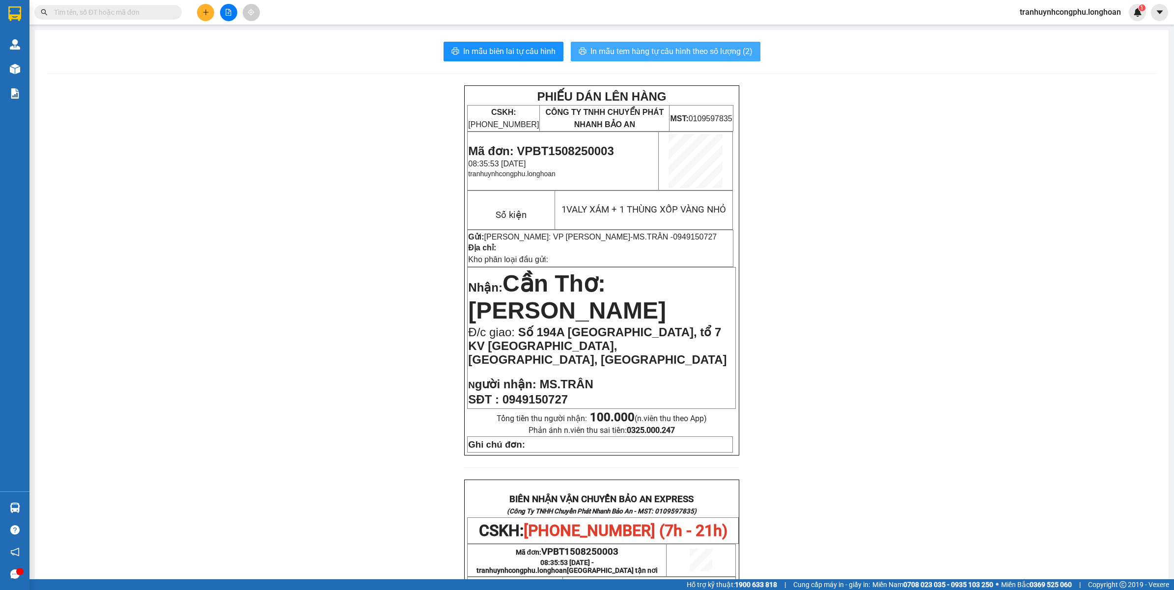
click at [702, 55] on span "In mẫu tem hàng tự cấu hình theo số lượng (2)" at bounding box center [671, 51] width 162 height 12
click at [279, 275] on div "PHIẾU DÁN LÊN HÀNG CSKH: [PHONE_NUMBER] CÔNG TY TNHH CHUYỂN PHÁT NHANH BẢO AN M…" at bounding box center [602, 544] width 1110 height 918
click at [553, 149] on span "Mã đơn: VPBT1508250003" at bounding box center [540, 150] width 145 height 13
copy span "VPBT1508250003"
